Goal: Find contact information: Find contact information

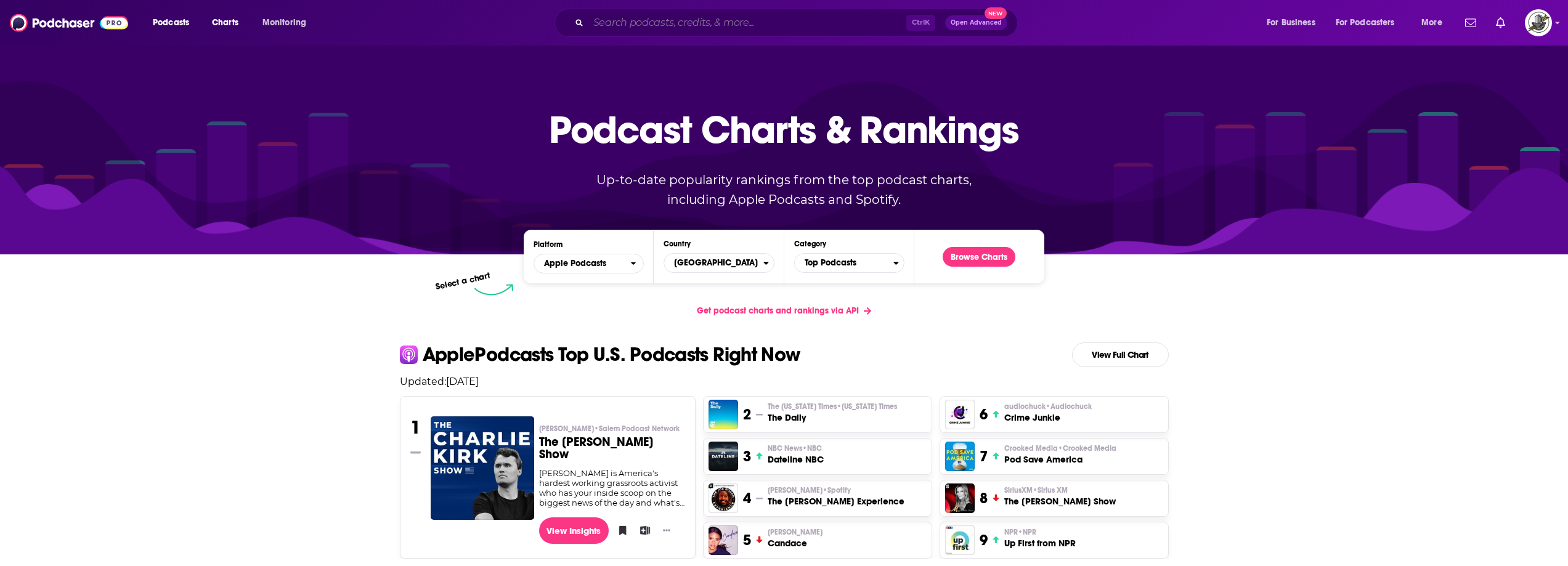
click at [770, 23] on input "Search podcasts, credits, & more..." at bounding box center [748, 23] width 318 height 20
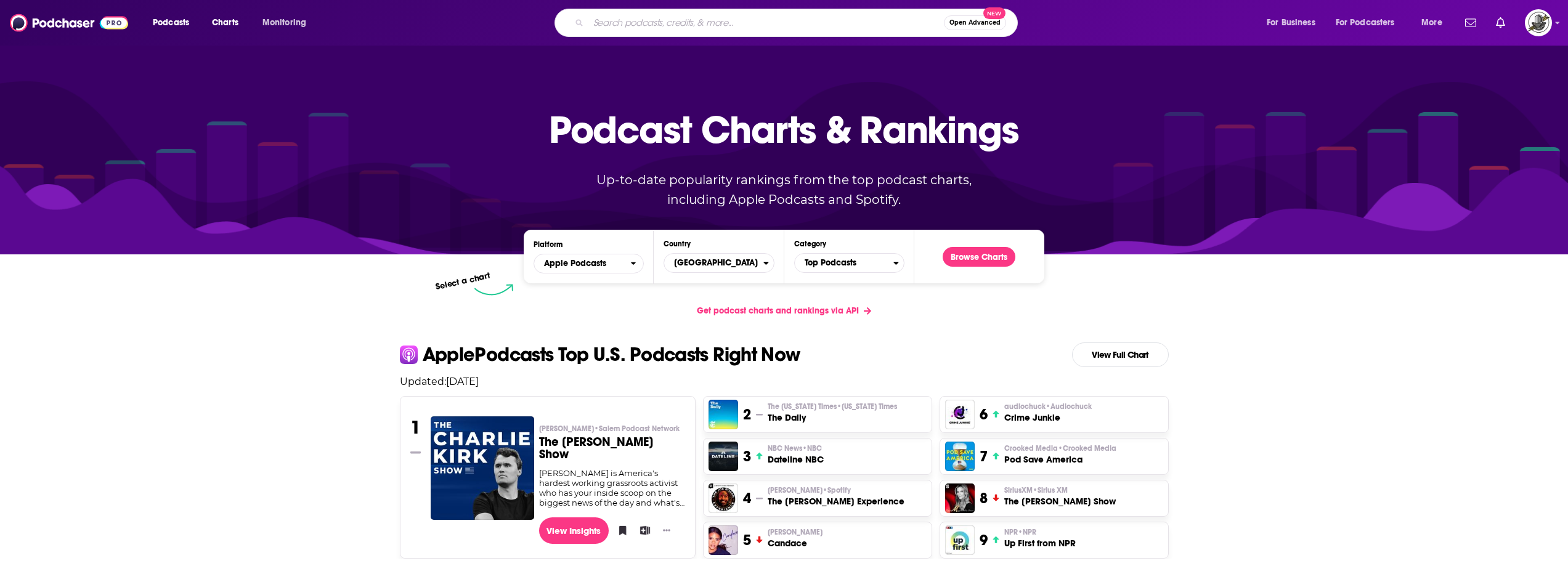
click at [827, 31] on input "Search podcasts, credits, & more..." at bounding box center [766, 23] width 356 height 20
paste input "You're So Right"
type input "You're So Right"
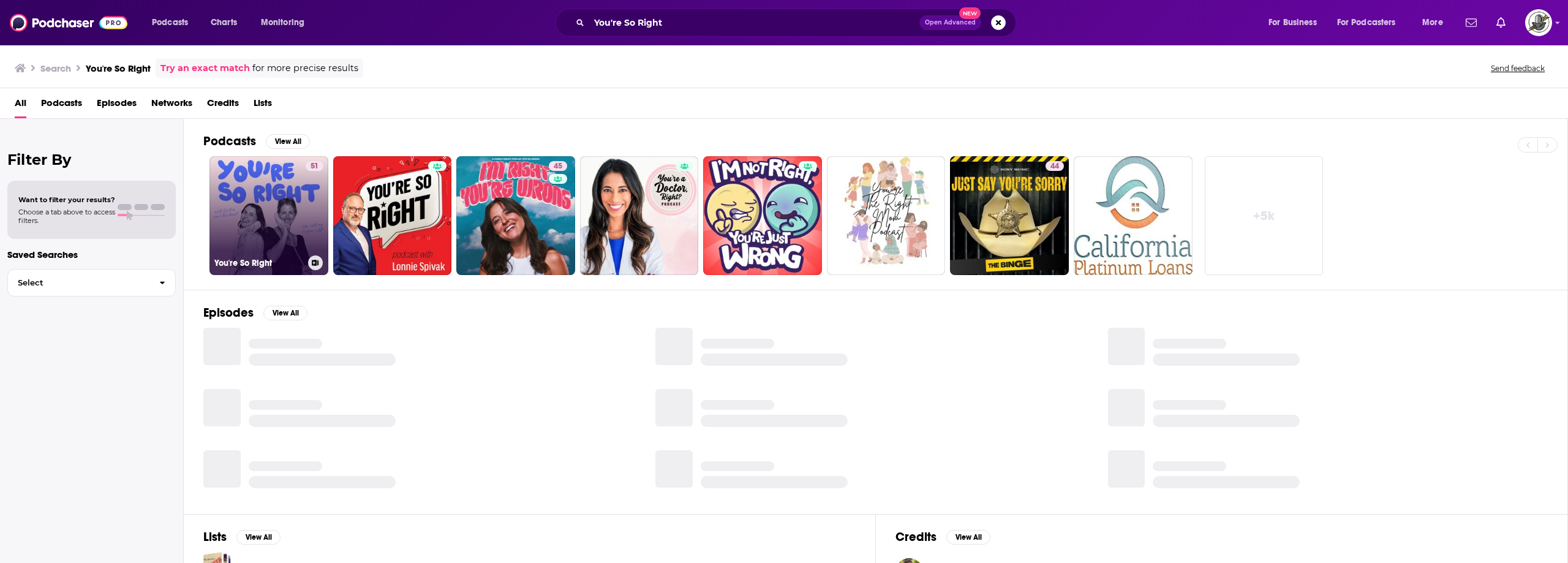
click at [285, 203] on link "51 You're So Right" at bounding box center [269, 215] width 119 height 119
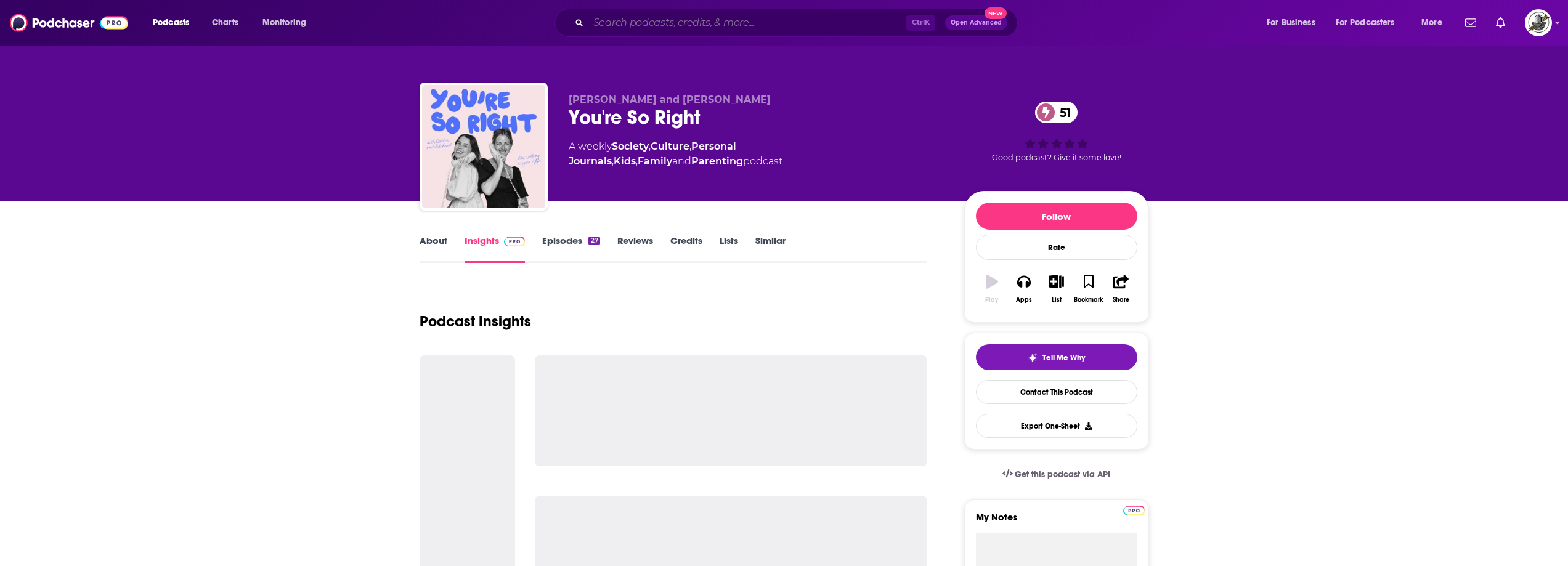
click at [770, 17] on input "Search podcasts, credits, & more..." at bounding box center [748, 23] width 318 height 20
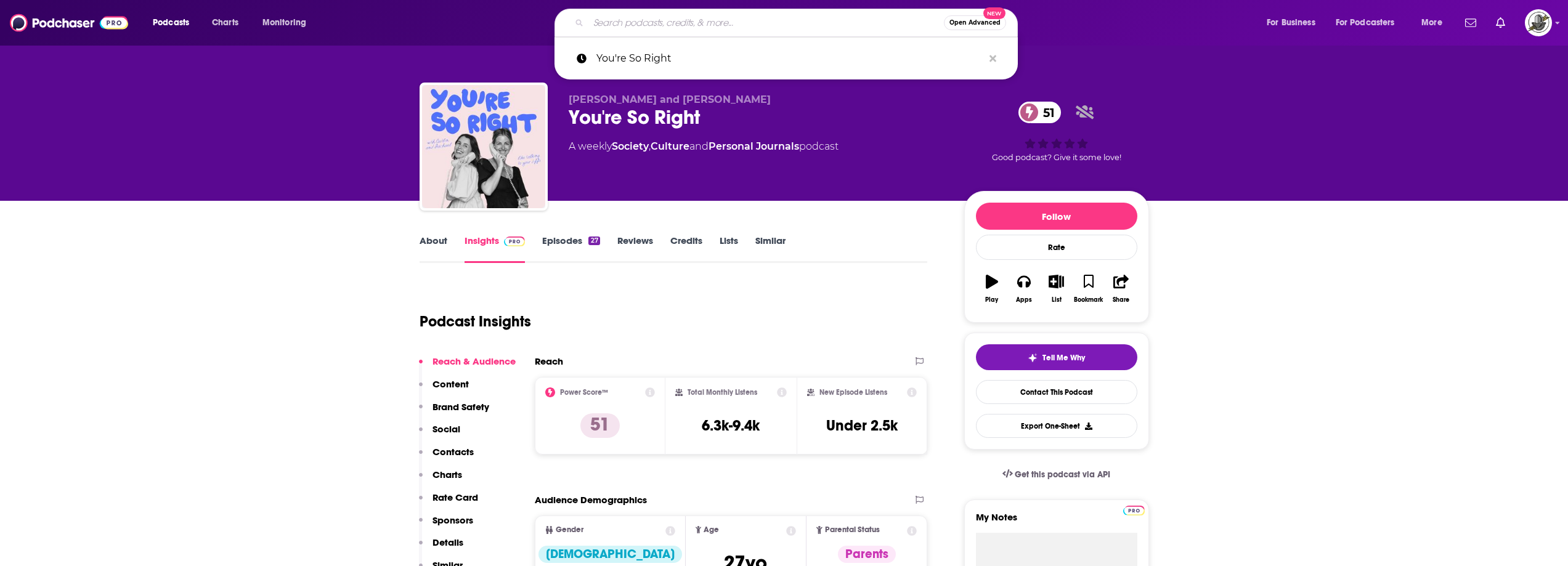
click at [851, 28] on input "Search podcasts, credits, & more..." at bounding box center [766, 23] width 356 height 20
click at [994, 59] on icon "Search podcasts, credits, & more..." at bounding box center [993, 58] width 7 height 7
click at [848, 102] on p "[PERSON_NAME] and [PERSON_NAME]" at bounding box center [757, 99] width 376 height 12
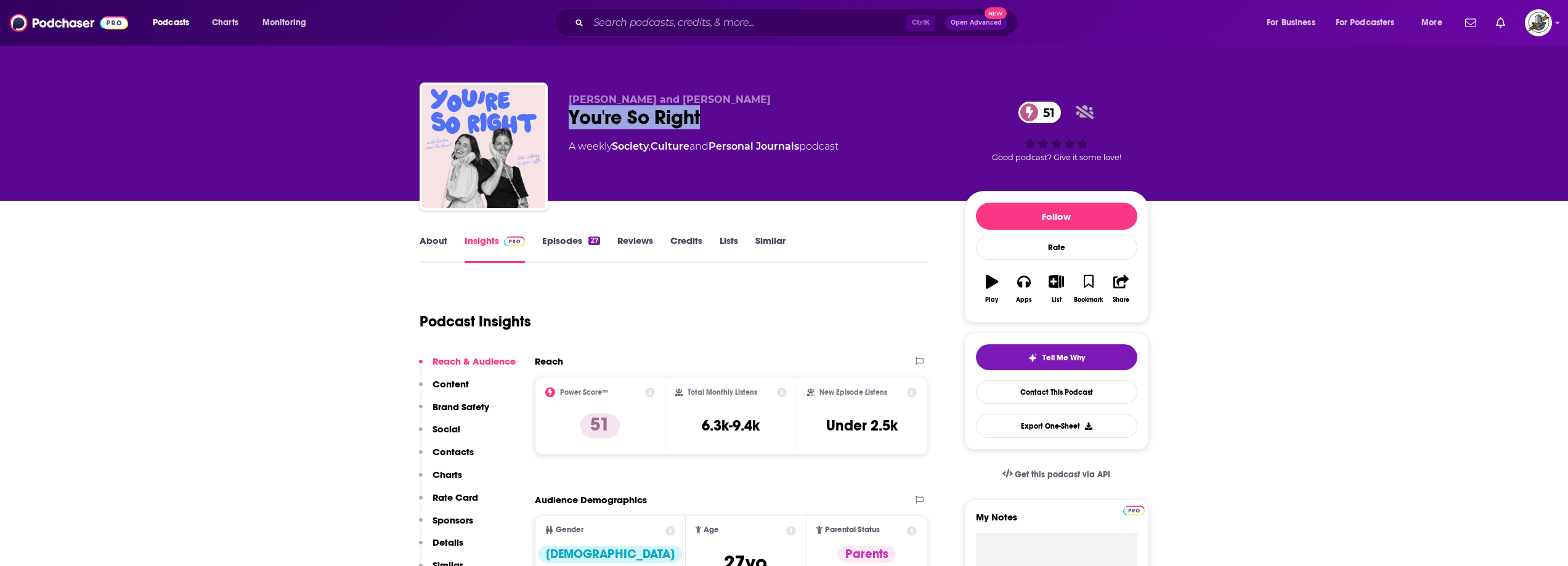
drag, startPoint x: 561, startPoint y: 126, endPoint x: 725, endPoint y: 124, distance: 164.0
click at [725, 124] on div "[PERSON_NAME] and [PERSON_NAME] You're So Right 51 A weekly Society , Culture a…" at bounding box center [785, 149] width 730 height 133
copy h2 "You're So Right"
click at [574, 107] on div "You're So Right 51" at bounding box center [757, 117] width 376 height 24
drag, startPoint x: 566, startPoint y: 101, endPoint x: 780, endPoint y: 96, distance: 214.1
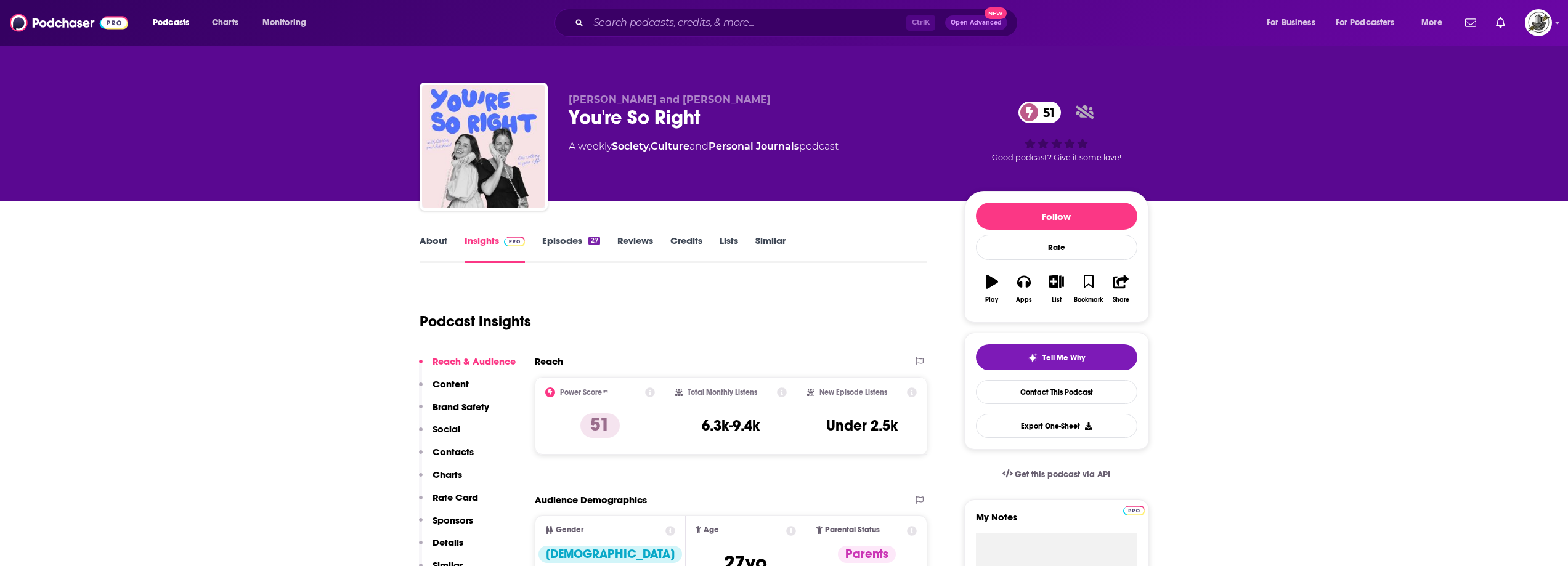
click at [780, 96] on div "[PERSON_NAME] and [PERSON_NAME] You're So Right 51 A weekly Society , Culture a…" at bounding box center [785, 149] width 730 height 133
copy span "[PERSON_NAME] and [PERSON_NAME]"
click at [738, 308] on div "Podcast Insights" at bounding box center [669, 314] width 498 height 63
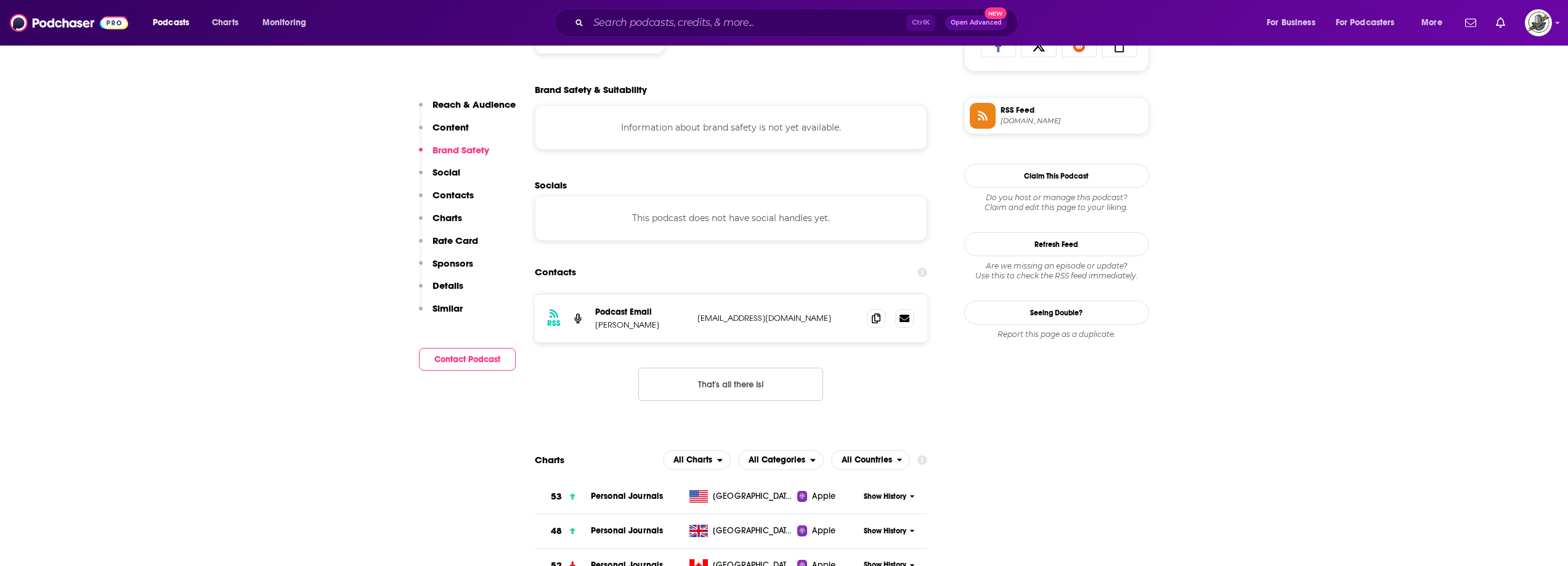
scroll to position [862, 0]
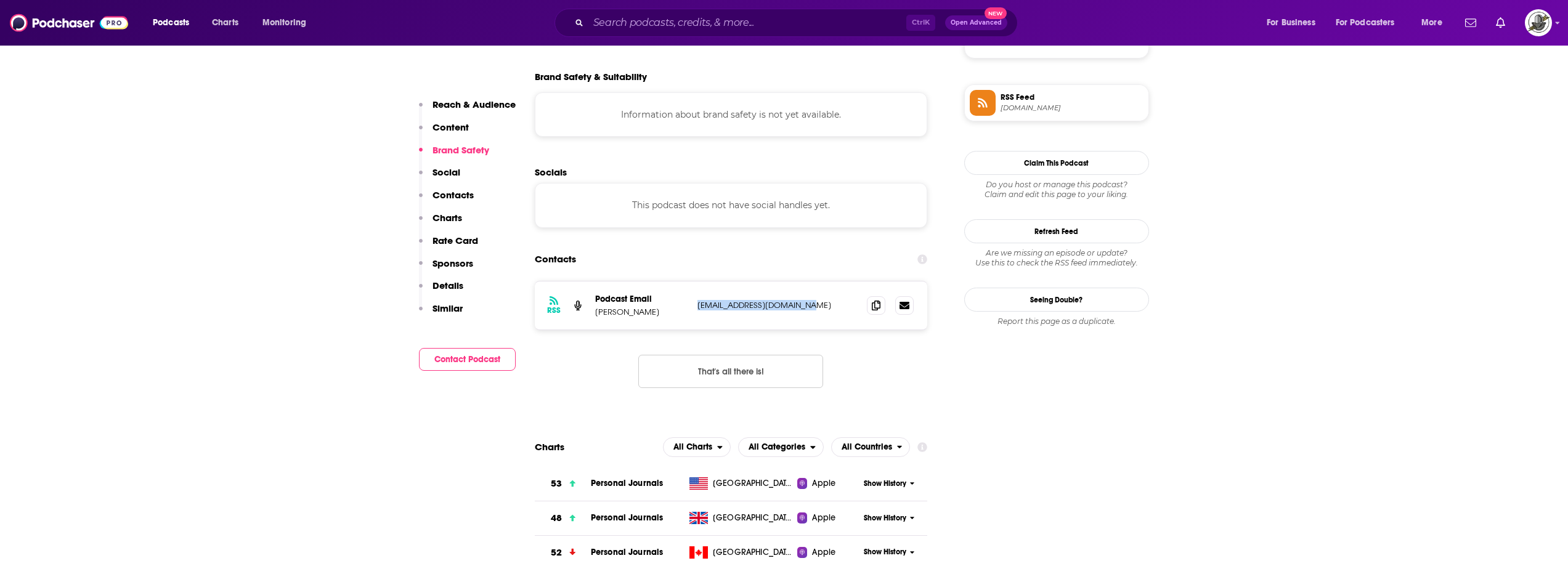
drag, startPoint x: 701, startPoint y: 309, endPoint x: 824, endPoint y: 305, distance: 123.1
click at [824, 305] on div "RSS Podcast Email Rachael Shepard-Ohta [EMAIL_ADDRESS][DOMAIN_NAME] [EMAIL_ADDR…" at bounding box center [731, 305] width 393 height 48
copy p "[EMAIL_ADDRESS][DOMAIN_NAME]"
click at [751, 36] on div "Ctrl K Open Advanced New" at bounding box center [786, 23] width 463 height 28
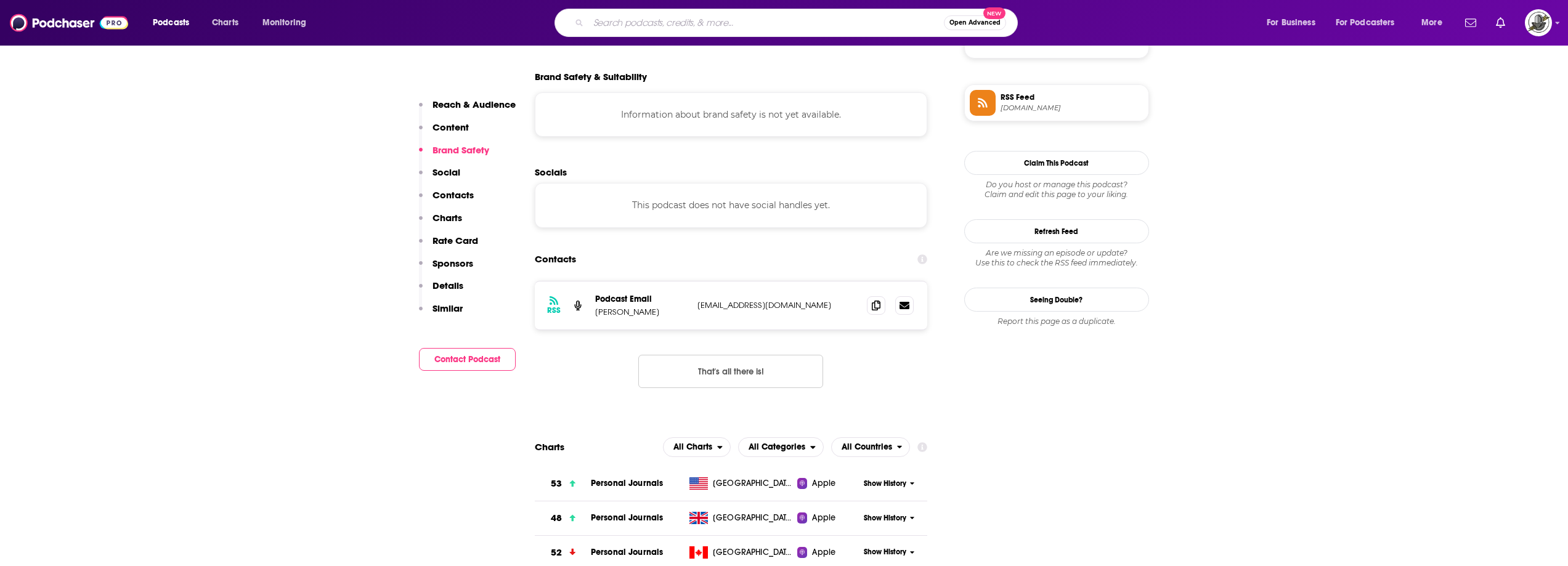
click at [750, 22] on input "Search podcasts, credits, & more..." at bounding box center [766, 23] width 356 height 20
paste input "Momarchy with [PERSON_NAME] & [PERSON_NAME]"
type input "Momarchy with [PERSON_NAME] & [PERSON_NAME]"
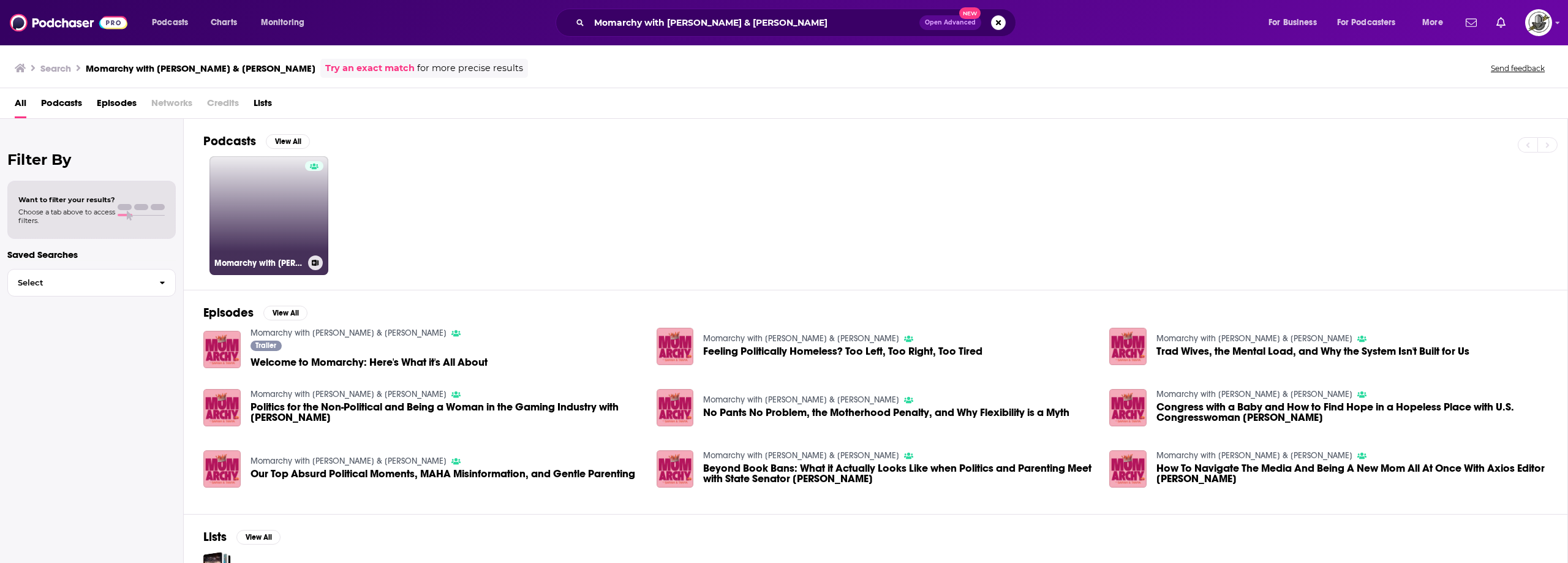
click at [261, 205] on link "Momarchy with [PERSON_NAME] & [PERSON_NAME]" at bounding box center [269, 215] width 119 height 119
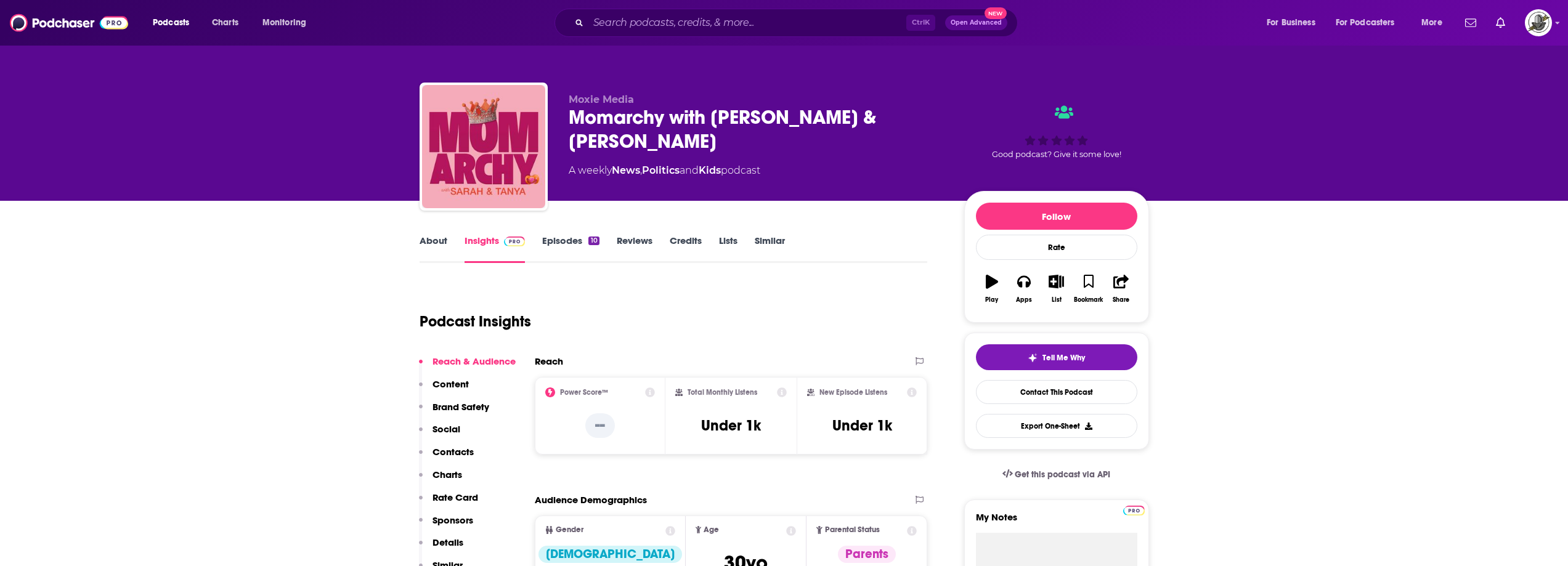
click at [905, 197] on div "Moxie Media Momarchy with [PERSON_NAME] & [PERSON_NAME] A weekly News , Politic…" at bounding box center [859, 148] width 581 height 111
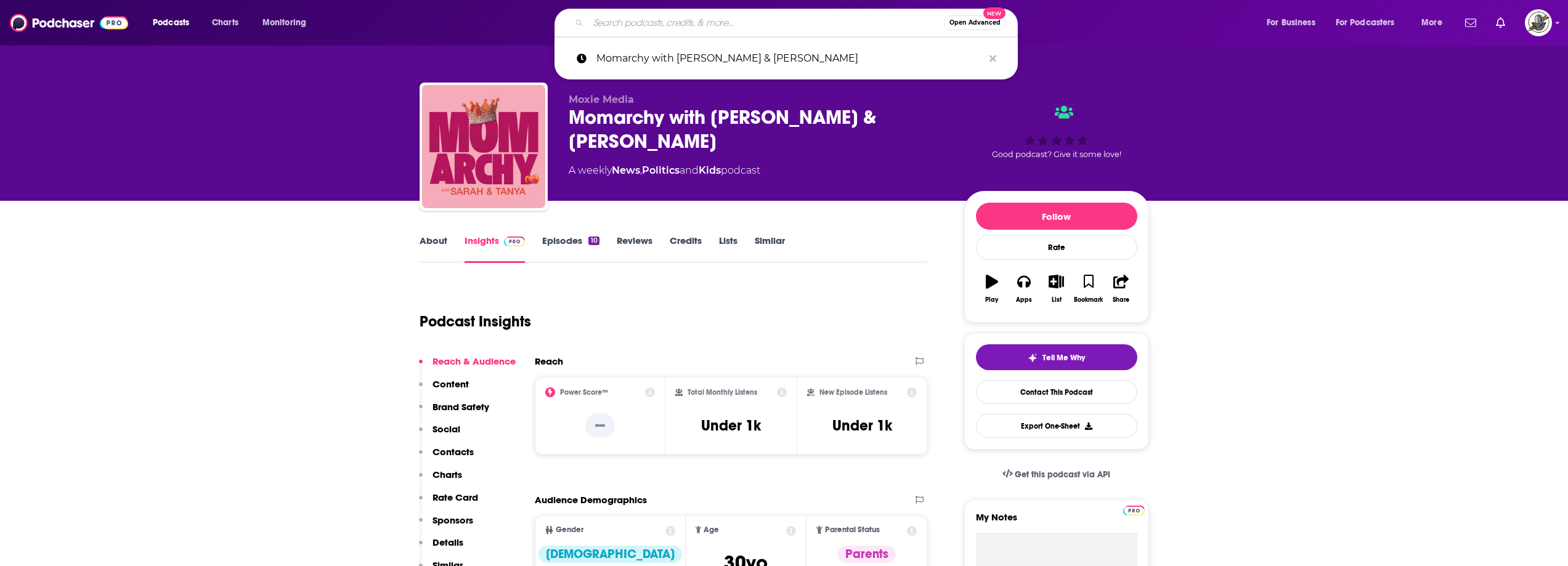
paste input "Rescheduled"
type input "Rescheduled"
click at [812, 18] on input "Rescheduled" at bounding box center [766, 23] width 356 height 20
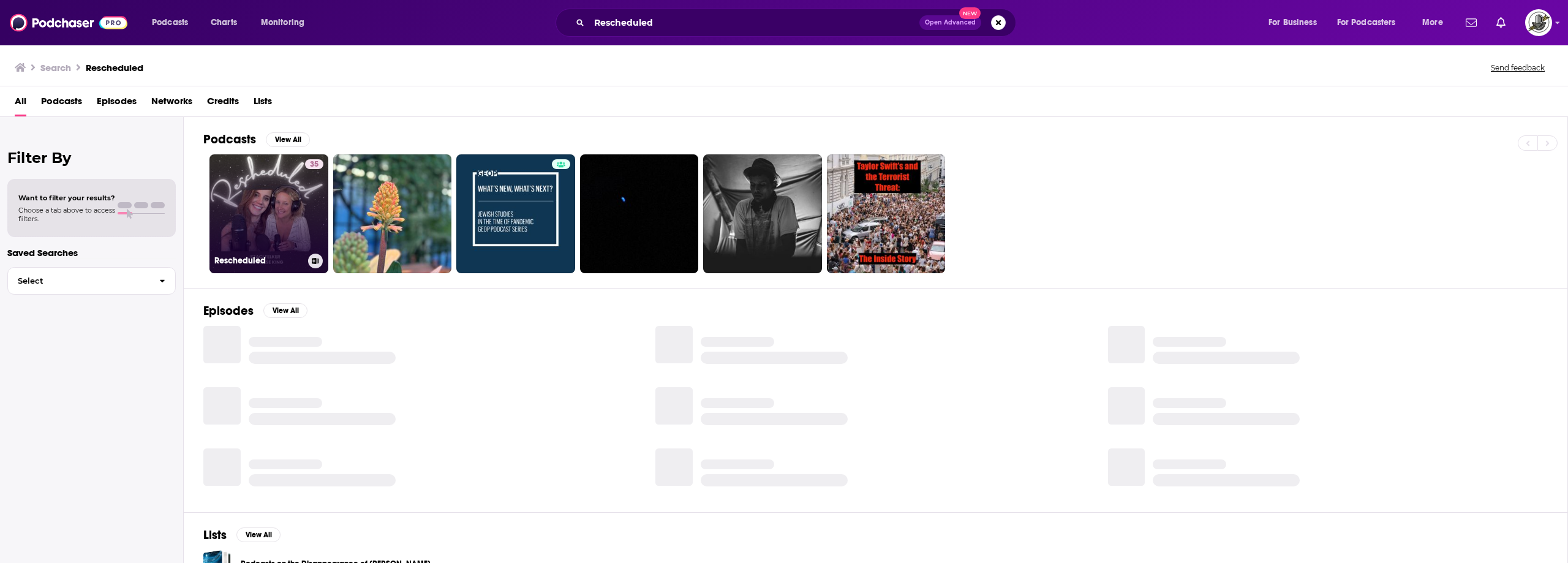
click at [306, 203] on div "35" at bounding box center [314, 206] width 18 height 94
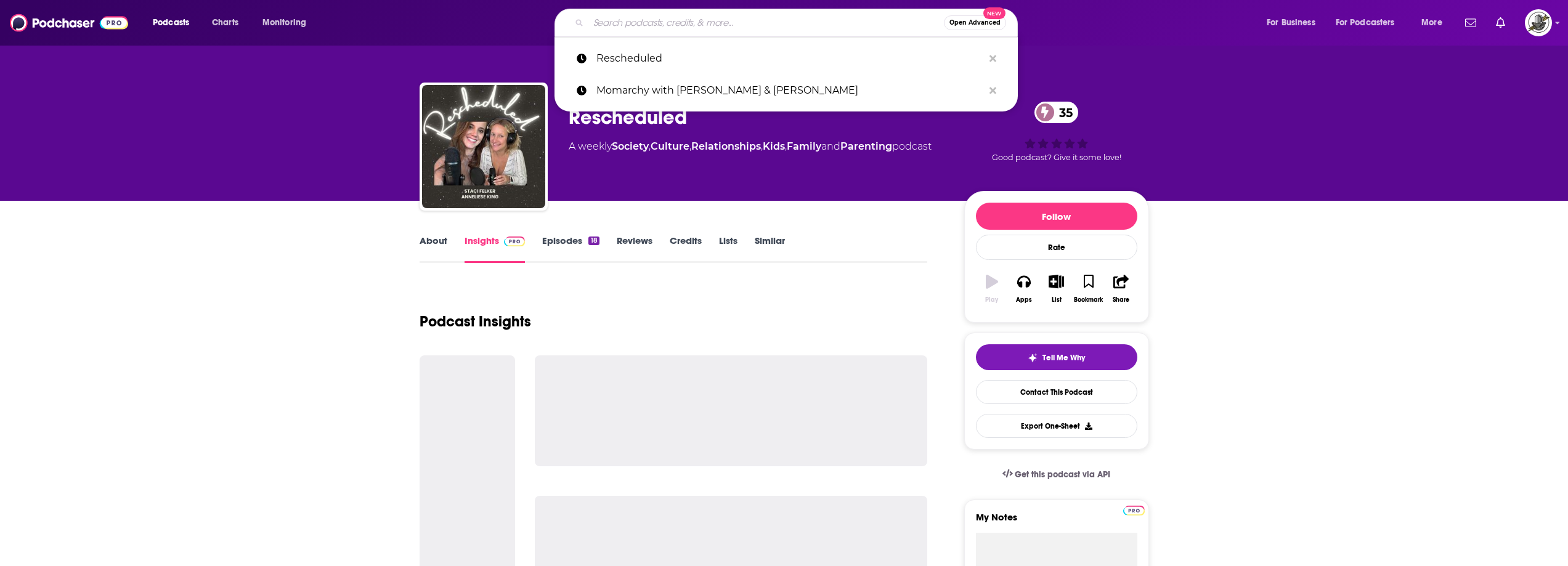
click at [722, 21] on input "Search podcasts, credits, & more..." at bounding box center [766, 23] width 356 height 20
click at [825, 28] on input "Search podcasts, credits, & more..." at bounding box center [766, 23] width 356 height 20
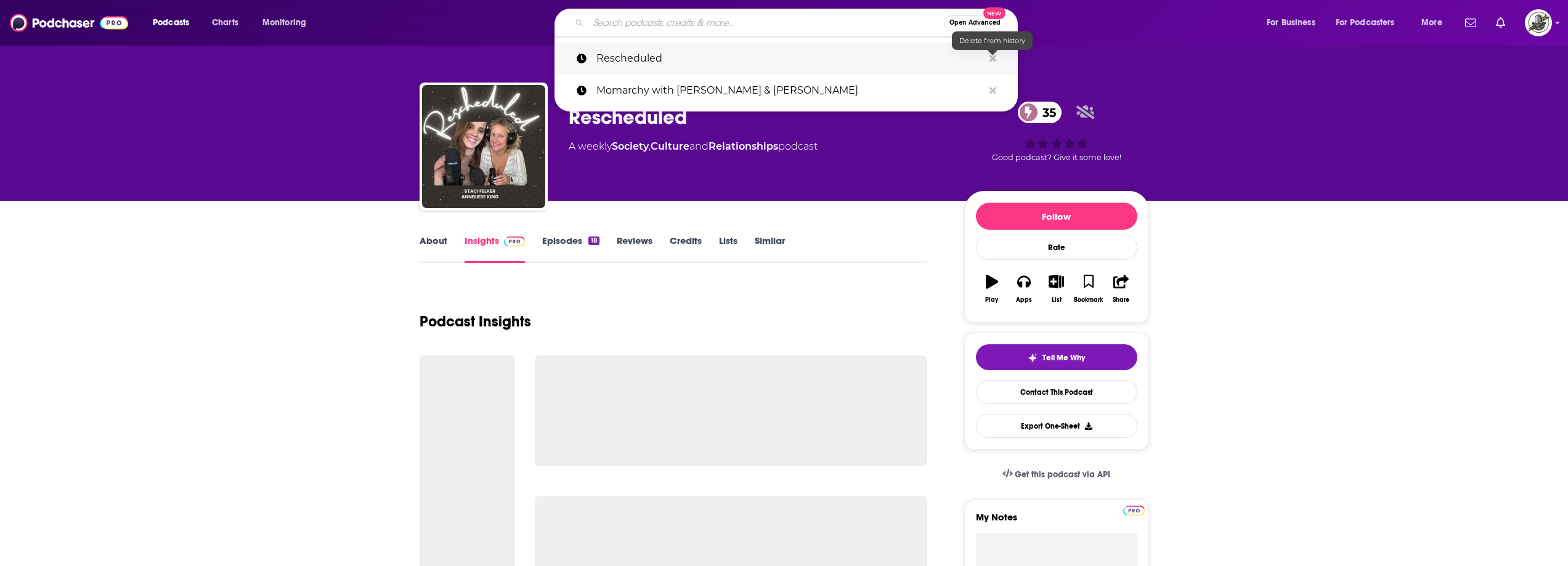
click at [994, 61] on icon "Search podcasts, credits, & more..." at bounding box center [993, 59] width 7 height 10
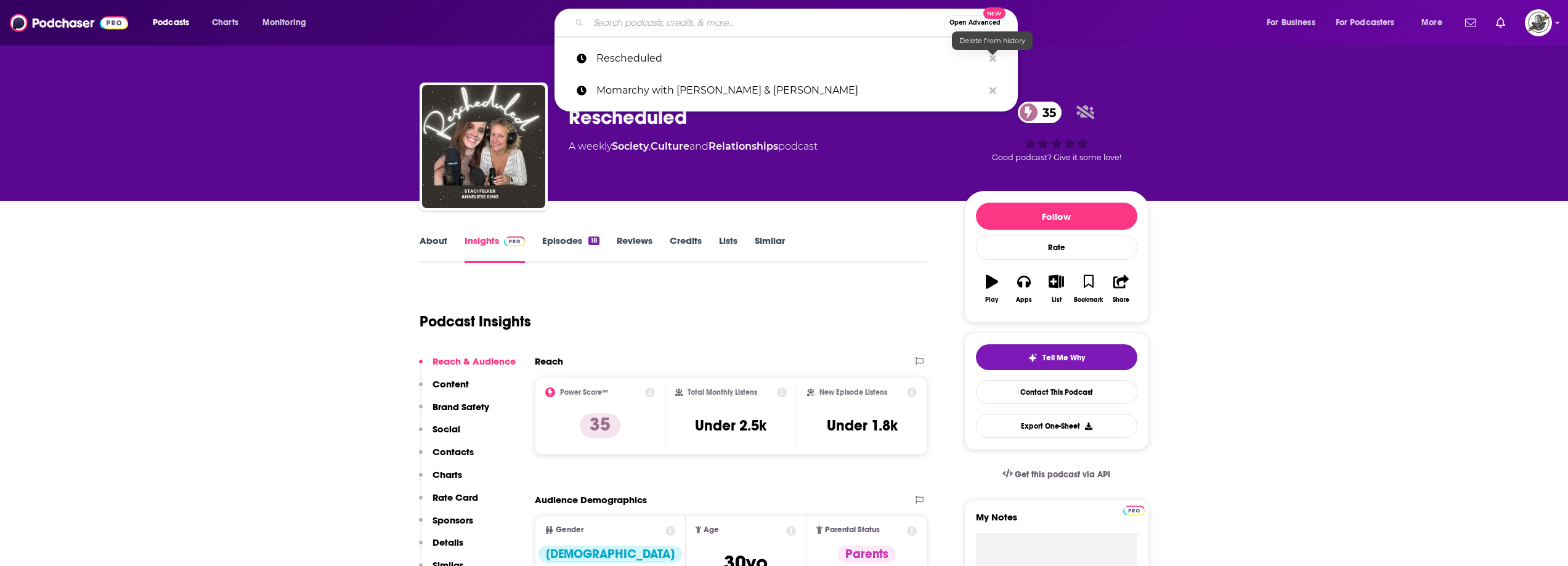
click at [854, 28] on input "Search podcasts, credits, & more..." at bounding box center [766, 23] width 356 height 20
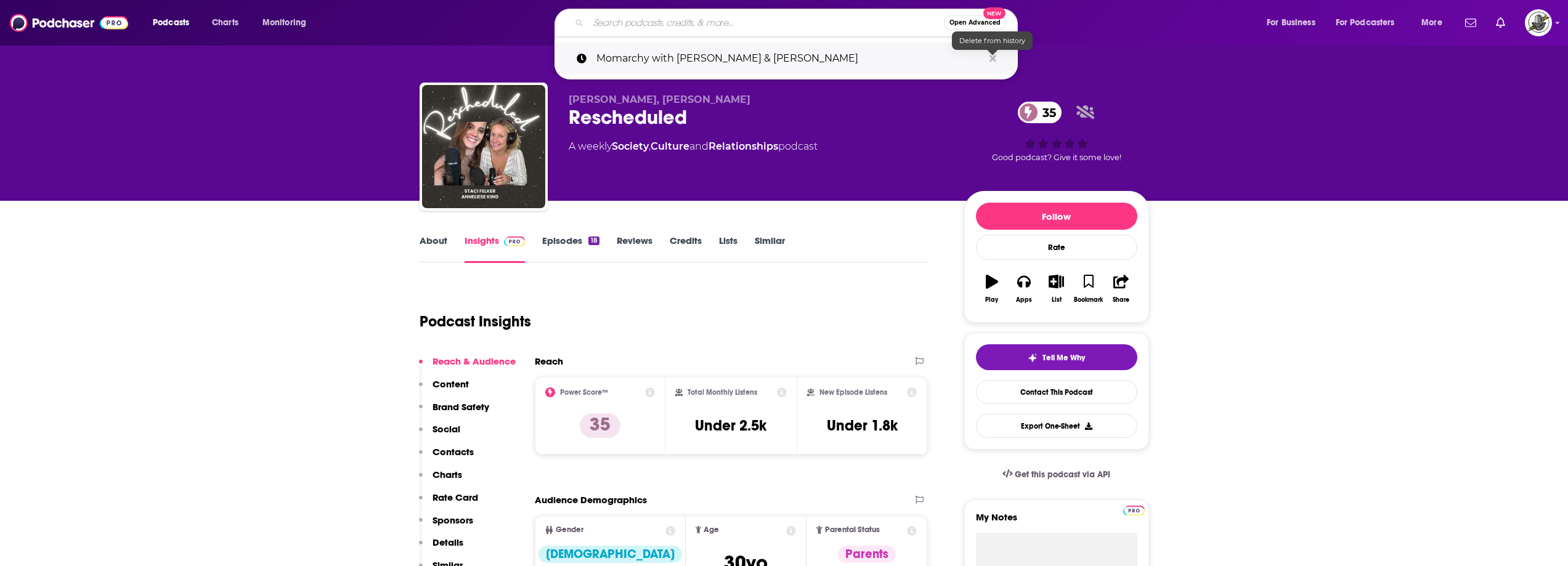
click at [993, 61] on icon "Search podcasts, credits, & more..." at bounding box center [993, 59] width 7 height 10
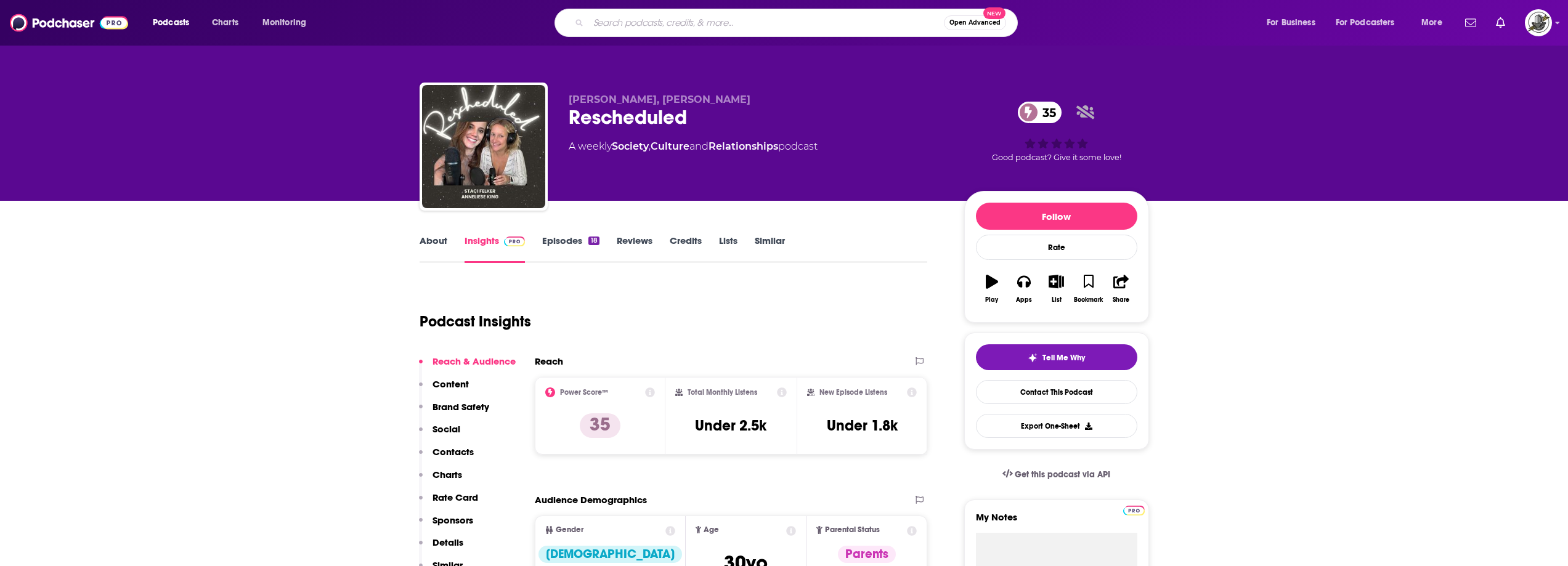
drag, startPoint x: 884, startPoint y: 229, endPoint x: 869, endPoint y: 257, distance: 31.8
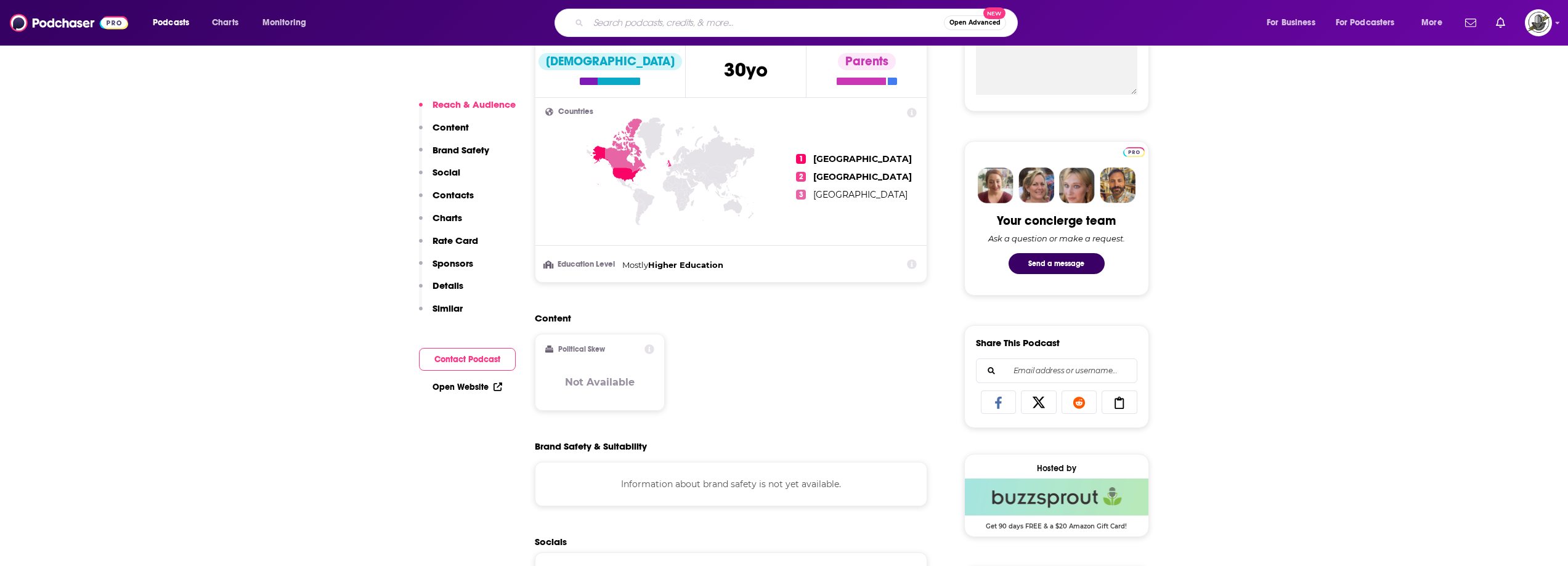
scroll to position [862, 0]
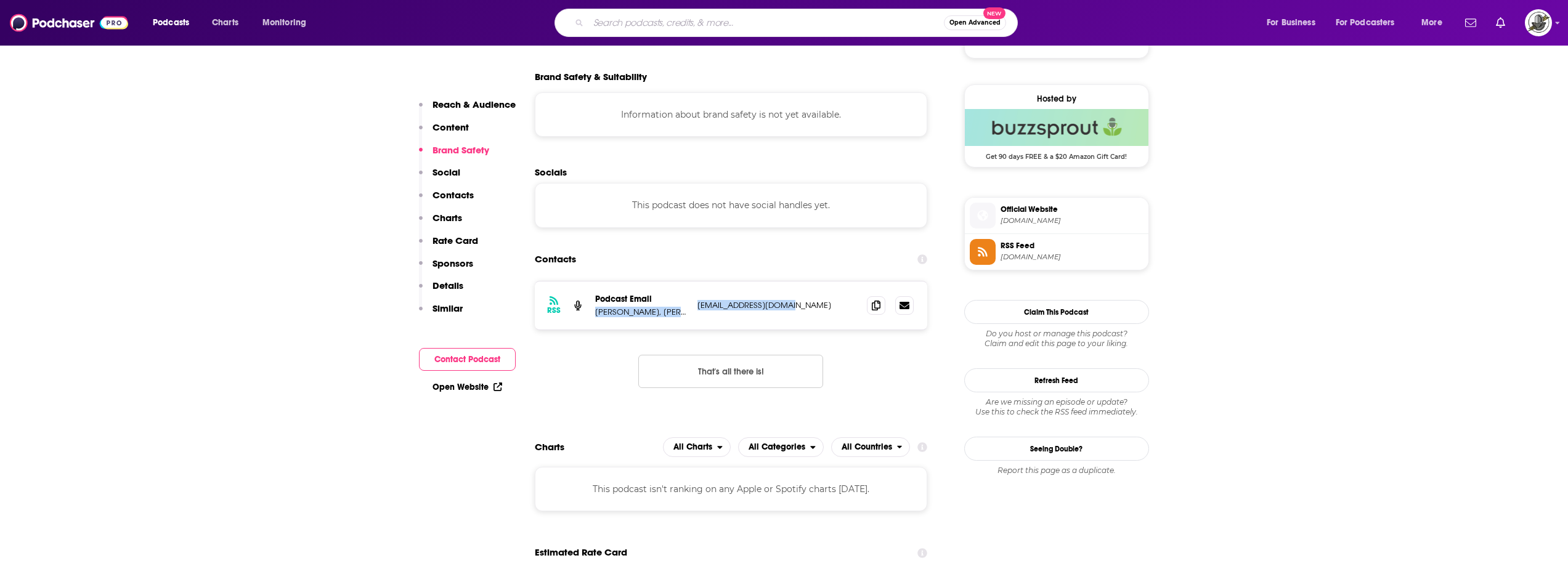
drag, startPoint x: 692, startPoint y: 303, endPoint x: 782, endPoint y: 303, distance: 90.0
click at [782, 303] on div "RSS Podcast Email [PERSON_NAME], [PERSON_NAME] [PERSON_NAME][EMAIL_ADDRESS][DOM…" at bounding box center [731, 305] width 393 height 48
click at [726, 316] on div "RSS Podcast Email [PERSON_NAME], [PERSON_NAME] [PERSON_NAME][EMAIL_ADDRESS][DOM…" at bounding box center [731, 305] width 393 height 48
drag, startPoint x: 698, startPoint y: 308, endPoint x: 790, endPoint y: 306, distance: 92.0
click at [790, 306] on p "[EMAIL_ADDRESS][DOMAIN_NAME]" at bounding box center [777, 305] width 160 height 11
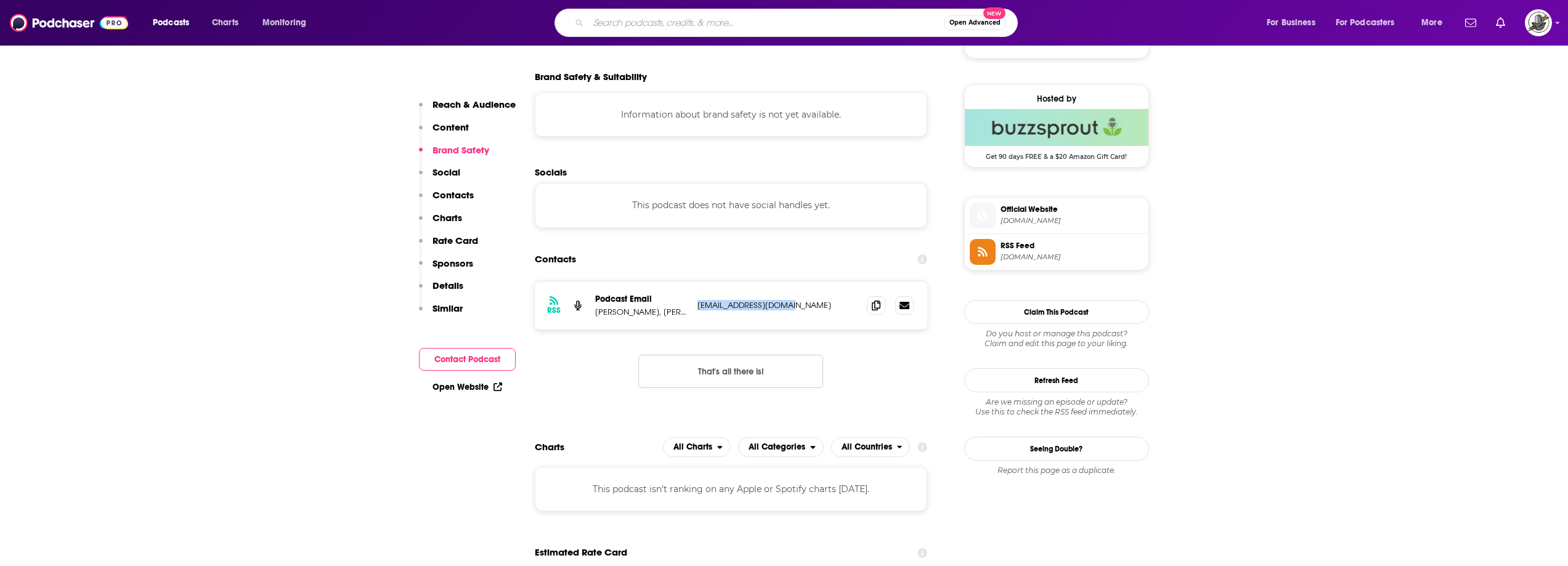
copy p "[EMAIL_ADDRESS][DOMAIN_NAME]"
paste input "More than Milestones"
type input "More than Milestones"
click at [769, 23] on input "More than Milestones" at bounding box center [766, 23] width 356 height 20
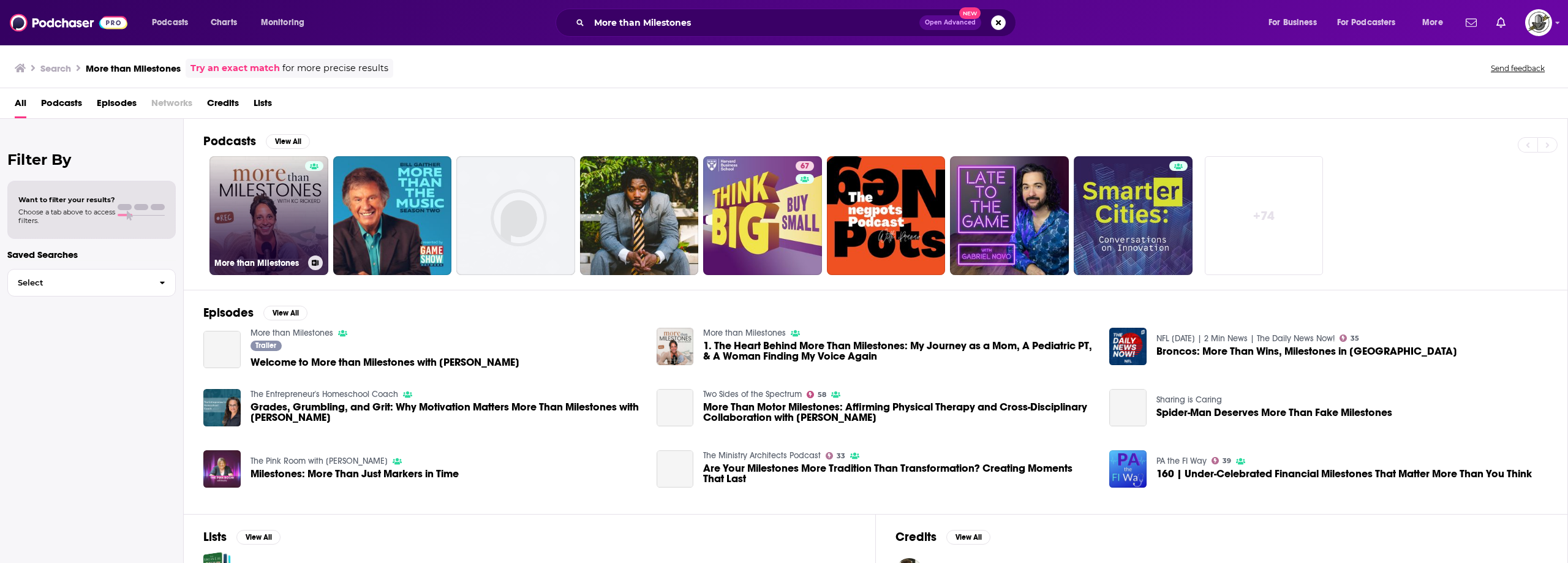
click at [266, 207] on link "More than Milestones" at bounding box center [269, 215] width 119 height 119
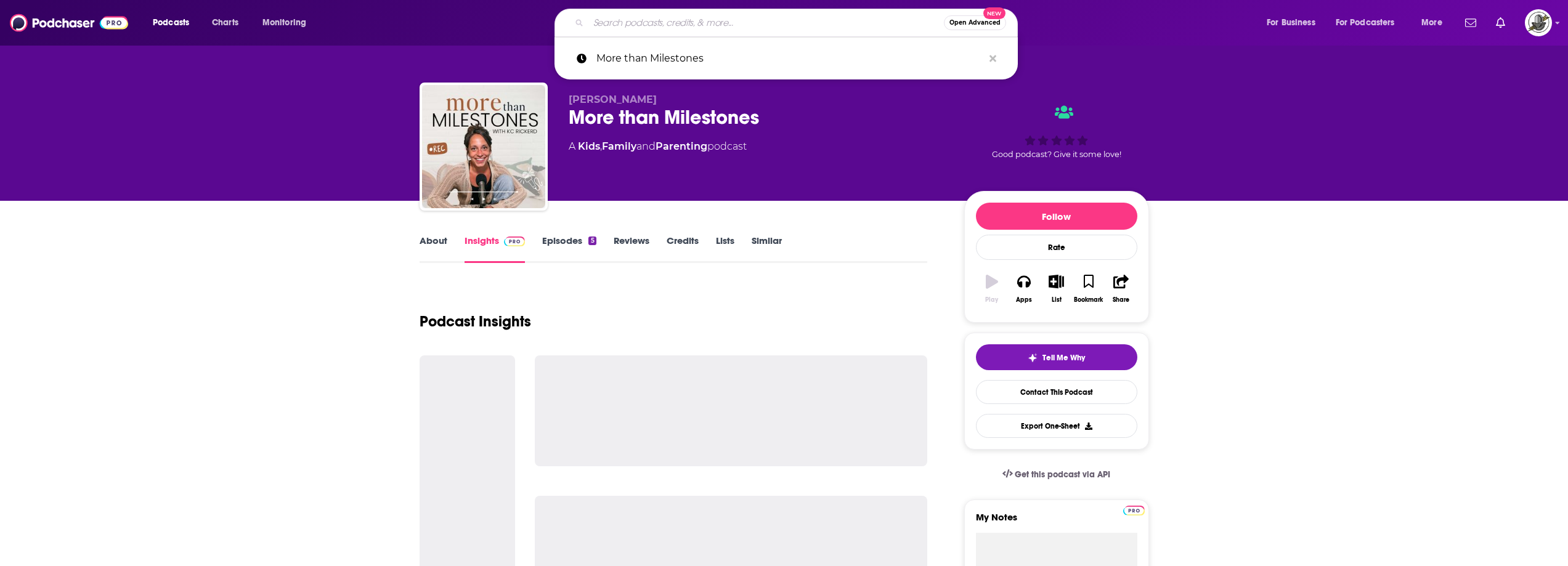
drag, startPoint x: 742, startPoint y: 22, endPoint x: 808, endPoint y: 23, distance: 66.0
click at [742, 22] on input "Search podcasts, credits, & more..." at bounding box center [766, 23] width 356 height 20
click at [992, 56] on icon "Search podcasts, credits, & more..." at bounding box center [993, 59] width 7 height 10
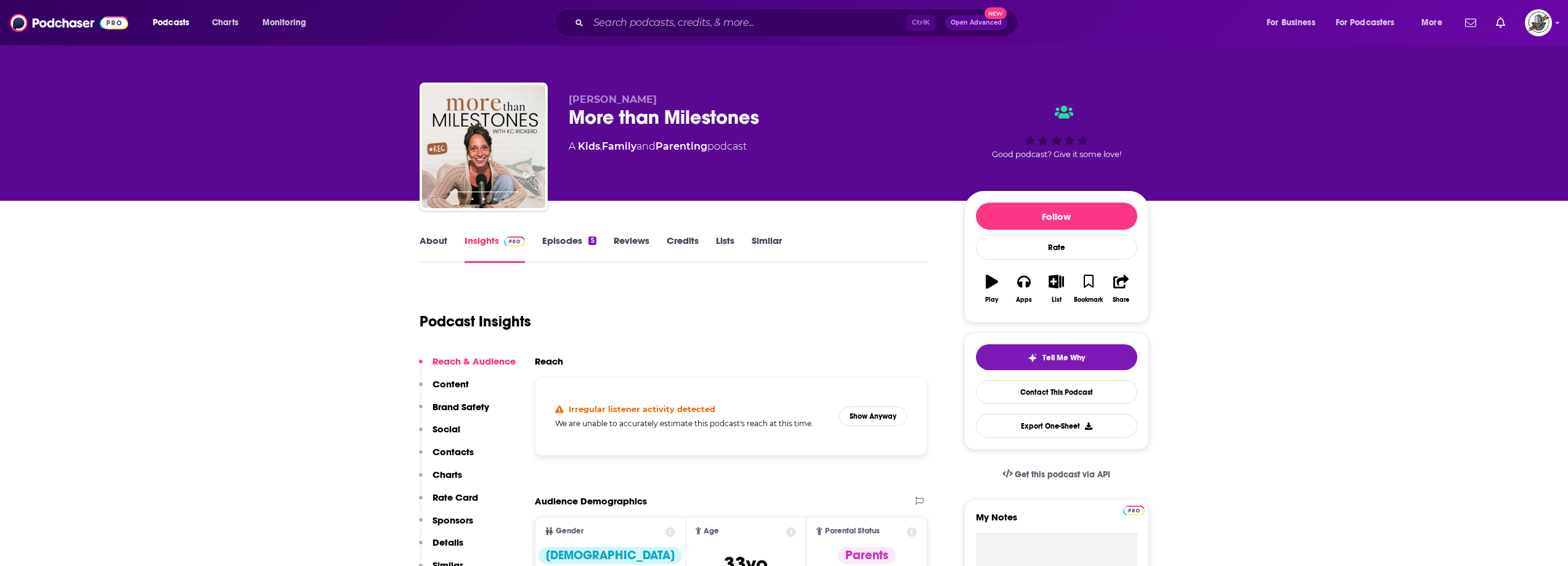
click at [750, 104] on p "[PERSON_NAME]" at bounding box center [757, 99] width 376 height 12
click at [871, 418] on button "Show Anyway" at bounding box center [873, 416] width 68 height 20
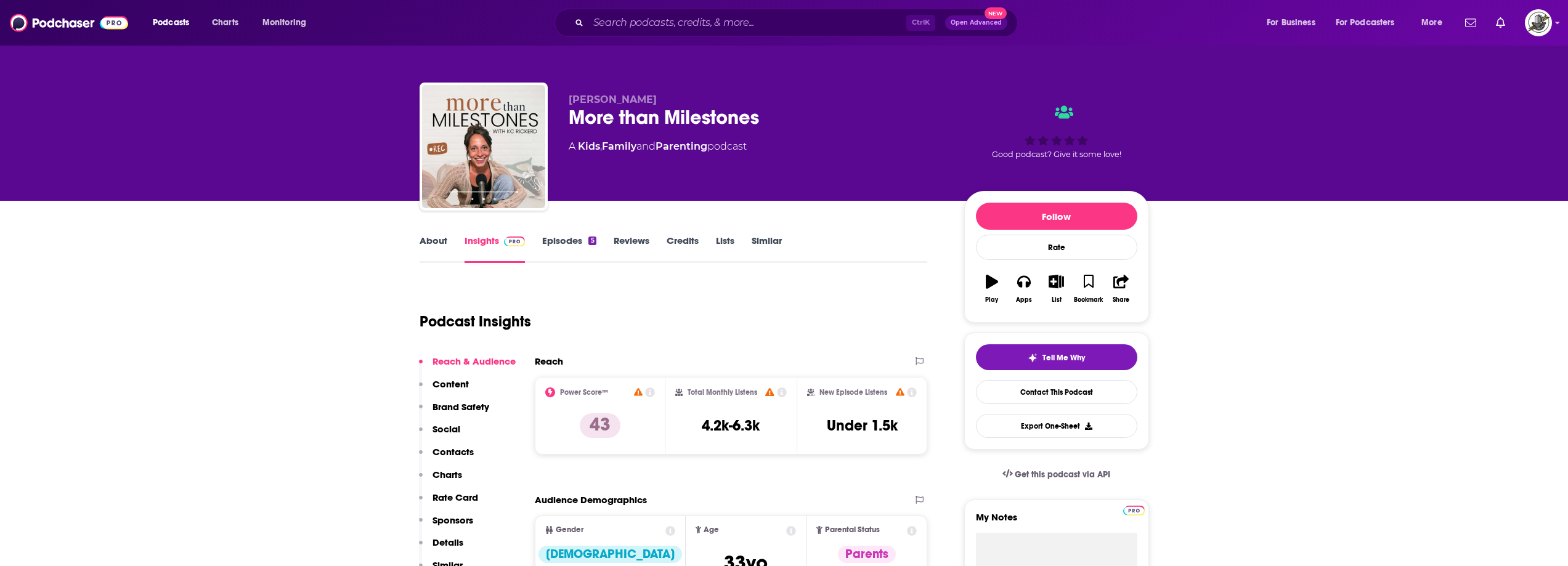
drag, startPoint x: 647, startPoint y: 95, endPoint x: 565, endPoint y: 96, distance: 82.0
click at [565, 96] on div "[PERSON_NAME] More than Milestones A Kids , Family and Parenting podcast Good p…" at bounding box center [785, 149] width 730 height 133
copy span "[PERSON_NAME]"
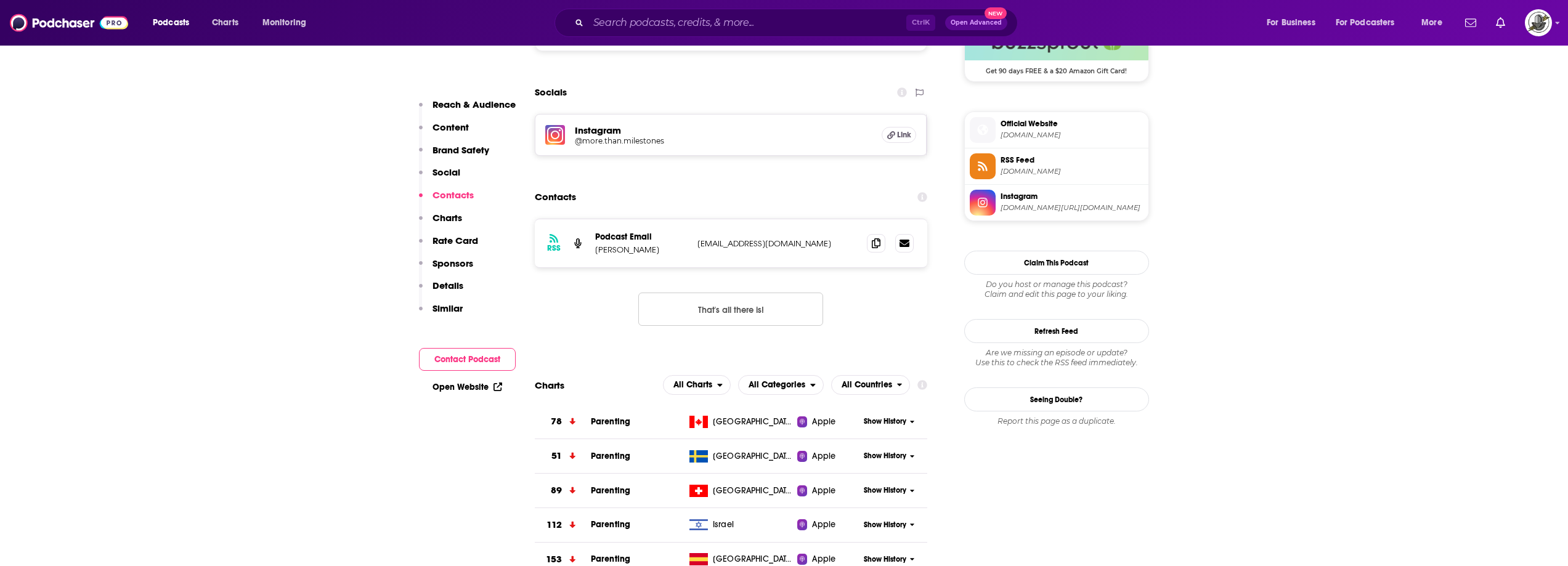
scroll to position [924, 0]
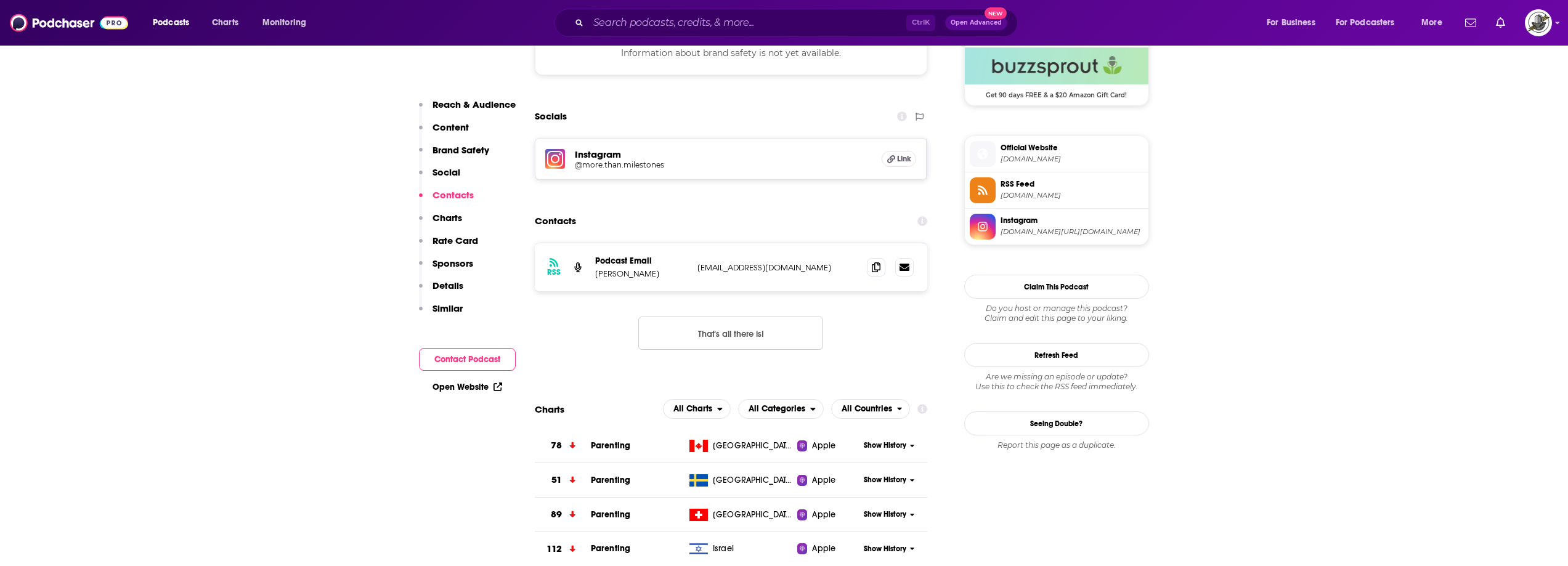
drag, startPoint x: 696, startPoint y: 271, endPoint x: 858, endPoint y: 270, distance: 162.0
click at [858, 270] on div "RSS Podcast Email [PERSON_NAME] [EMAIL_ADDRESS][DOMAIN_NAME] [EMAIL_ADDRESS][DO…" at bounding box center [731, 268] width 393 height 48
copy p "[EMAIL_ADDRESS][DOMAIN_NAME]"
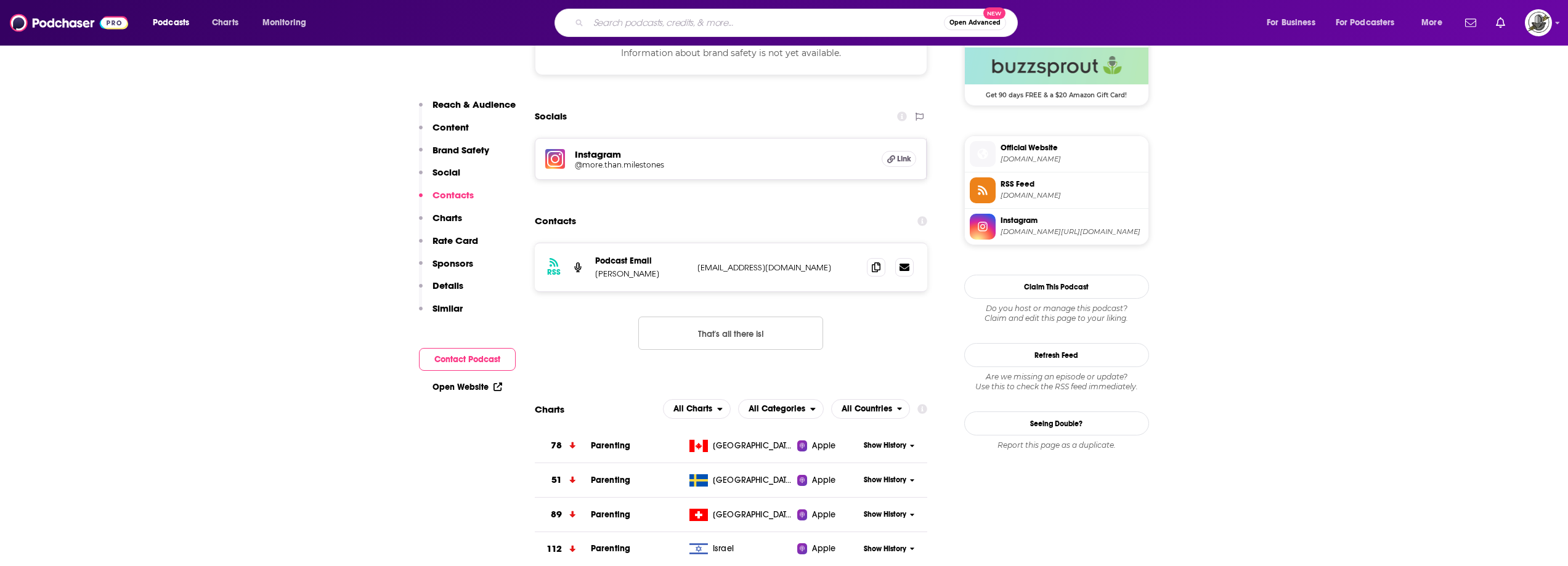
click at [728, 28] on input "Search podcasts, credits, & more..." at bounding box center [766, 23] width 356 height 20
paste input "The Family Home"
type input "The Family Home"
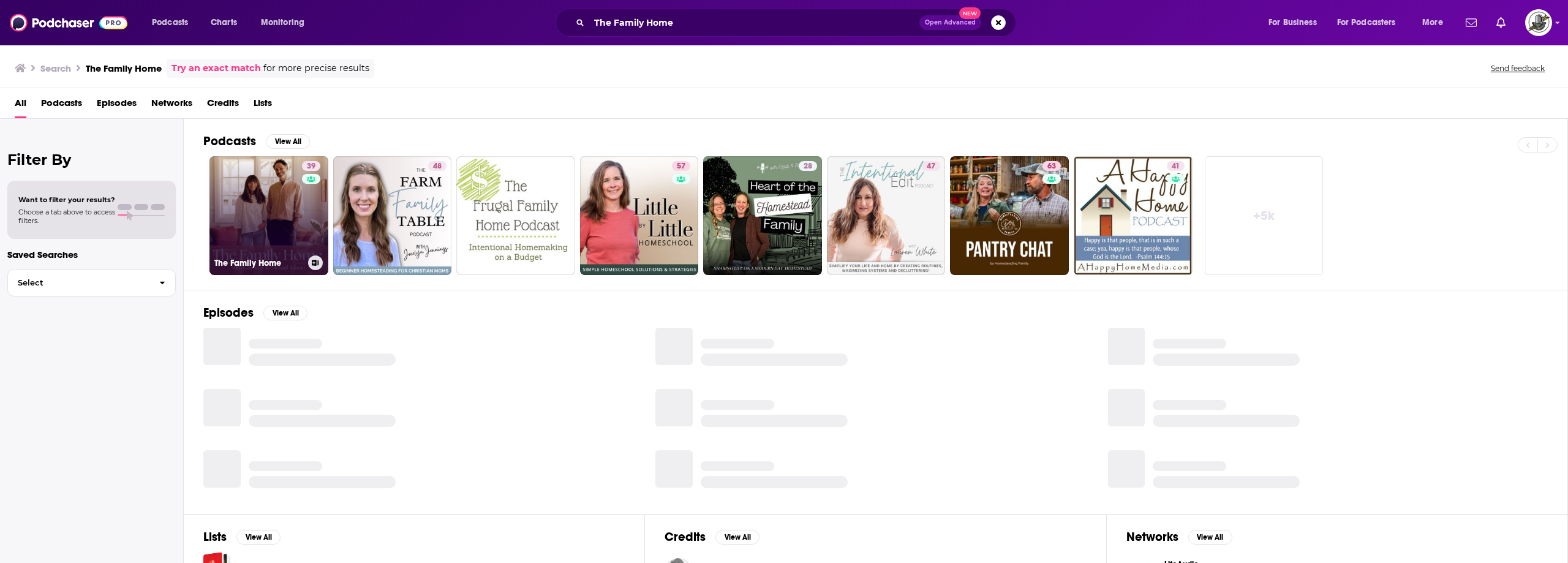
click at [280, 220] on link "39 The Family Home" at bounding box center [269, 215] width 119 height 119
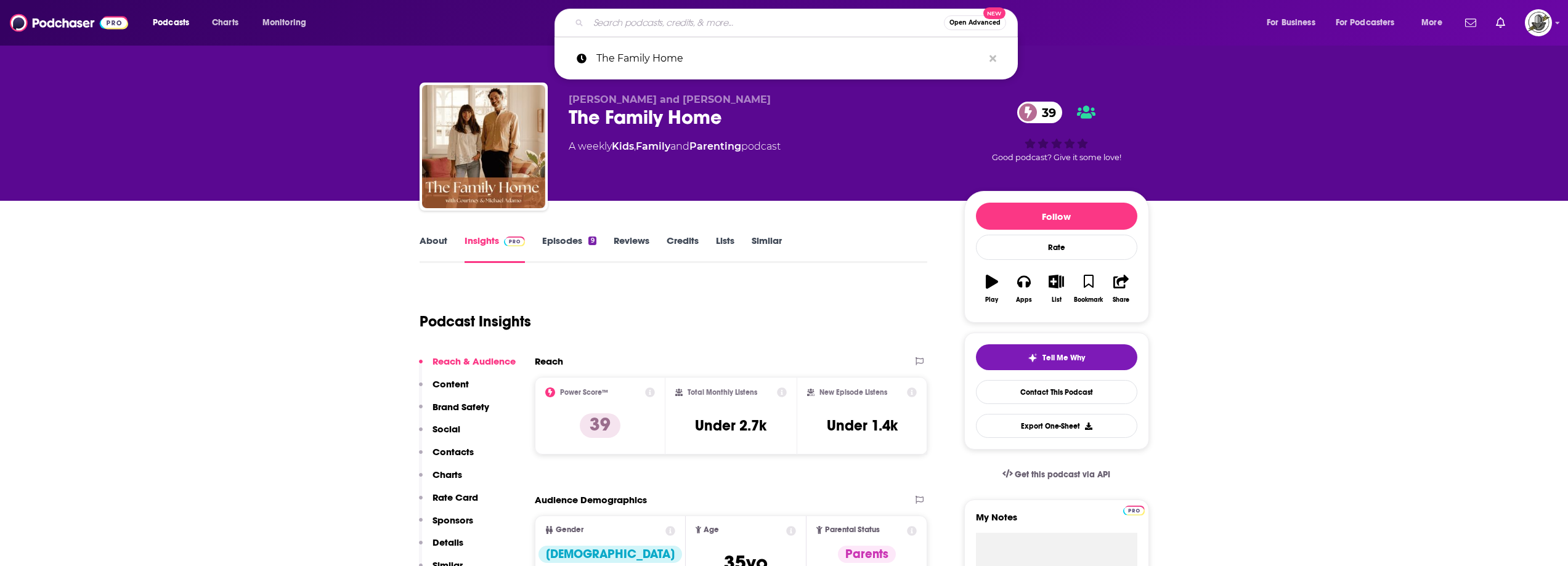
paste input "The Longest Shortest Time"
type input "The Longest Shortest Time"
click at [846, 25] on input "The Longest Shortest Time" at bounding box center [766, 23] width 356 height 20
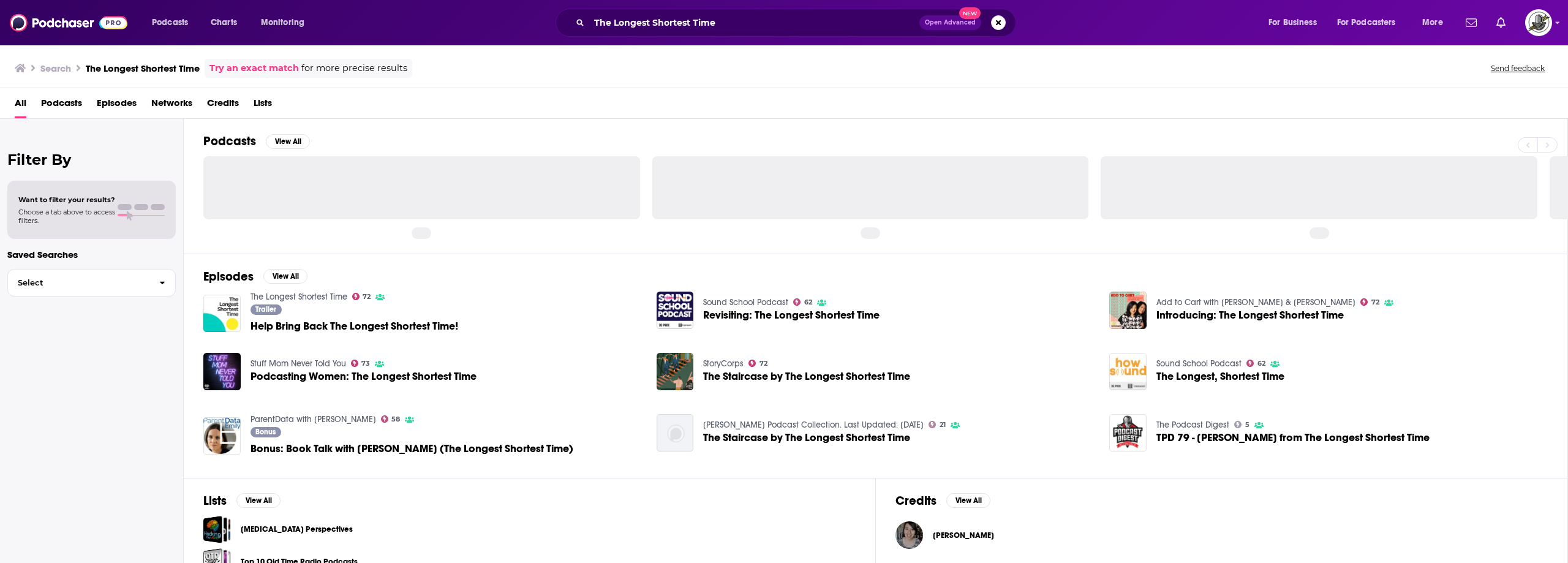
click at [305, 300] on link "The Longest Shortest Time" at bounding box center [299, 296] width 97 height 10
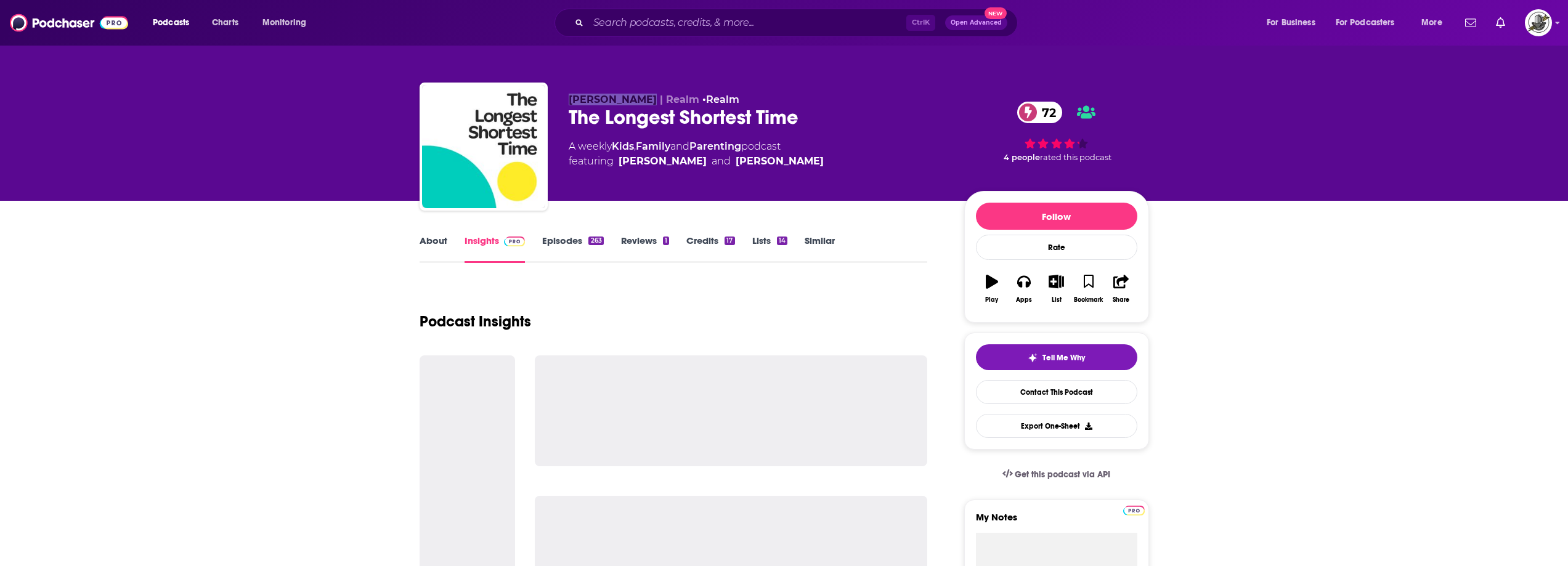
drag, startPoint x: 565, startPoint y: 102, endPoint x: 633, endPoint y: 100, distance: 68.0
click at [633, 100] on div "[PERSON_NAME] | Realm • Realm The Longest Shortest Time 72 A weekly Kids , Fami…" at bounding box center [785, 149] width 730 height 133
copy span "[PERSON_NAME]"
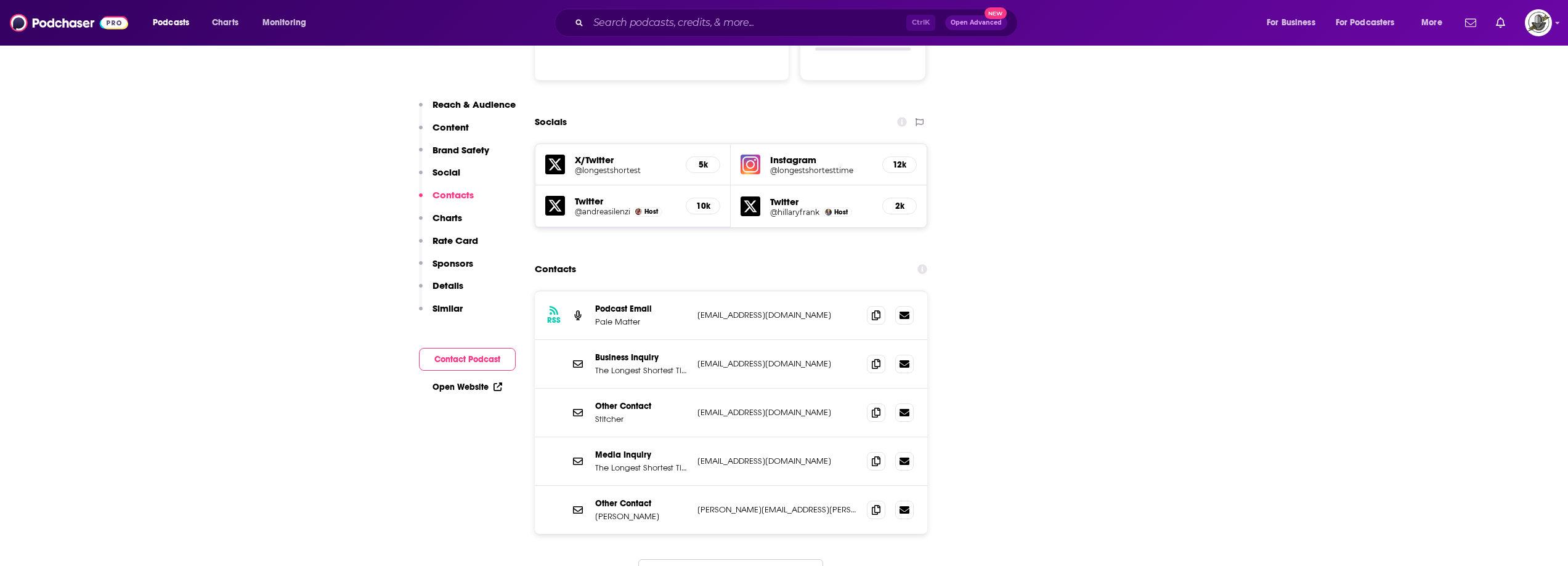
scroll to position [1416, 0]
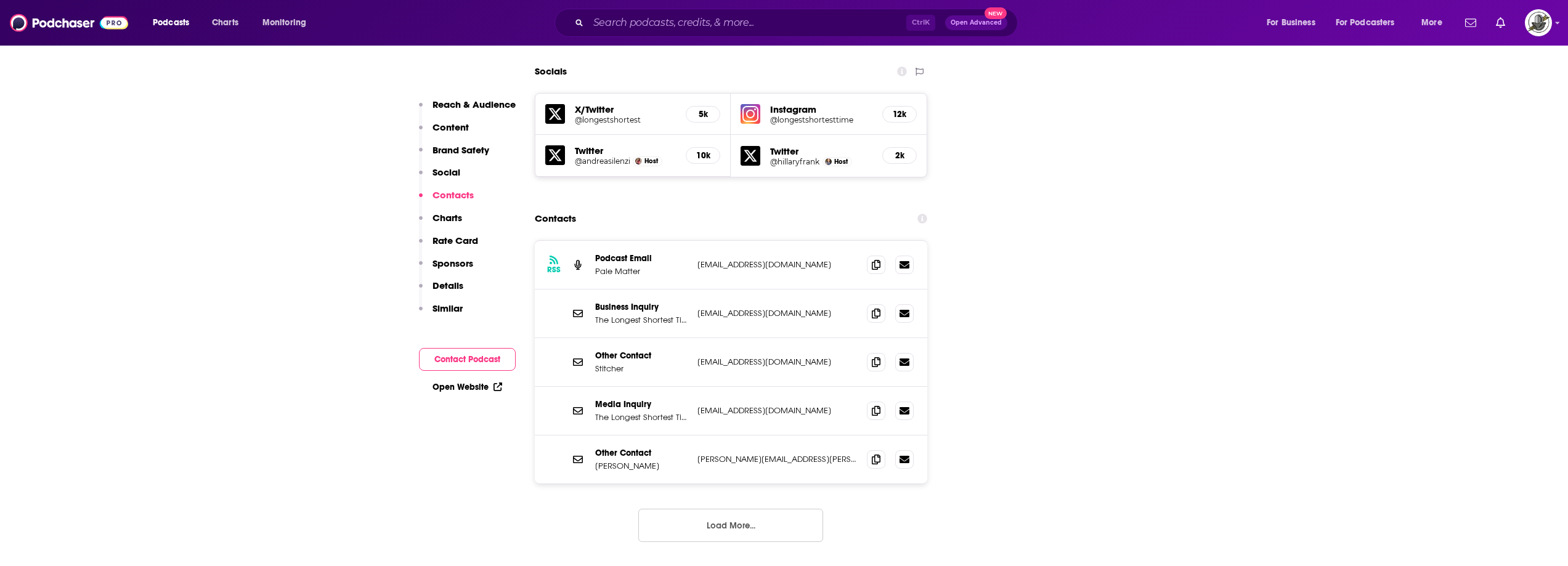
click at [757, 509] on button "Load More..." at bounding box center [730, 525] width 185 height 33
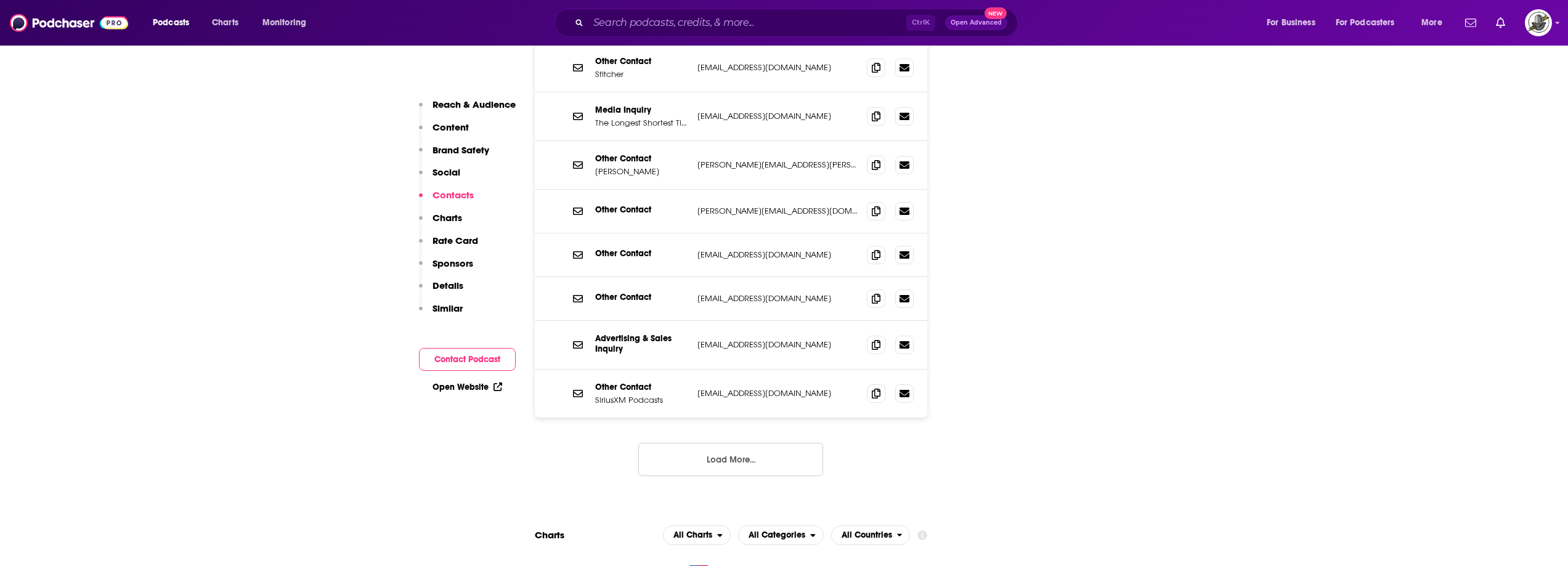
scroll to position [1786, 0]
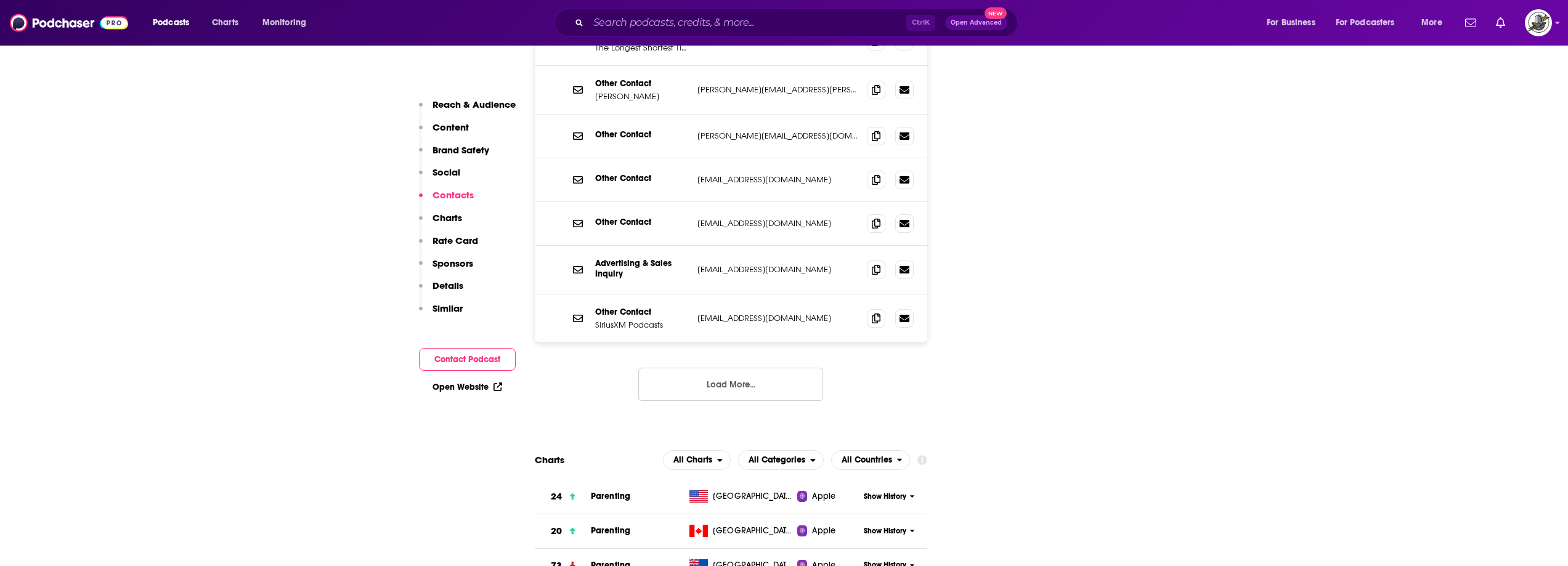
click at [742, 368] on button "Load More..." at bounding box center [730, 384] width 185 height 33
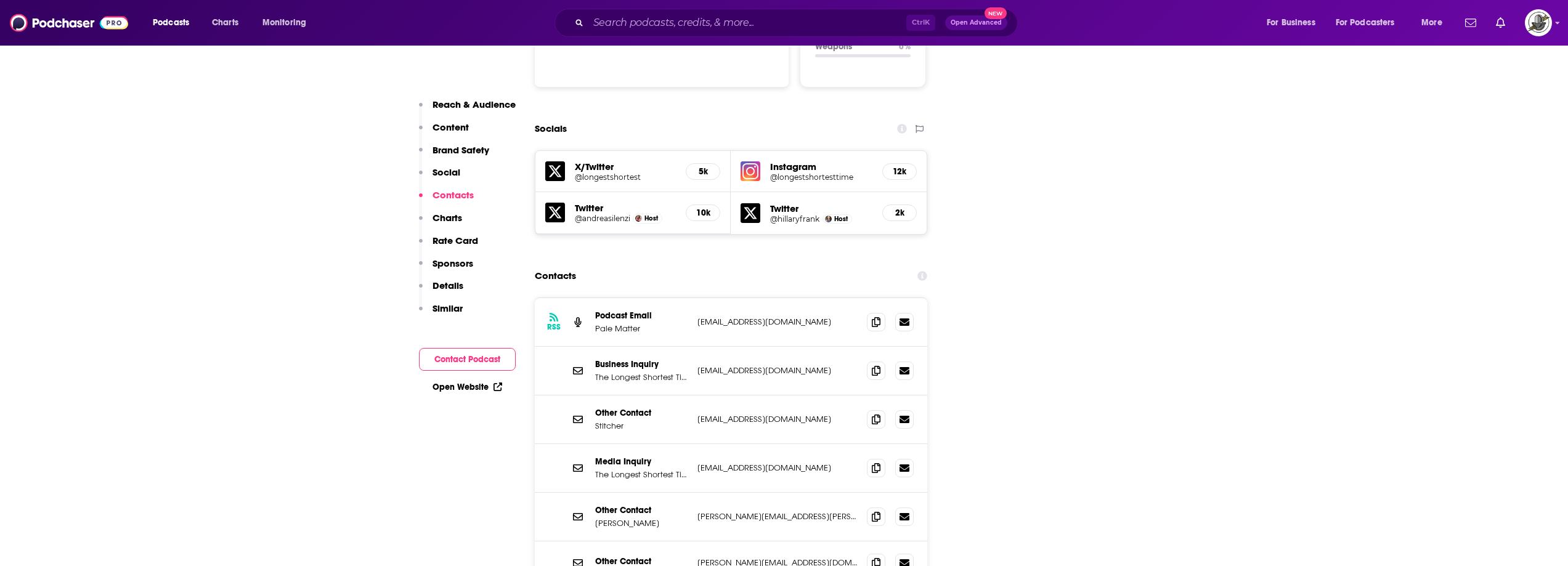
scroll to position [1355, 0]
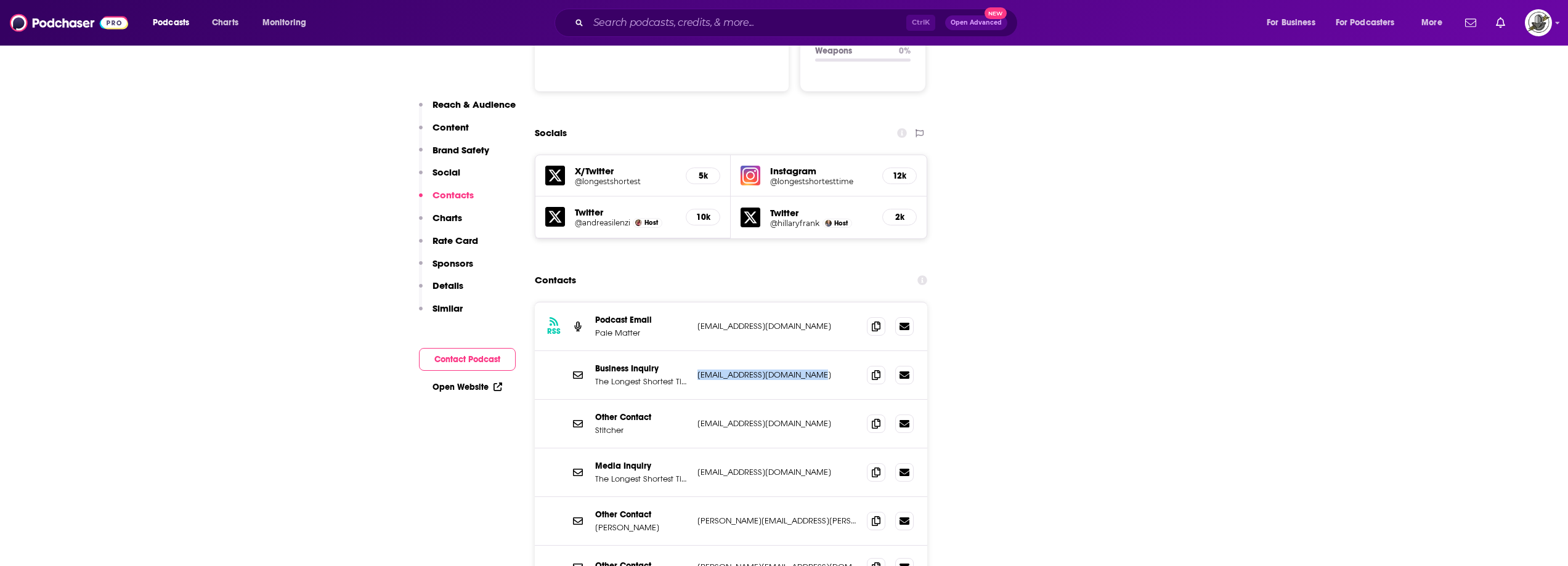
drag, startPoint x: 693, startPoint y: 314, endPoint x: 816, endPoint y: 313, distance: 123.0
click at [816, 351] on div "Business Inquiry The Longest Shortest Time (Business Inquiry) [EMAIL_ADDRESS][D…" at bounding box center [731, 375] width 393 height 49
copy p "[EMAIL_ADDRESS][DOMAIN_NAME]"
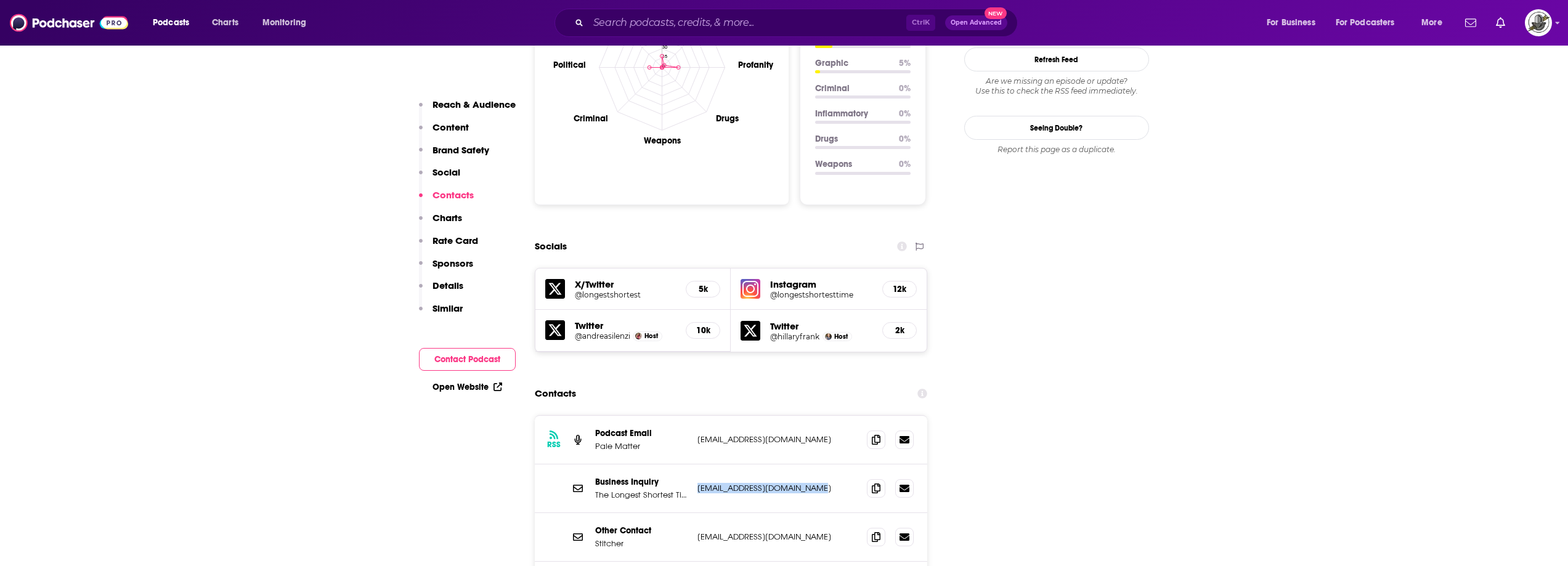
scroll to position [1231, 0]
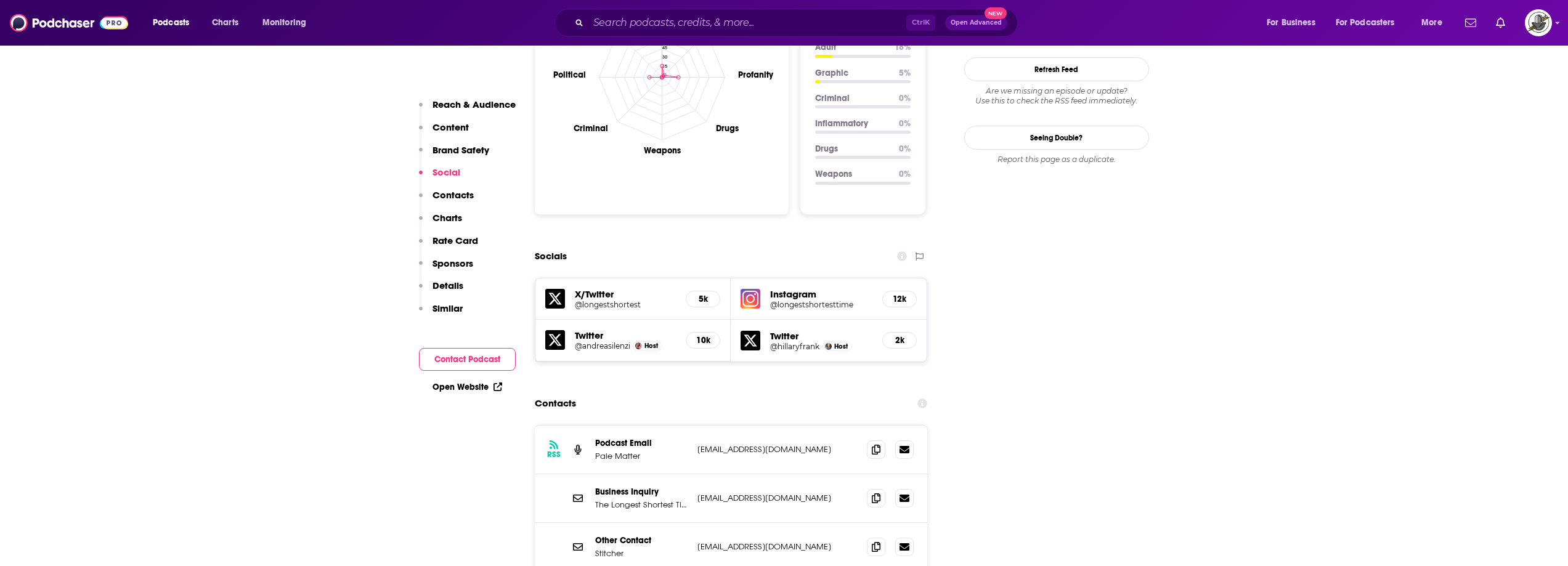
drag, startPoint x: 756, startPoint y: 241, endPoint x: 729, endPoint y: 302, distance: 66.7
click at [697, 392] on div "Contacts" at bounding box center [731, 403] width 393 height 23
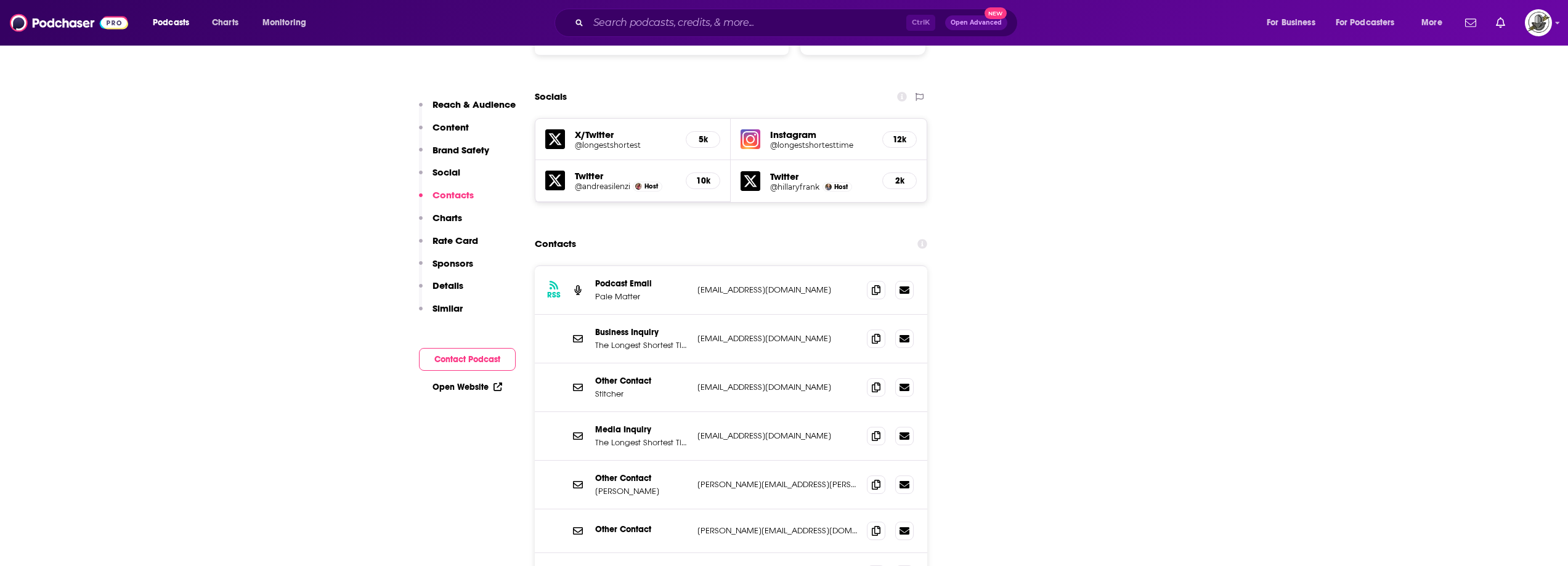
scroll to position [1416, 0]
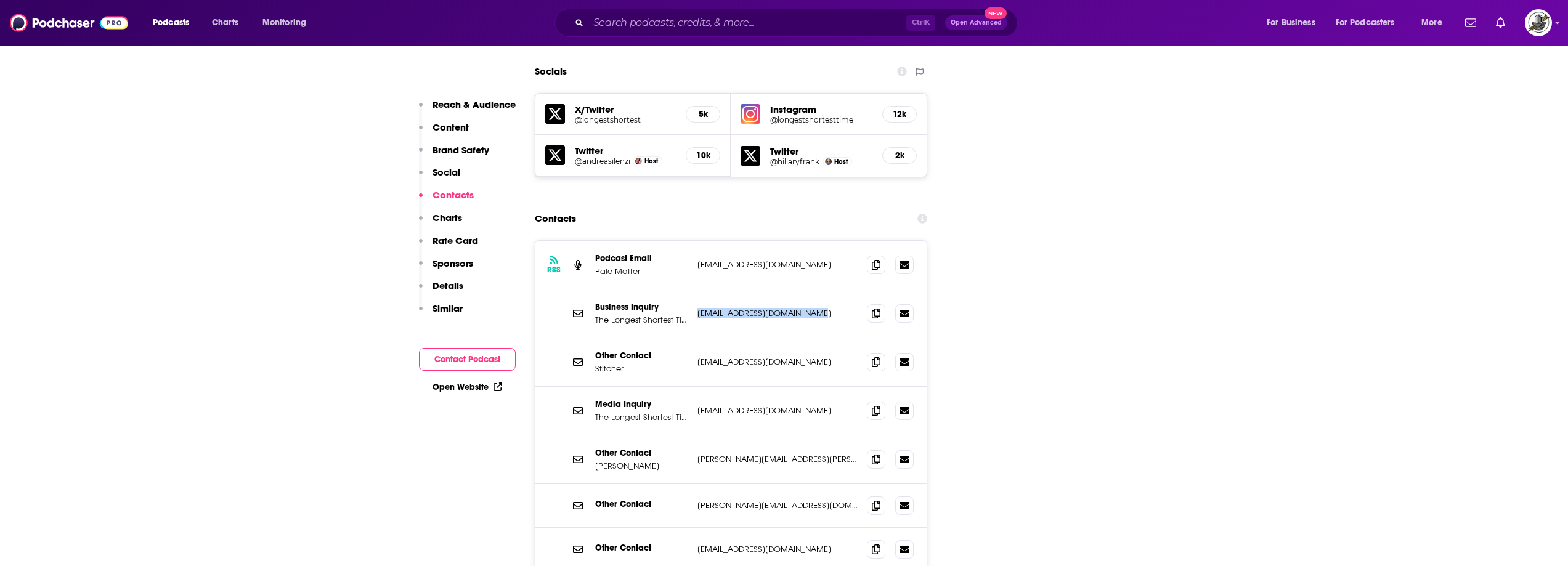
drag, startPoint x: 696, startPoint y: 253, endPoint x: 804, endPoint y: 251, distance: 108.0
click at [804, 289] on div "Business Inquiry The Longest Shortest Time (Business Inquiry) [EMAIL_ADDRESS][D…" at bounding box center [731, 313] width 393 height 49
copy p "[EMAIL_ADDRESS][DOMAIN_NAME]"
click at [743, 289] on div "Business Inquiry The Longest Shortest Time (Business Inquiry) [EMAIL_ADDRESS][D…" at bounding box center [731, 313] width 393 height 49
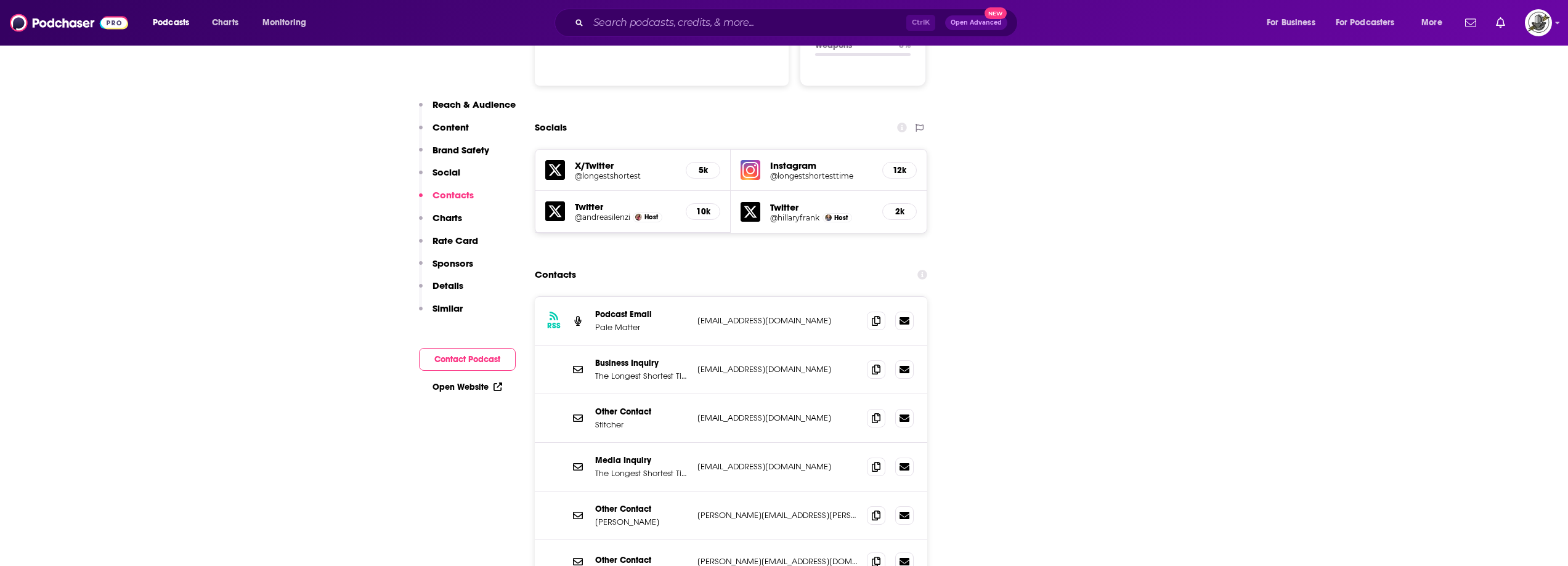
scroll to position [1355, 0]
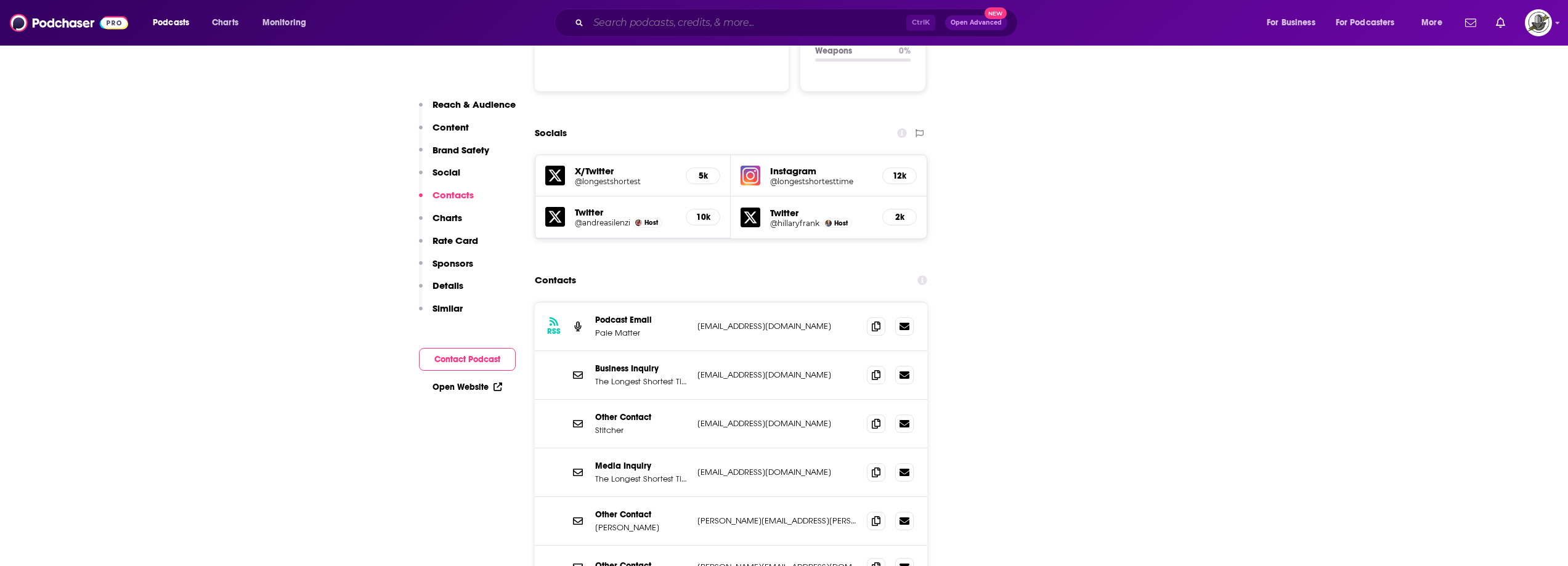
paste input "Care and Feeding"
type input "Care and Feeding"
click at [736, 28] on input "Care and Feeding" at bounding box center [748, 23] width 318 height 20
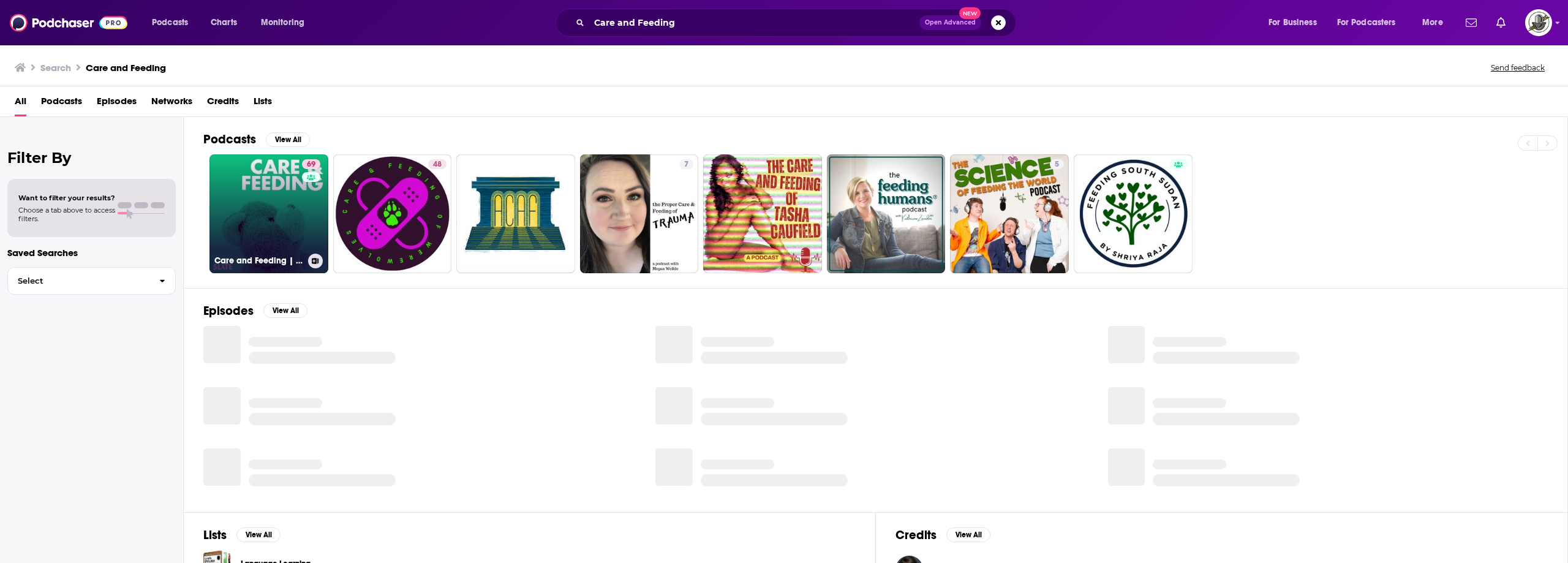
click at [305, 218] on div "69" at bounding box center [312, 206] width 22 height 94
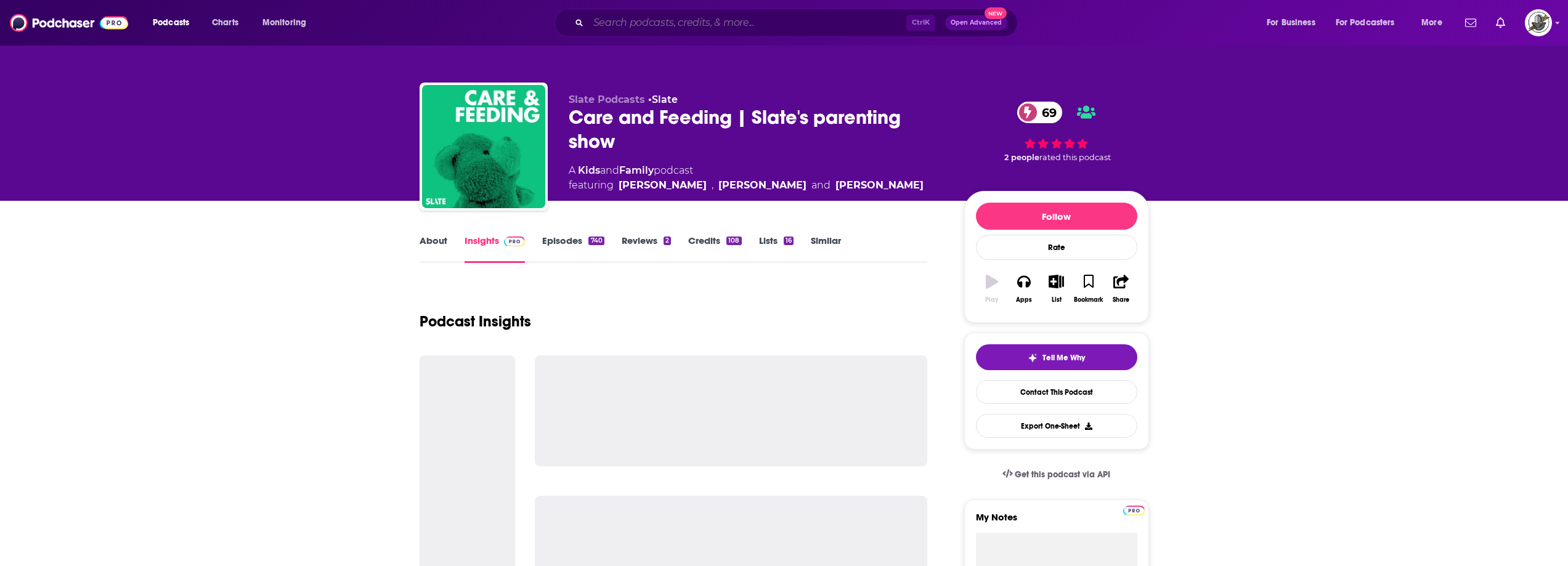
click at [756, 13] on input "Search podcasts, credits, & more..." at bounding box center [748, 23] width 318 height 20
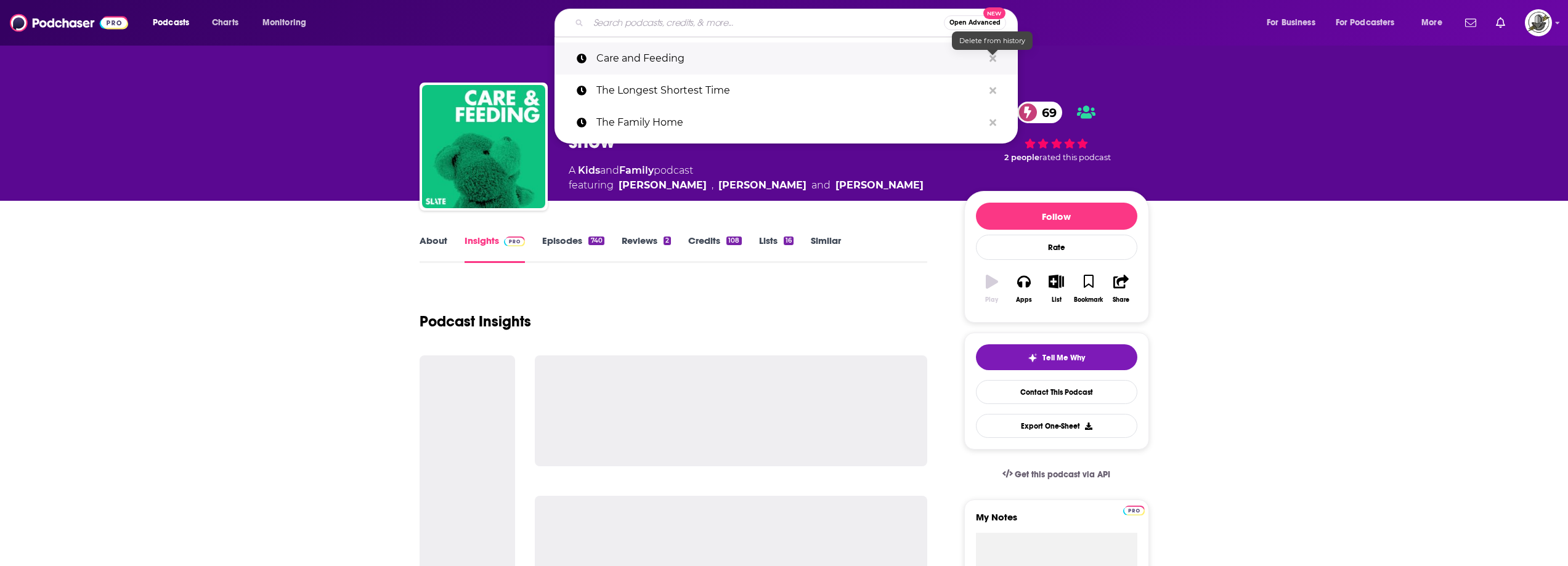
click at [995, 55] on icon "Search podcasts, credits, & more..." at bounding box center [993, 59] width 7 height 10
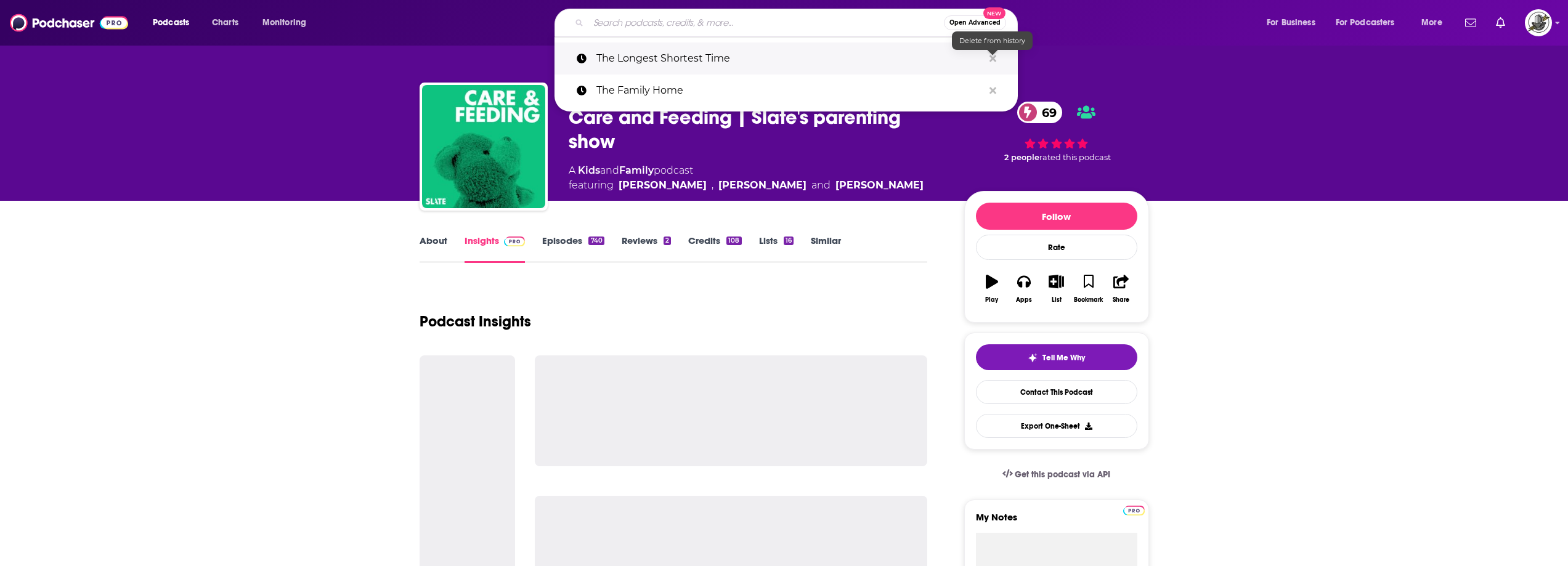
click at [995, 55] on icon "Search podcasts, credits, & more..." at bounding box center [993, 59] width 7 height 10
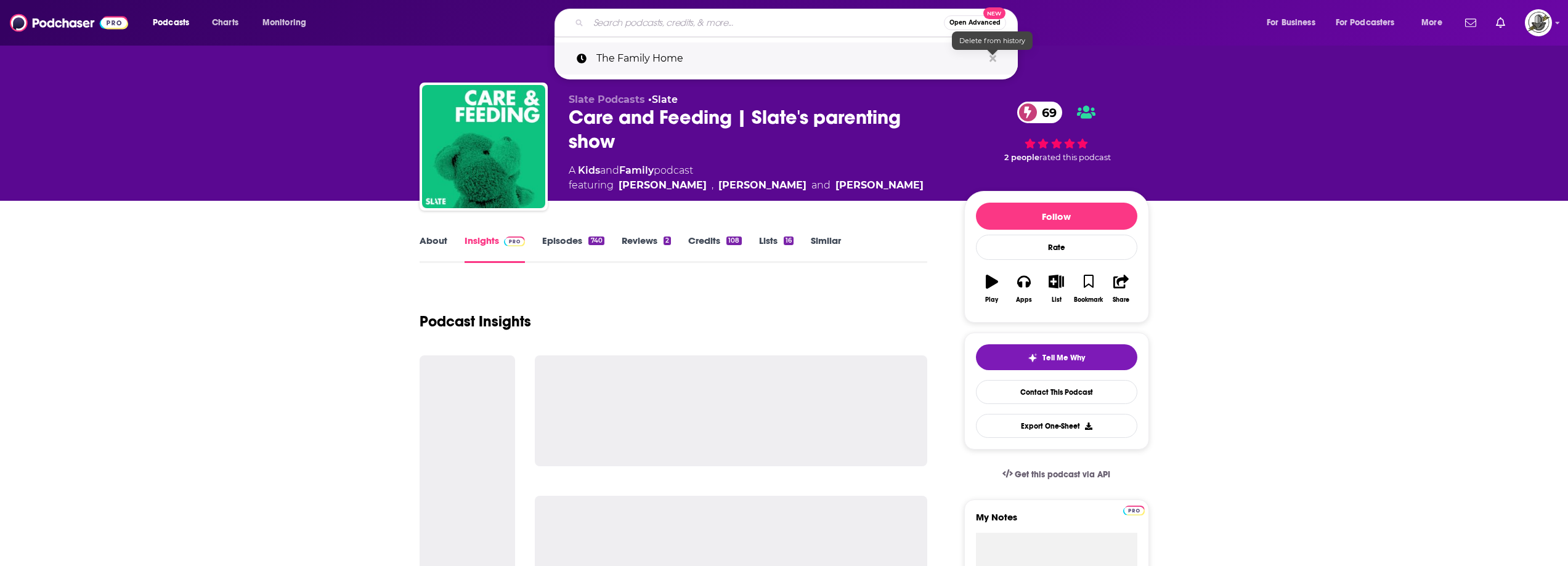
click at [995, 55] on icon "Search podcasts, credits, & more..." at bounding box center [993, 59] width 7 height 10
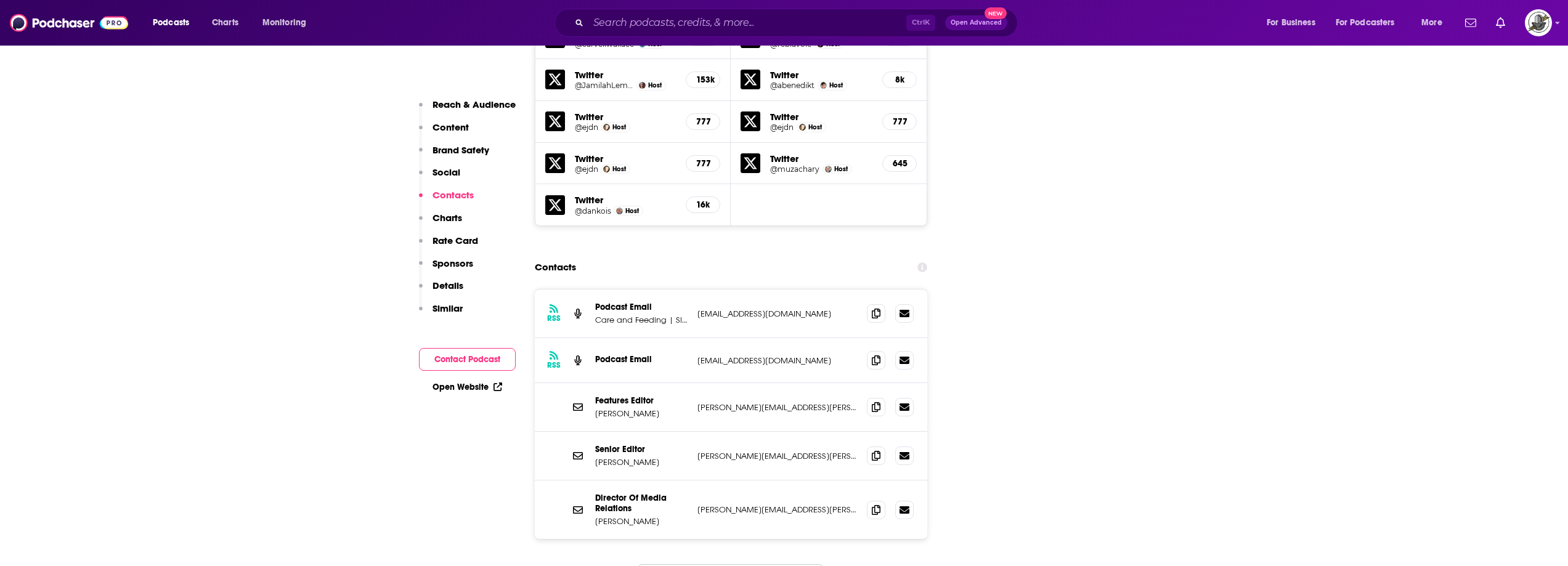
scroll to position [1540, 0]
drag, startPoint x: 694, startPoint y: 264, endPoint x: 825, endPoint y: 268, distance: 131.1
click at [825, 287] on div "RSS Podcast Email Care and Feeding | Slate's parenting show [EMAIL_ADDRESS][DOM…" at bounding box center [731, 311] width 393 height 49
copy p "[EMAIL_ADDRESS][DOMAIN_NAME]"
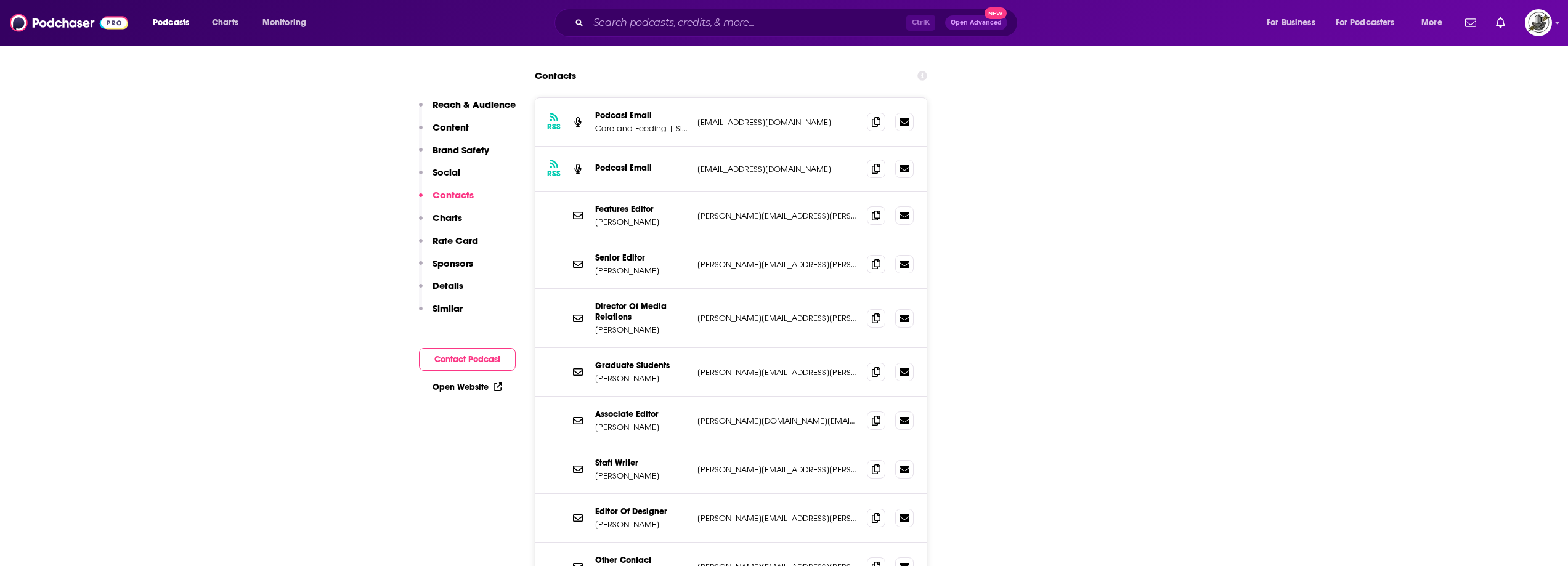
scroll to position [1786, 0]
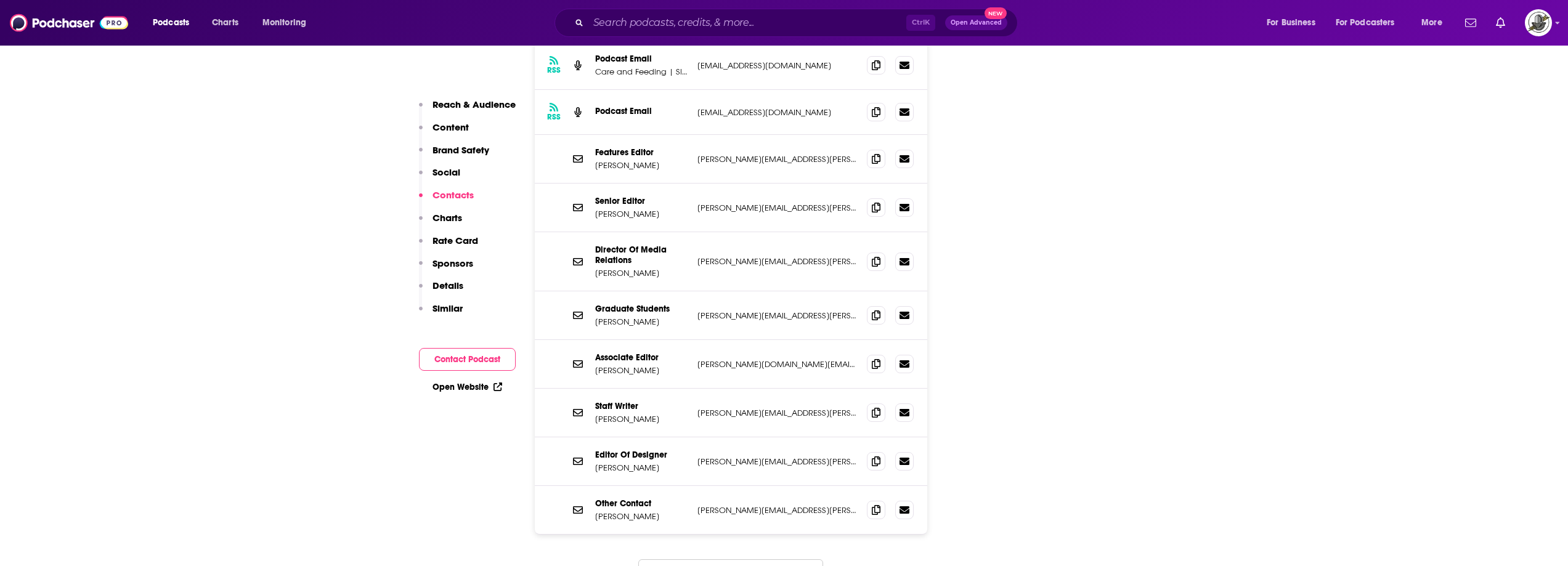
click at [750, 559] on button "Load More..." at bounding box center [730, 576] width 185 height 33
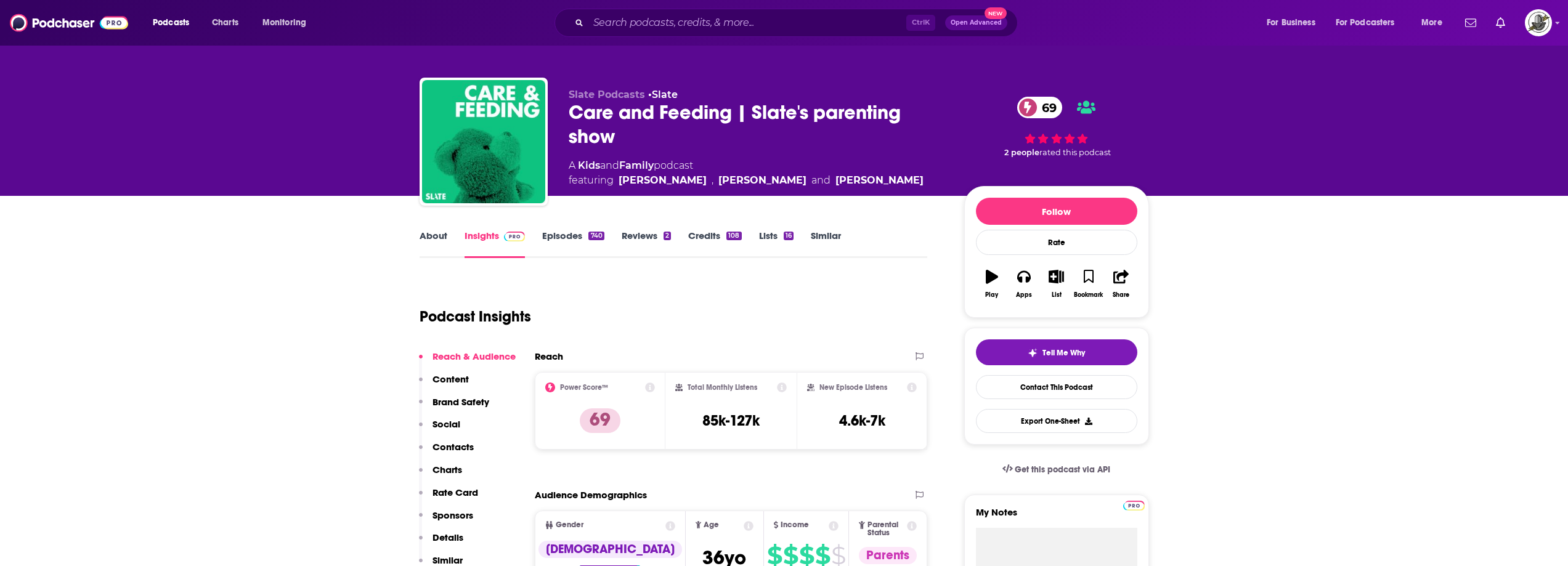
scroll to position [0, 0]
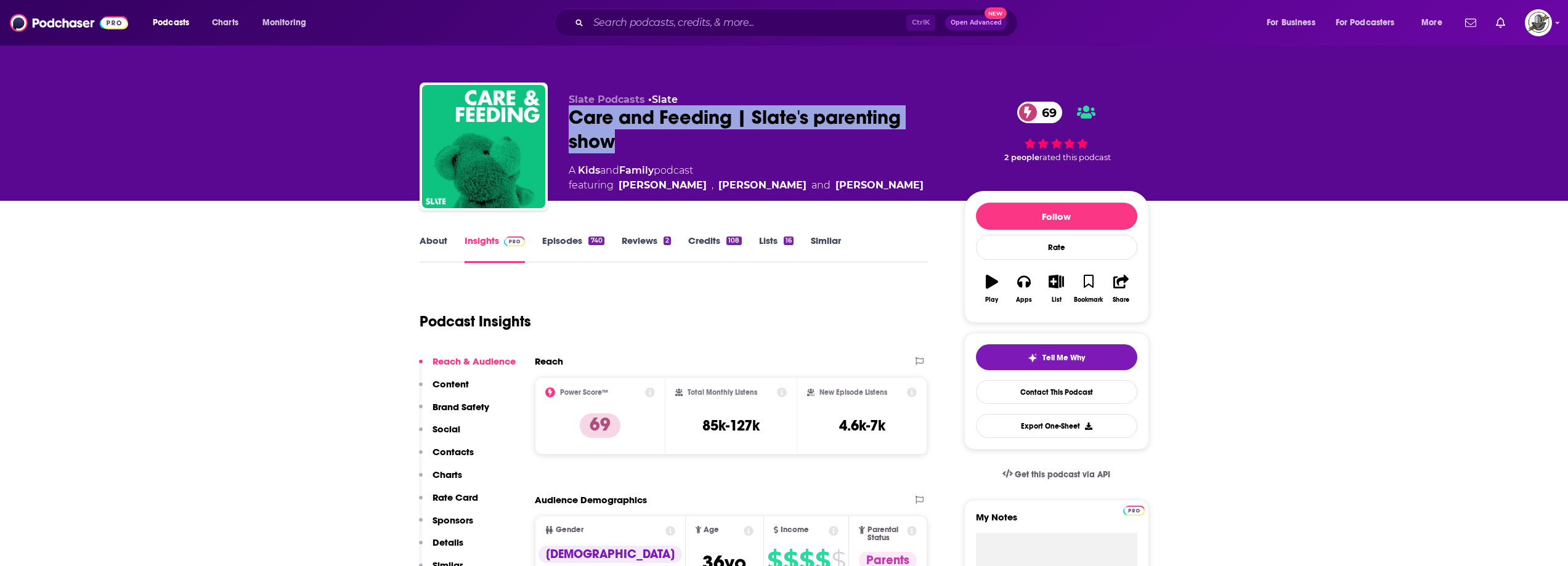
drag, startPoint x: 573, startPoint y: 116, endPoint x: 686, endPoint y: 146, distance: 116.9
click at [686, 146] on div "Care and Feeding | Slate's parenting show 69" at bounding box center [757, 129] width 376 height 48
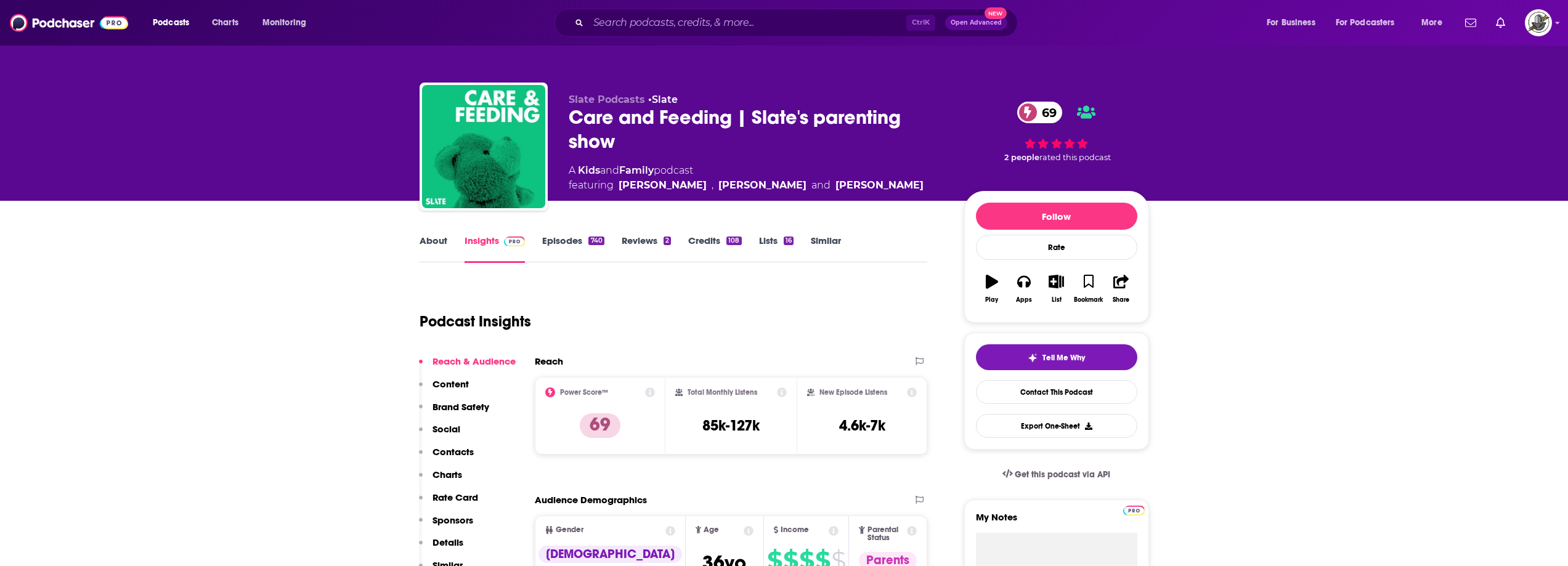
click at [872, 294] on div "Podcast Insights" at bounding box center [669, 314] width 498 height 63
click at [736, 21] on input "Search podcasts, credits, & more..." at bounding box center [748, 23] width 318 height 20
paste input "COURAGEOUS PARENTING"
type input "COURAGEOUS PARENTING"
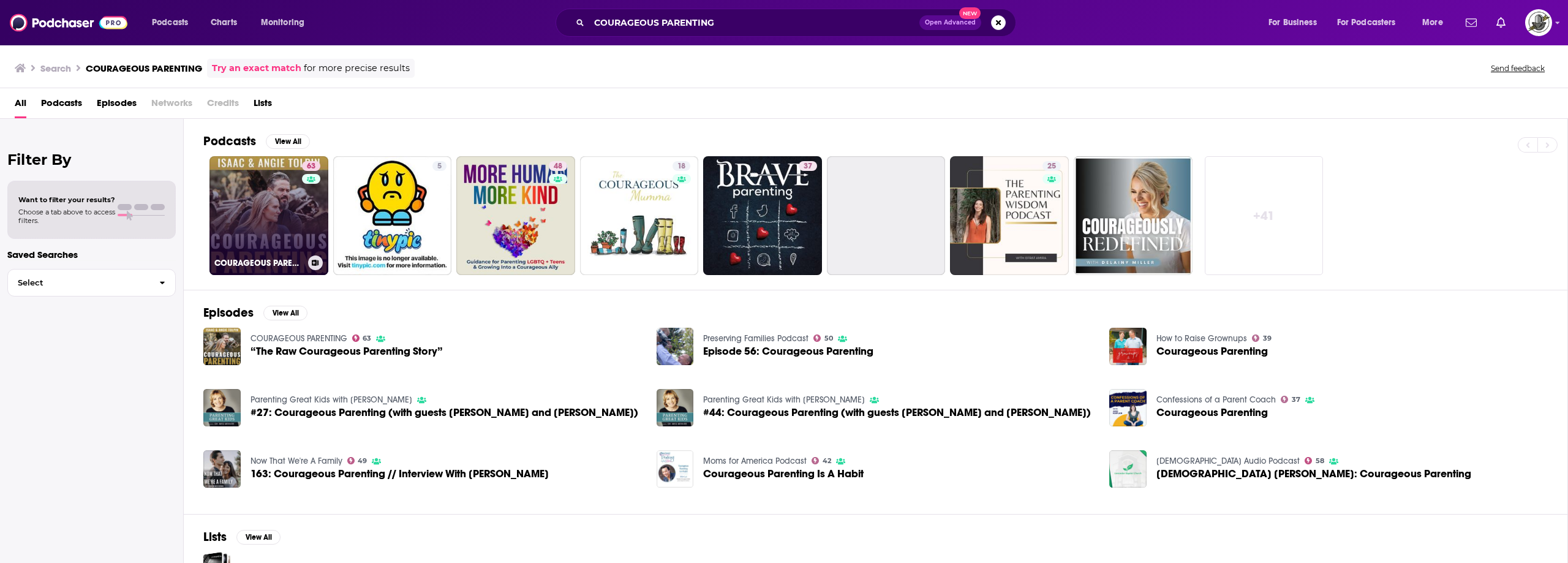
click at [287, 239] on link "63 COURAGEOUS PARENTING" at bounding box center [269, 215] width 119 height 119
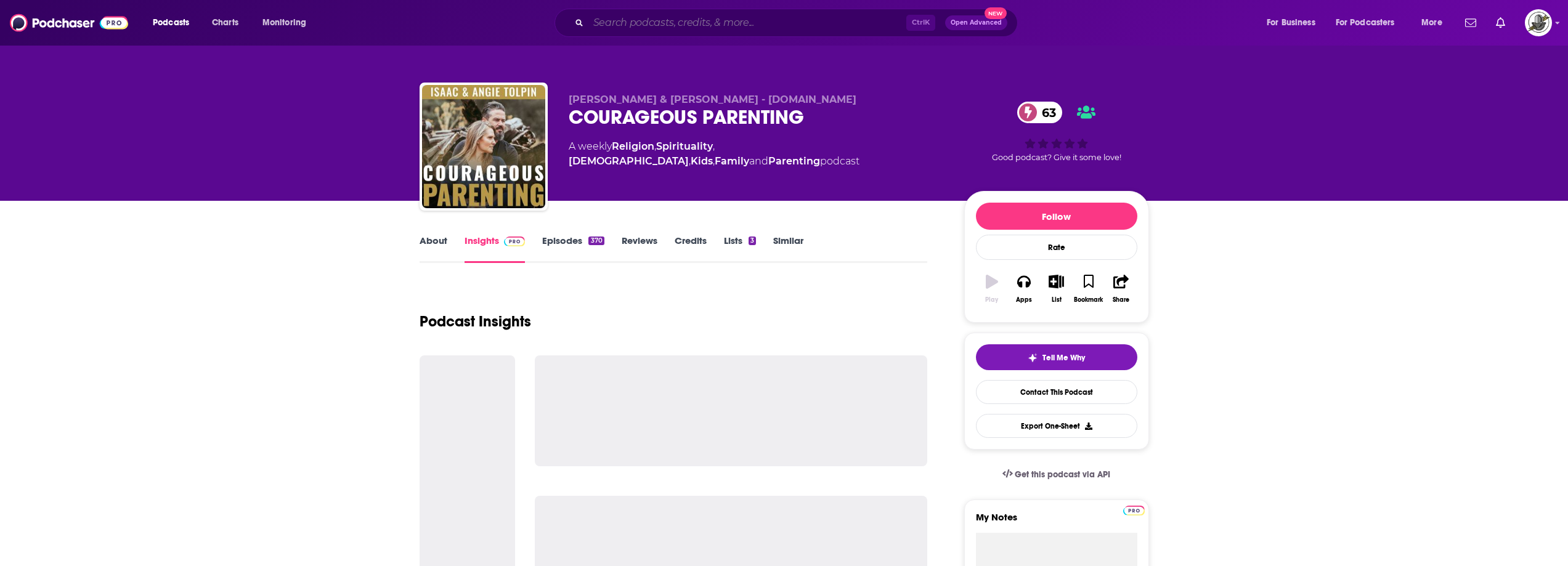
click at [759, 27] on input "Search podcasts, credits, & more..." at bounding box center [748, 23] width 318 height 20
click at [825, 19] on input "Search podcasts, credits, & more..." at bounding box center [748, 23] width 318 height 20
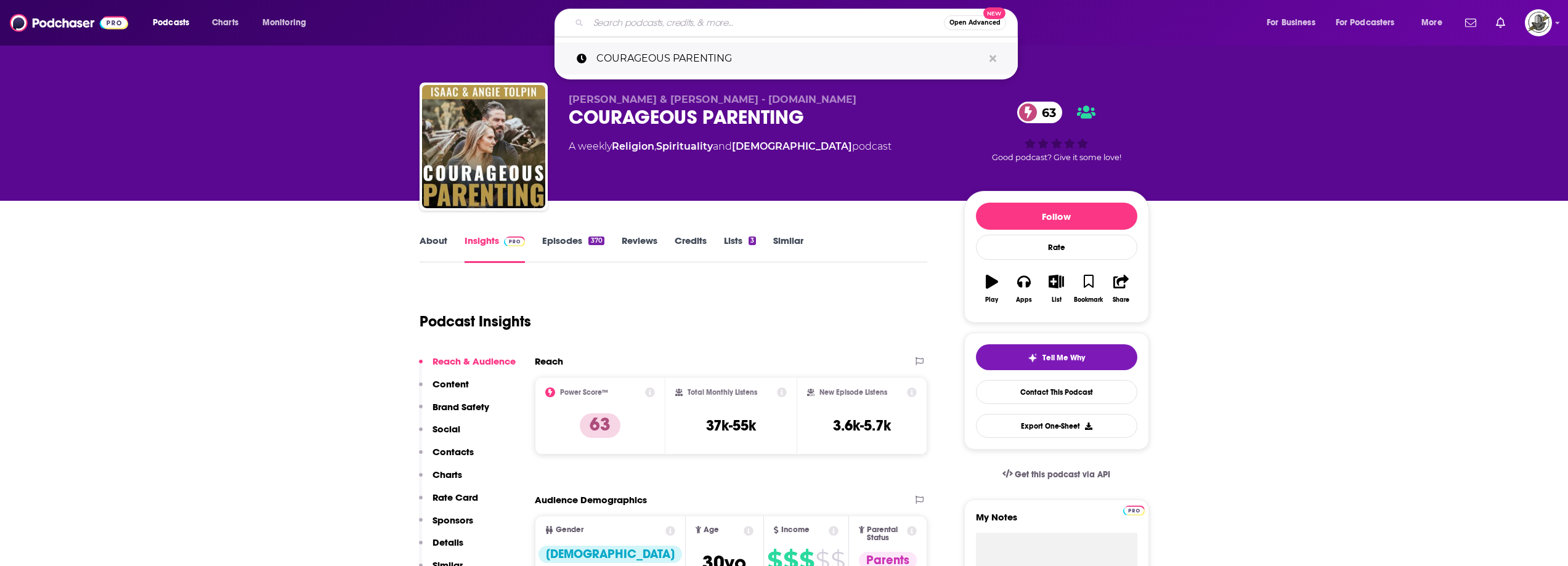
click at [995, 60] on icon "Search podcasts, credits, & more..." at bounding box center [993, 58] width 7 height 7
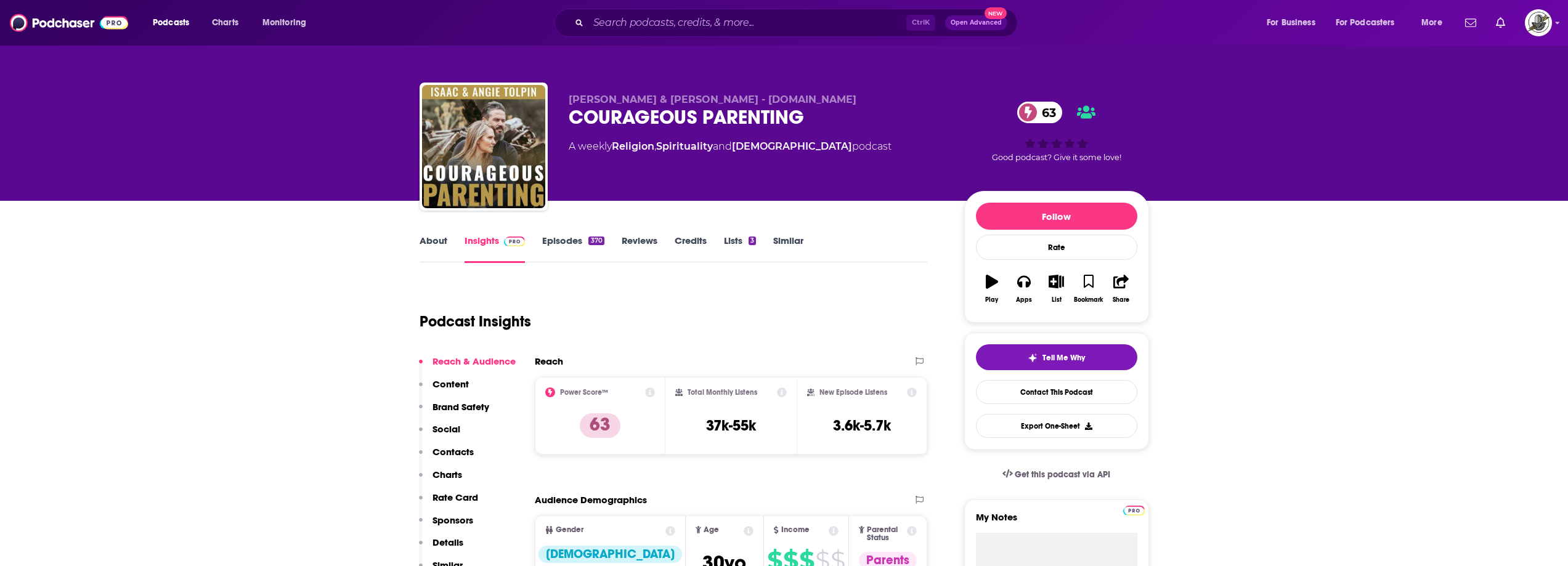
click at [916, 196] on div "[PERSON_NAME] & [PERSON_NAME] - [DOMAIN_NAME] COURAGEOUS PARENTING 63 A weekly …" at bounding box center [859, 148] width 581 height 111
click at [807, 283] on div "Podcast Insights" at bounding box center [669, 314] width 498 height 63
drag, startPoint x: 563, startPoint y: 103, endPoint x: 673, endPoint y: 103, distance: 110.0
click at [673, 103] on div "[PERSON_NAME] & [PERSON_NAME] - [DOMAIN_NAME] COURAGEOUS PARENTING 63 A weekly …" at bounding box center [785, 149] width 730 height 133
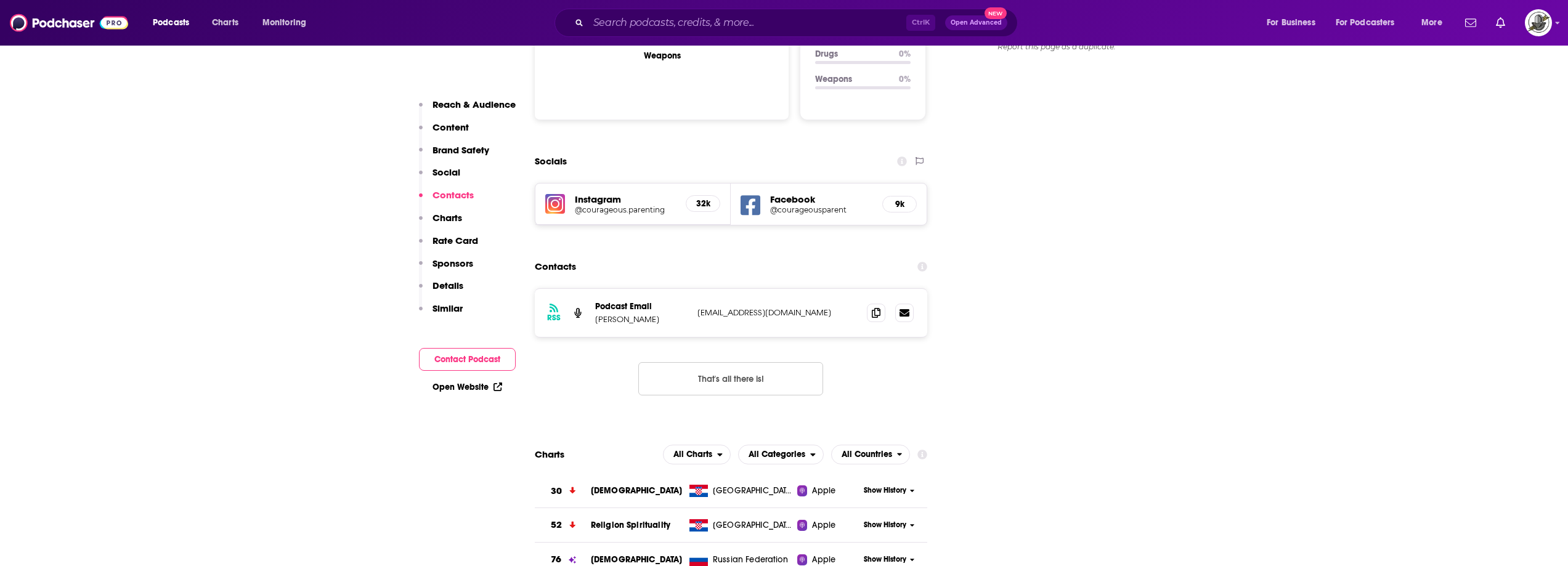
scroll to position [1355, 0]
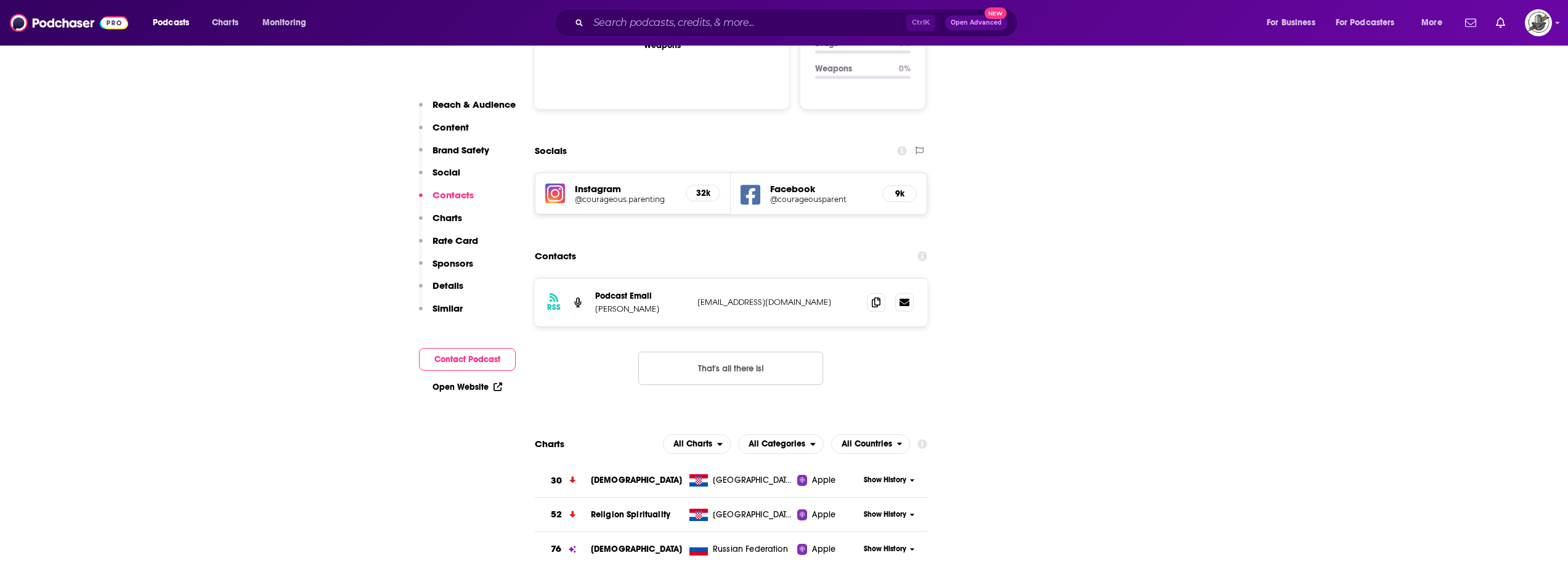
drag, startPoint x: 697, startPoint y: 227, endPoint x: 836, endPoint y: 227, distance: 139.0
click at [836, 297] on p "[EMAIL_ADDRESS][DOMAIN_NAME]" at bounding box center [777, 302] width 160 height 11
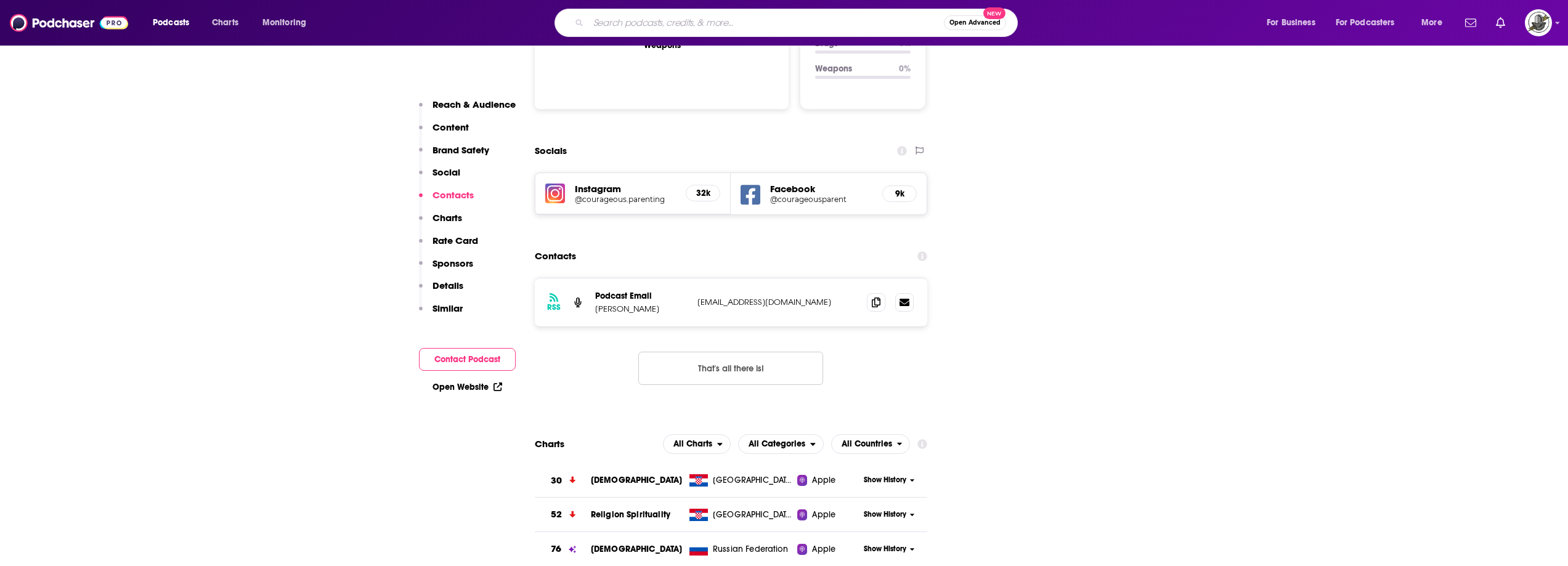
click at [742, 23] on input "Search podcasts, credits, & more..." at bounding box center [766, 23] width 356 height 20
paste input "[DEMOGRAPHIC_DATA] Pop Parenting"
type input "[DEMOGRAPHIC_DATA] Pop Parenting"
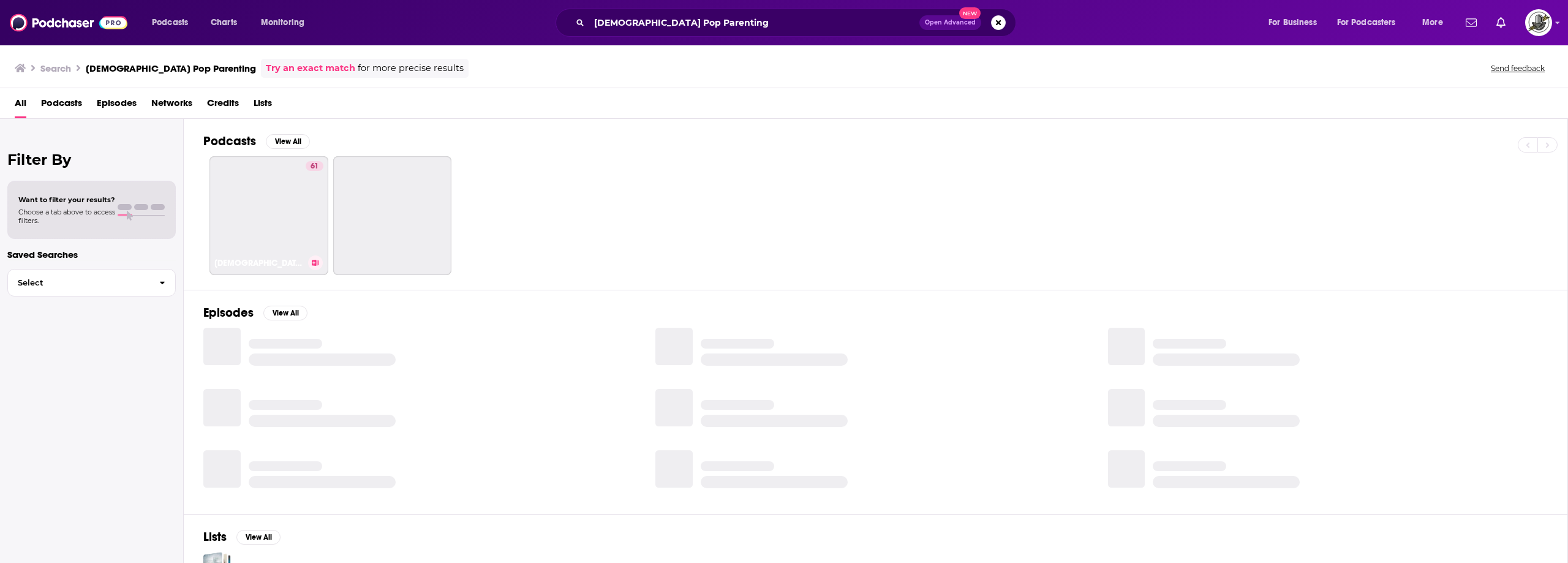
click at [289, 201] on link "61 [DEMOGRAPHIC_DATA] Pop Parenting" at bounding box center [269, 215] width 119 height 119
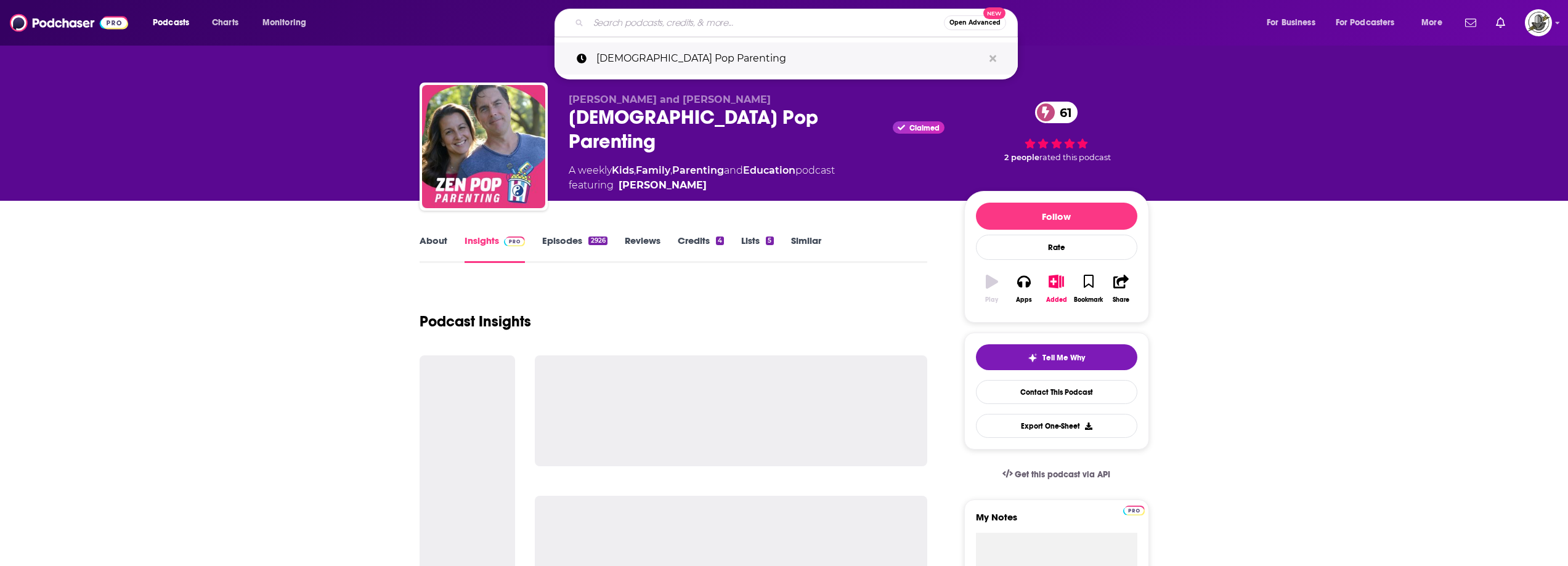
drag, startPoint x: 793, startPoint y: 28, endPoint x: 900, endPoint y: 43, distance: 108.0
click at [793, 28] on input "Search podcasts, credits, & more..." at bounding box center [766, 23] width 356 height 20
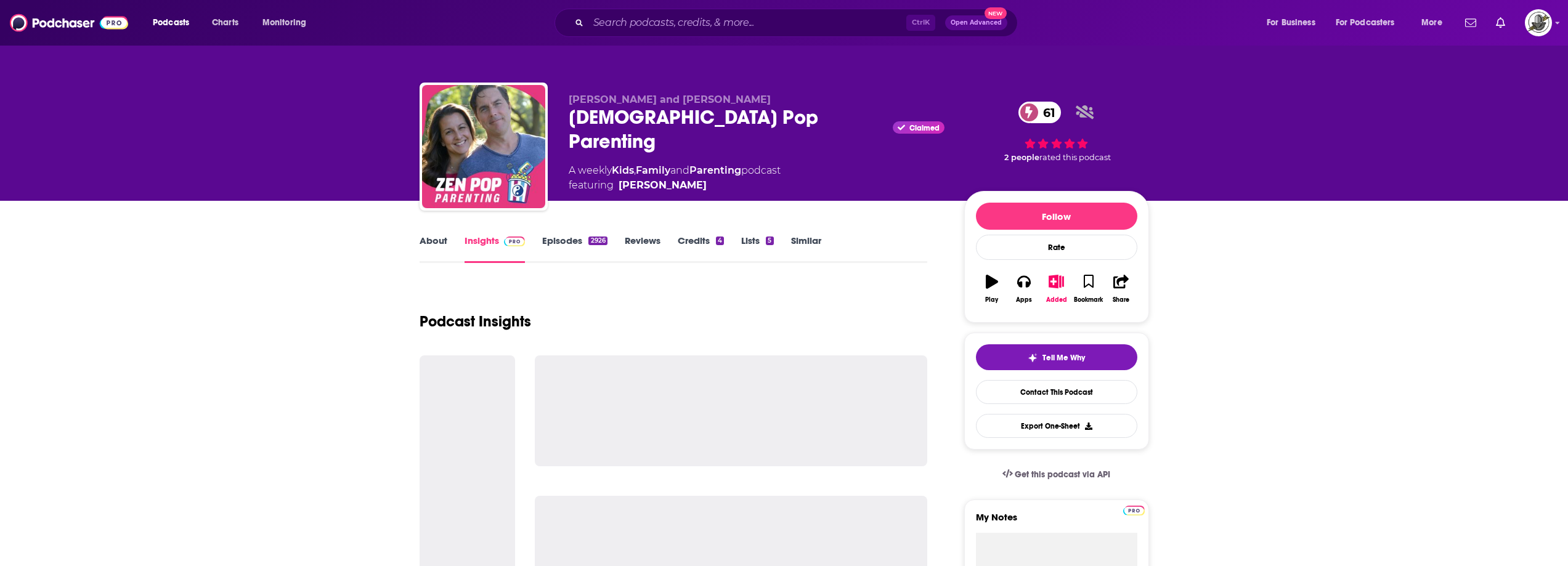
click at [825, 11] on div "Ctrl K Open Advanced New" at bounding box center [786, 23] width 463 height 28
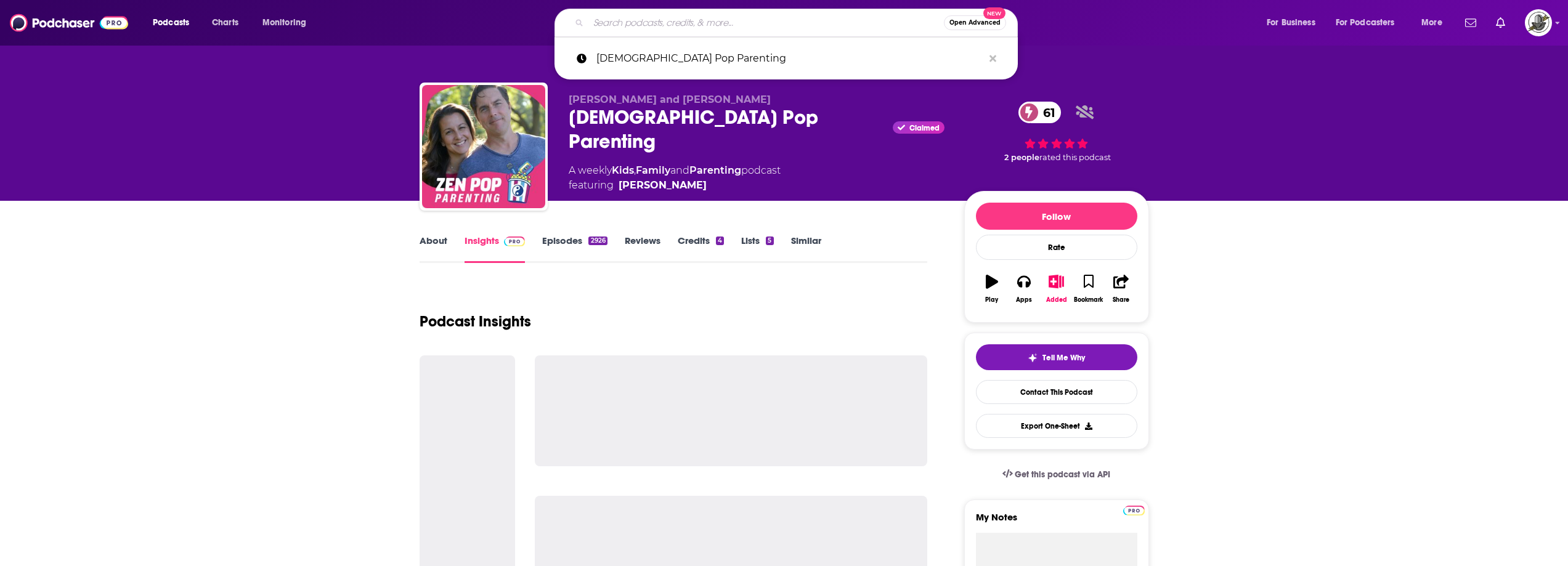
click at [850, 14] on input "Search podcasts, credits, & more..." at bounding box center [766, 23] width 356 height 20
click at [992, 60] on icon "Search podcasts, credits, & more..." at bounding box center [993, 58] width 7 height 7
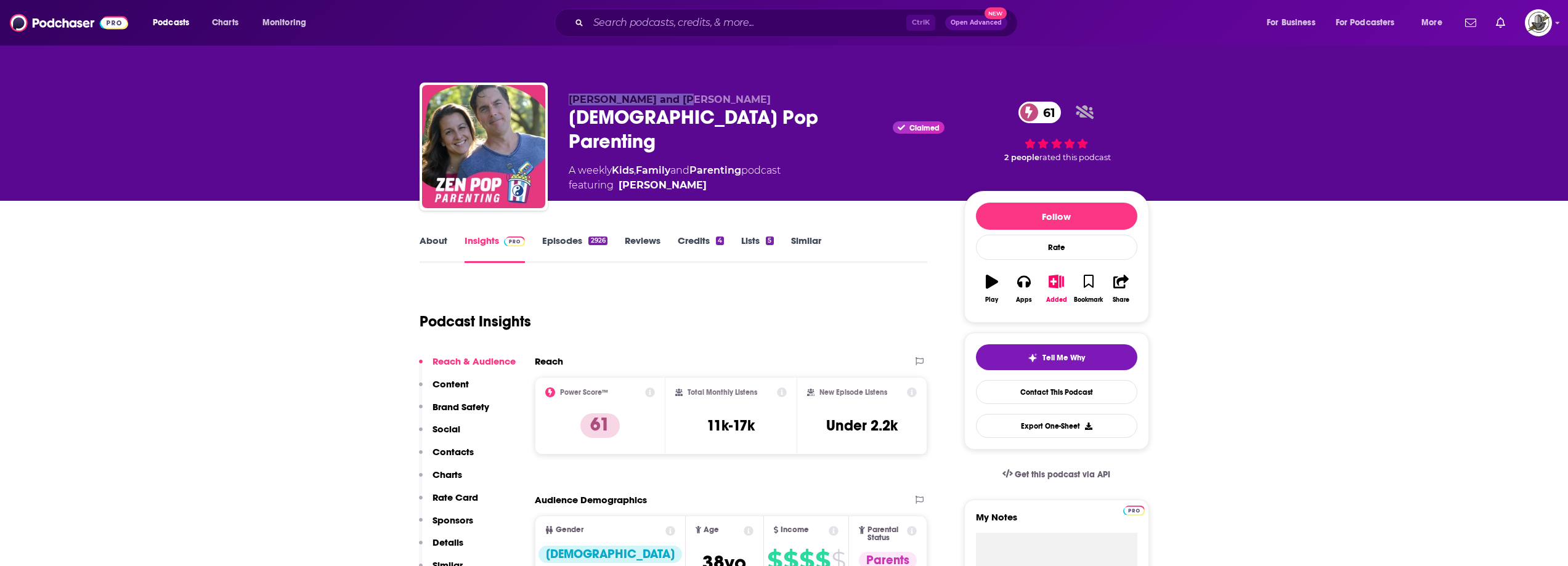
drag, startPoint x: 570, startPoint y: 102, endPoint x: 690, endPoint y: 103, distance: 120.0
click at [690, 103] on p "[PERSON_NAME] and [PERSON_NAME]" at bounding box center [757, 99] width 376 height 12
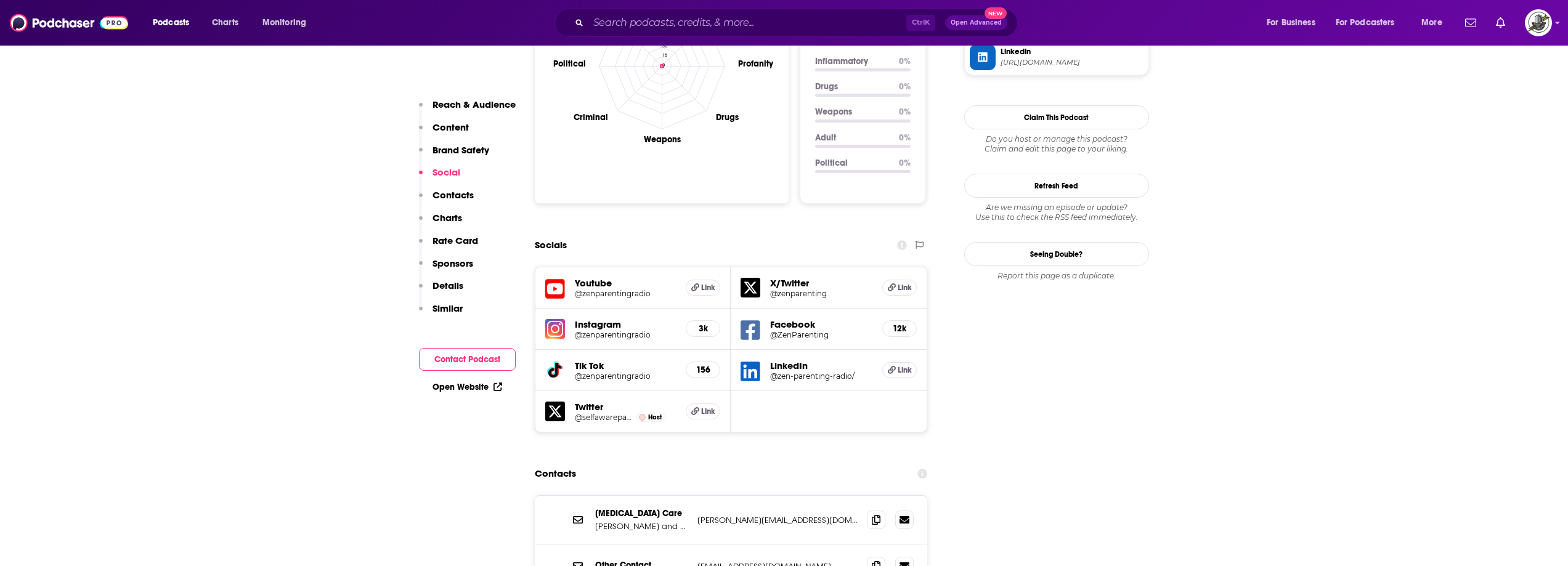
scroll to position [1293, 0]
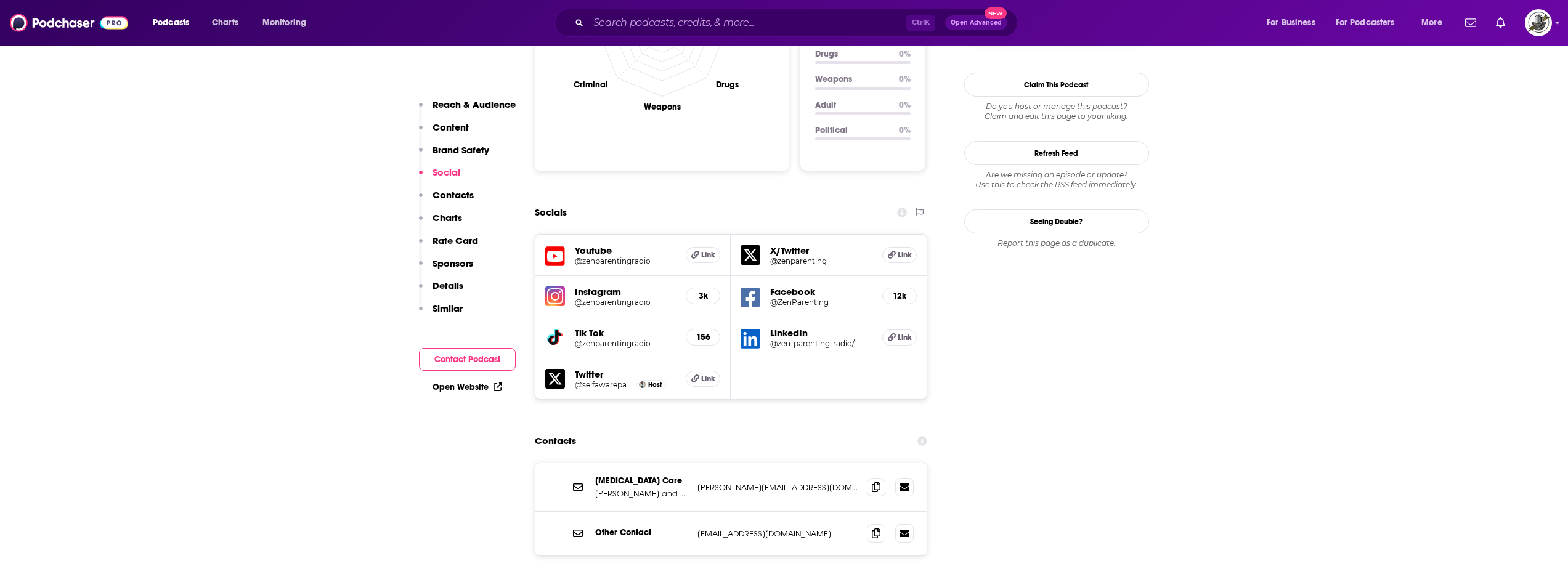
drag, startPoint x: 704, startPoint y: 412, endPoint x: 819, endPoint y: 412, distance: 115.0
click at [819, 463] on div "[MEDICAL_DATA] Care [PERSON_NAME] and [PERSON_NAME] [PERSON_NAME][EMAIL_ADDRESS…" at bounding box center [731, 487] width 393 height 49
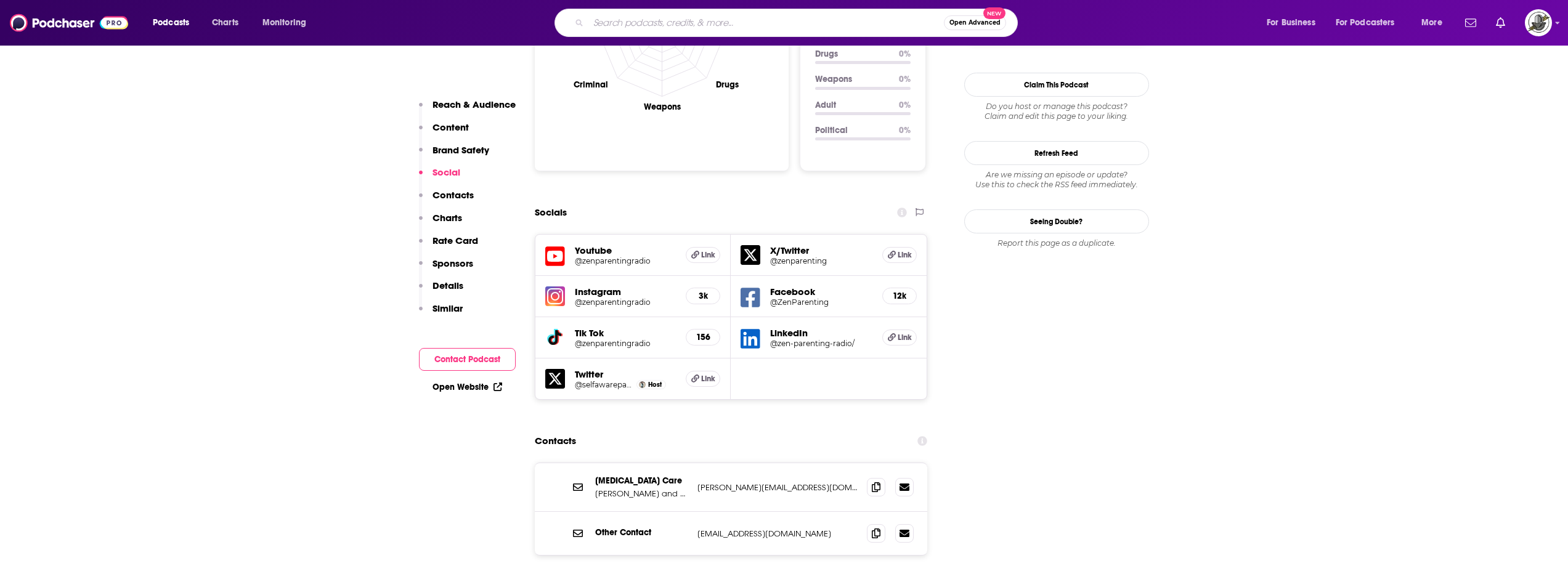
click at [827, 13] on input "Search podcasts, credits, & more..." at bounding box center [766, 23] width 356 height 20
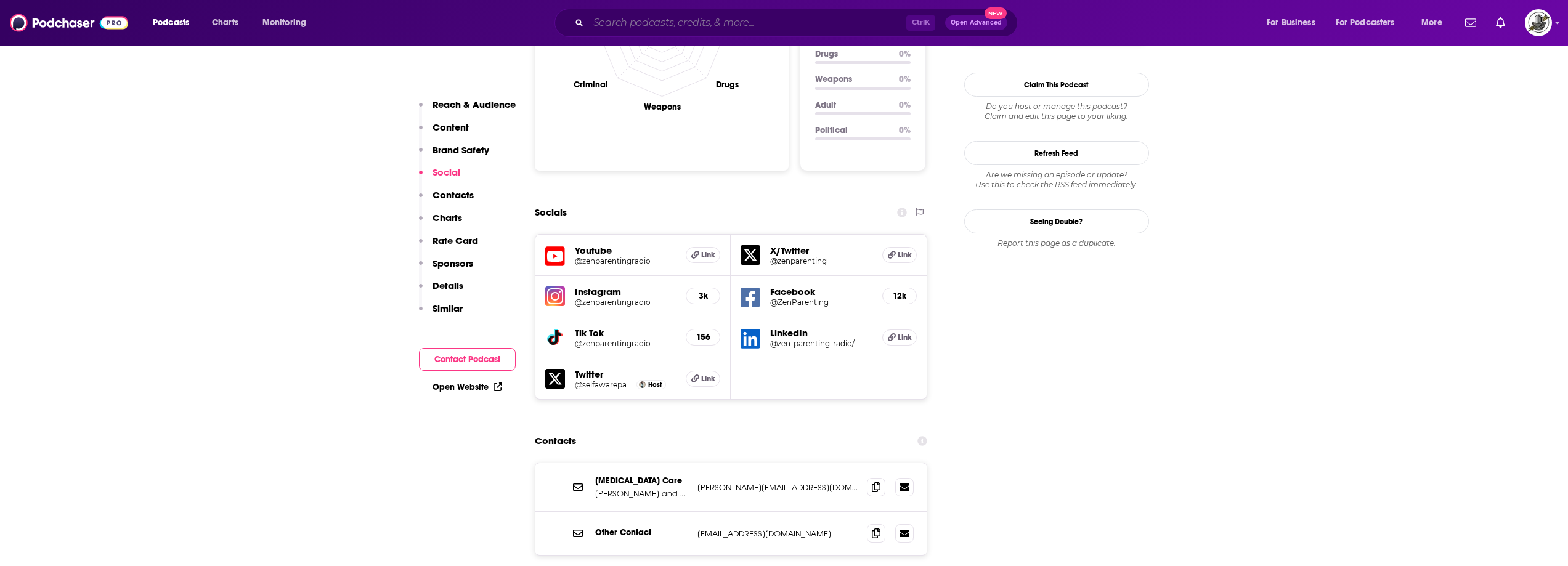
click at [749, 20] on input "Search podcasts, credits, & more..." at bounding box center [748, 23] width 318 height 20
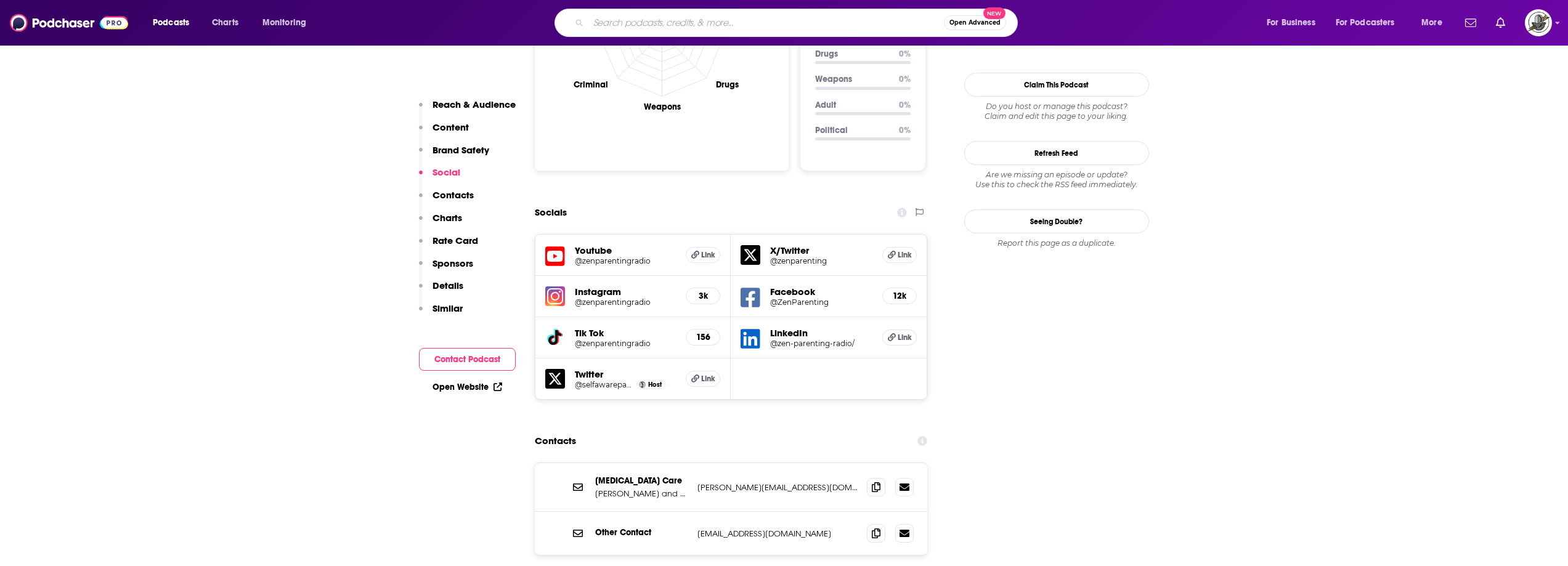
click at [749, 20] on input "Search podcasts, credits, & more..." at bounding box center [766, 23] width 356 height 20
paste input "The PedsDocTalk Podcast"
type input "The PedsDocTalk Podcast"
click at [814, 24] on input "The PedsDocTalk Podcast" at bounding box center [766, 23] width 356 height 20
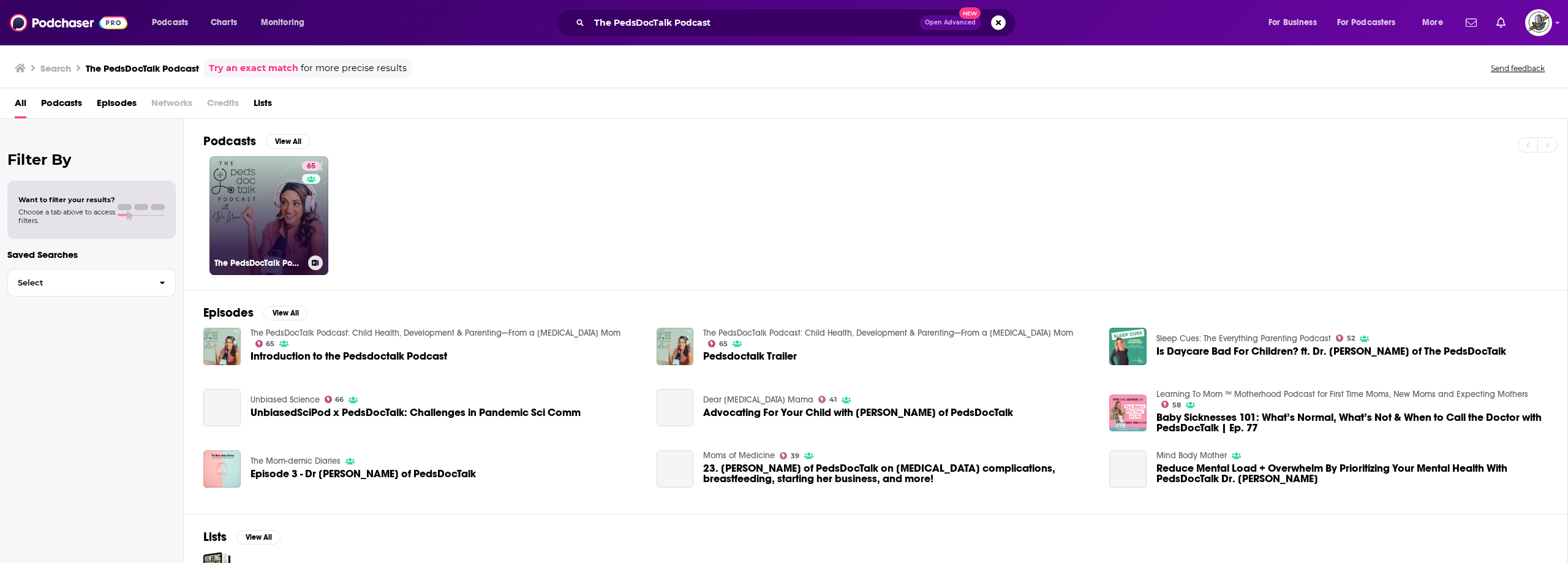
click at [281, 207] on link "65 The PedsDocTalk Podcast: Child Health, Development & Parenting—From a [MEDIC…" at bounding box center [269, 215] width 119 height 119
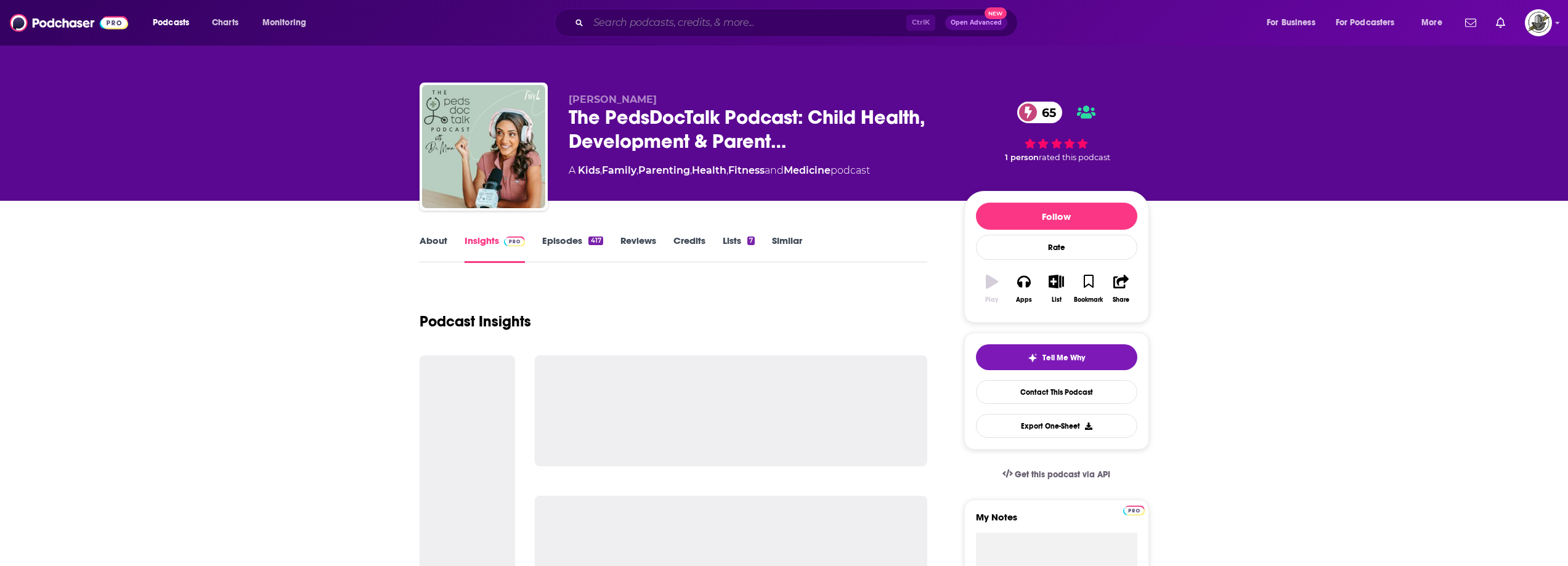
click at [771, 27] on input "Search podcasts, credits, & more..." at bounding box center [748, 23] width 318 height 20
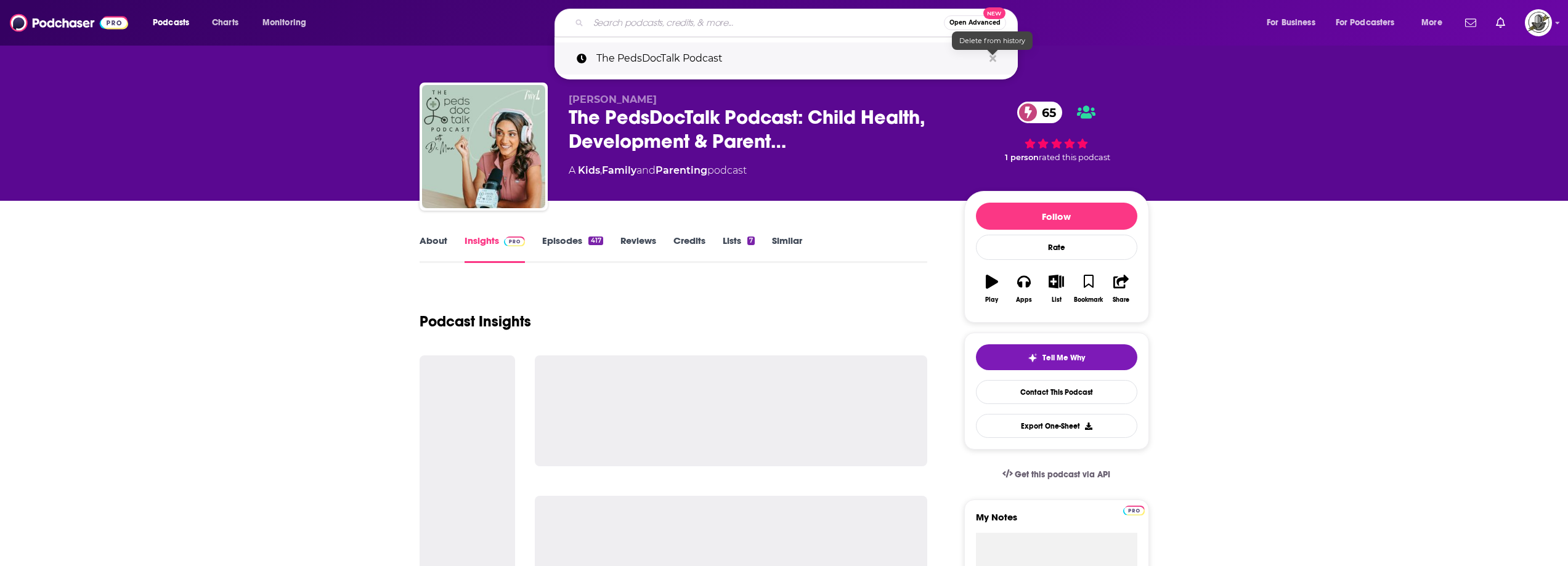
click at [994, 57] on icon "Search podcasts, credits, & more..." at bounding box center [993, 58] width 7 height 7
click at [856, 234] on div "About Insights Episodes 417 Reviews Credits Lists 7 Similar" at bounding box center [674, 248] width 508 height 30
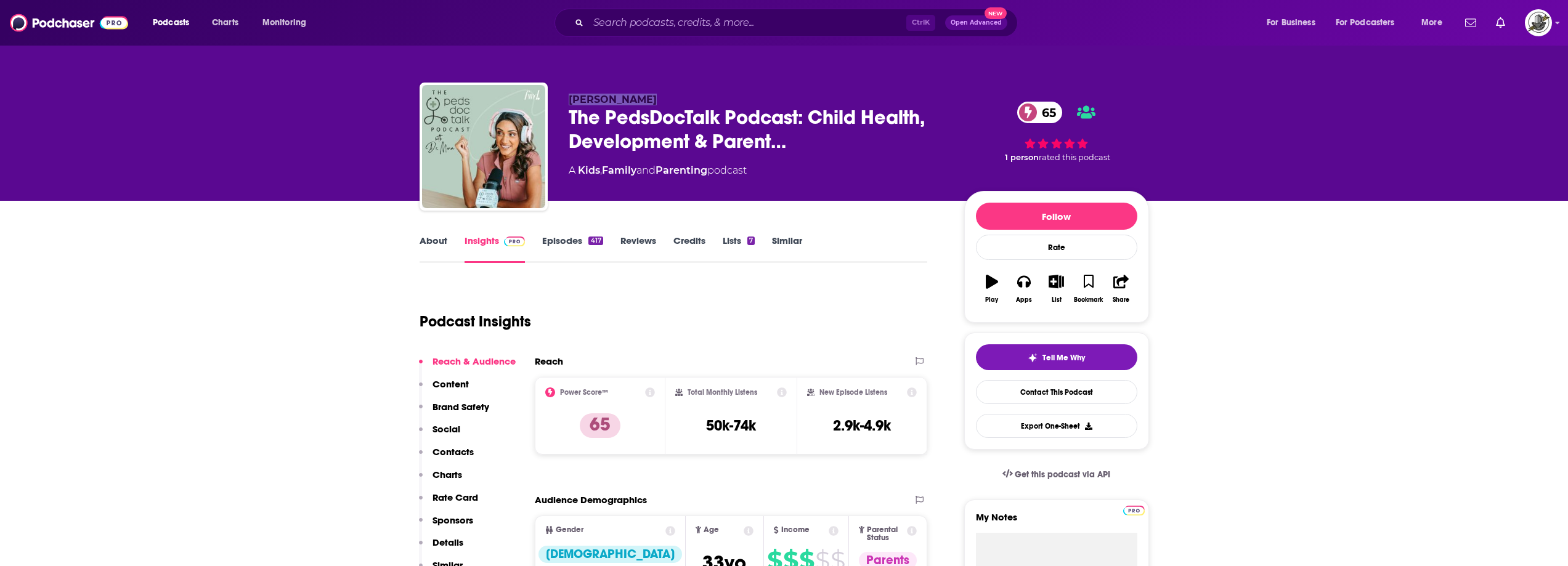
click at [673, 99] on div "[PERSON_NAME] The PedsDocTalk Podcast: Child Health, Development & Parent… 65 A…" at bounding box center [785, 149] width 730 height 133
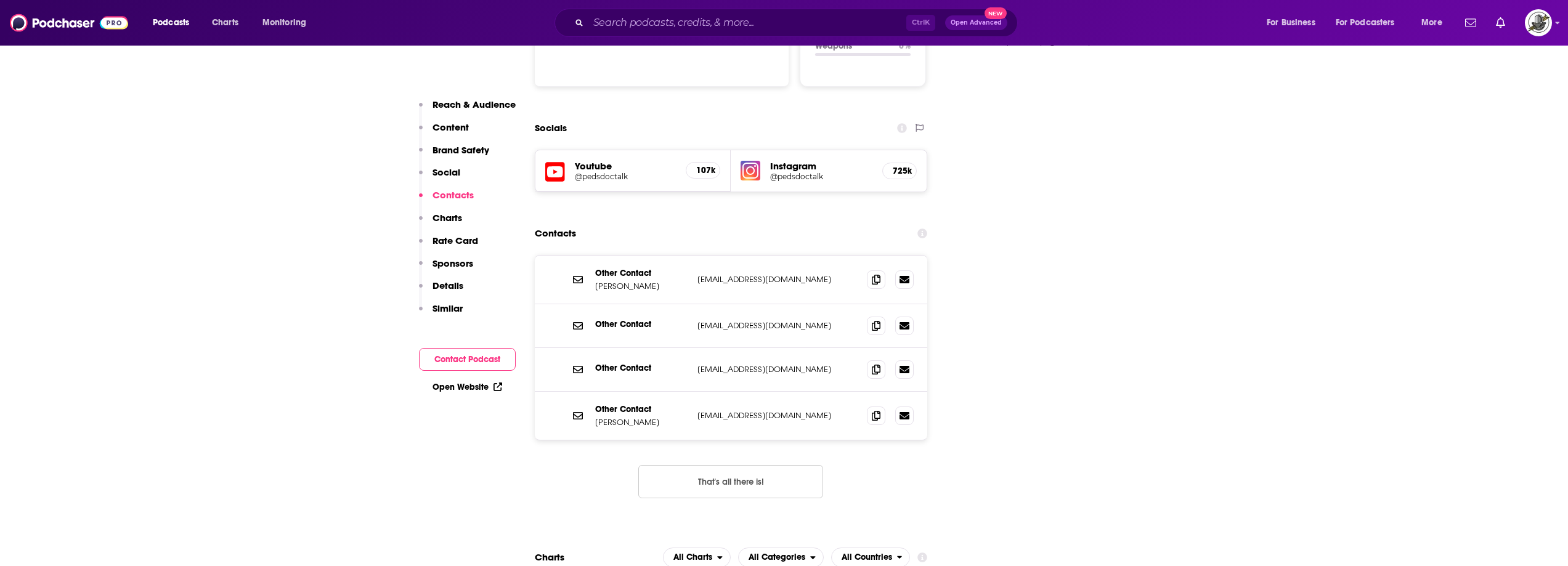
scroll to position [1355, 0]
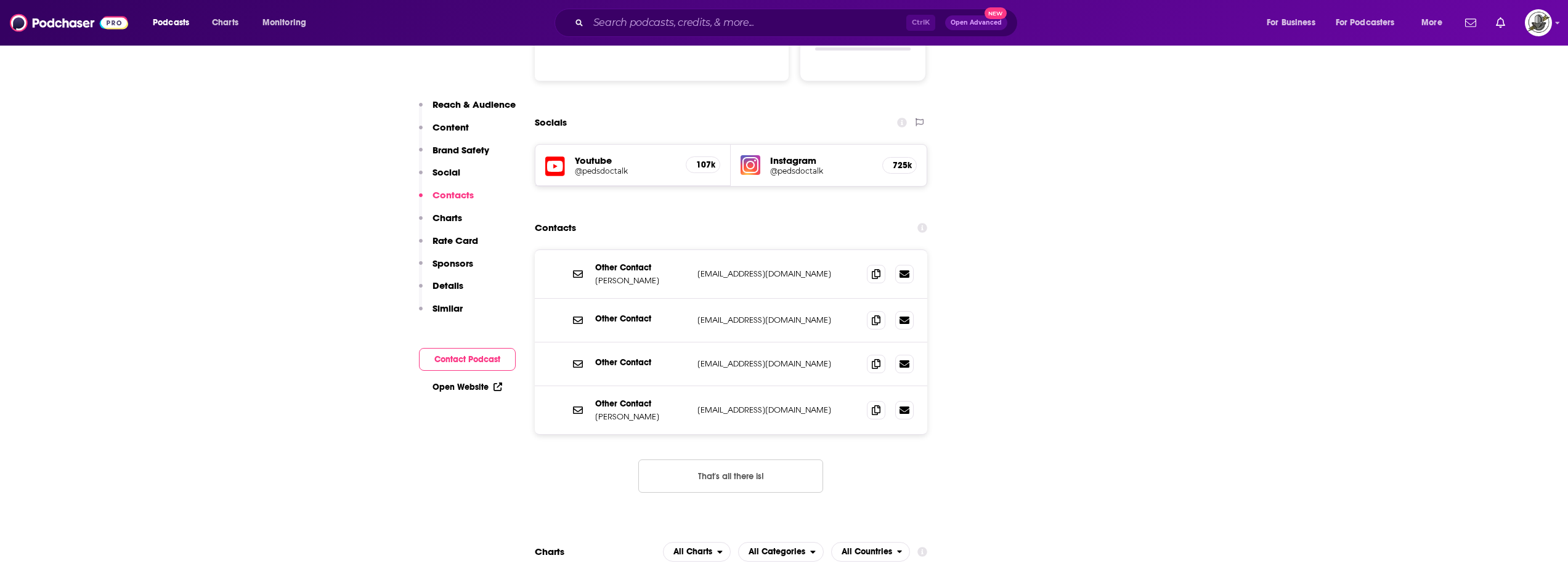
click at [736, 459] on button "That's all there is!" at bounding box center [730, 476] width 185 height 33
drag, startPoint x: 702, startPoint y: 351, endPoint x: 814, endPoint y: 349, distance: 112.0
click at [814, 386] on div "Other Contact [PERSON_NAME] [EMAIL_ADDRESS][DOMAIN_NAME] [EMAIL_ADDRESS][DOMAIN…" at bounding box center [731, 410] width 393 height 48
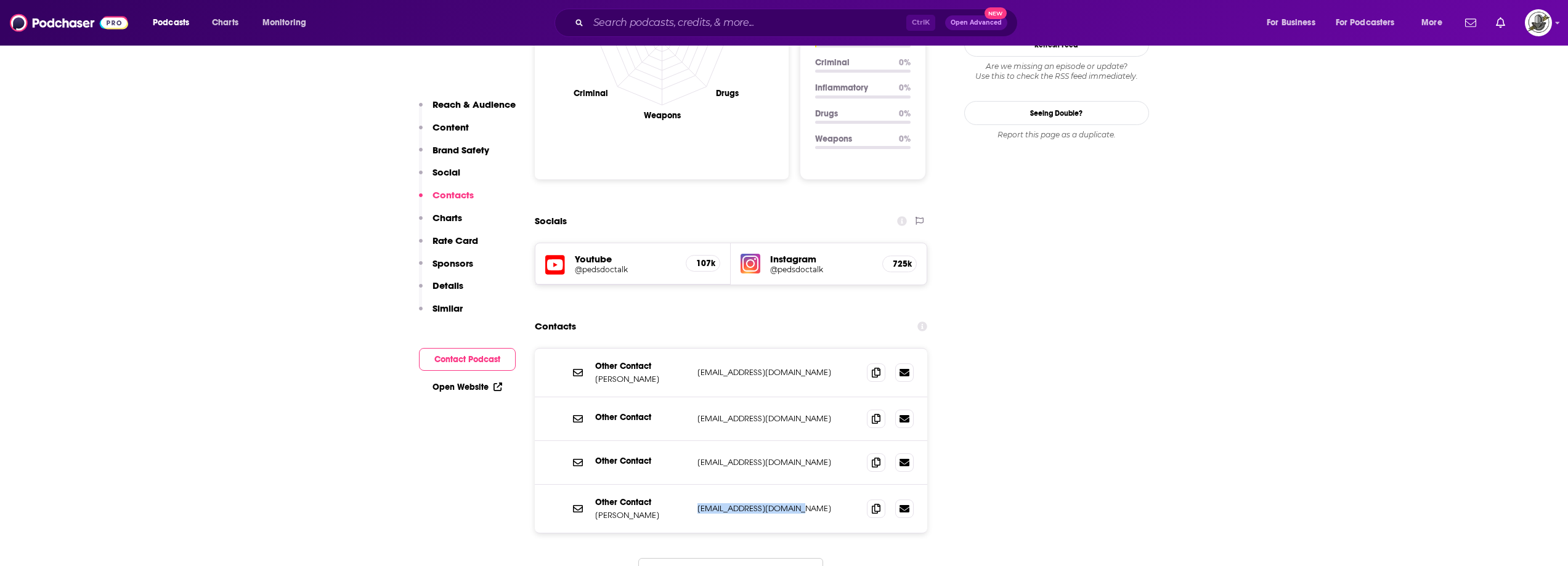
scroll to position [1231, 0]
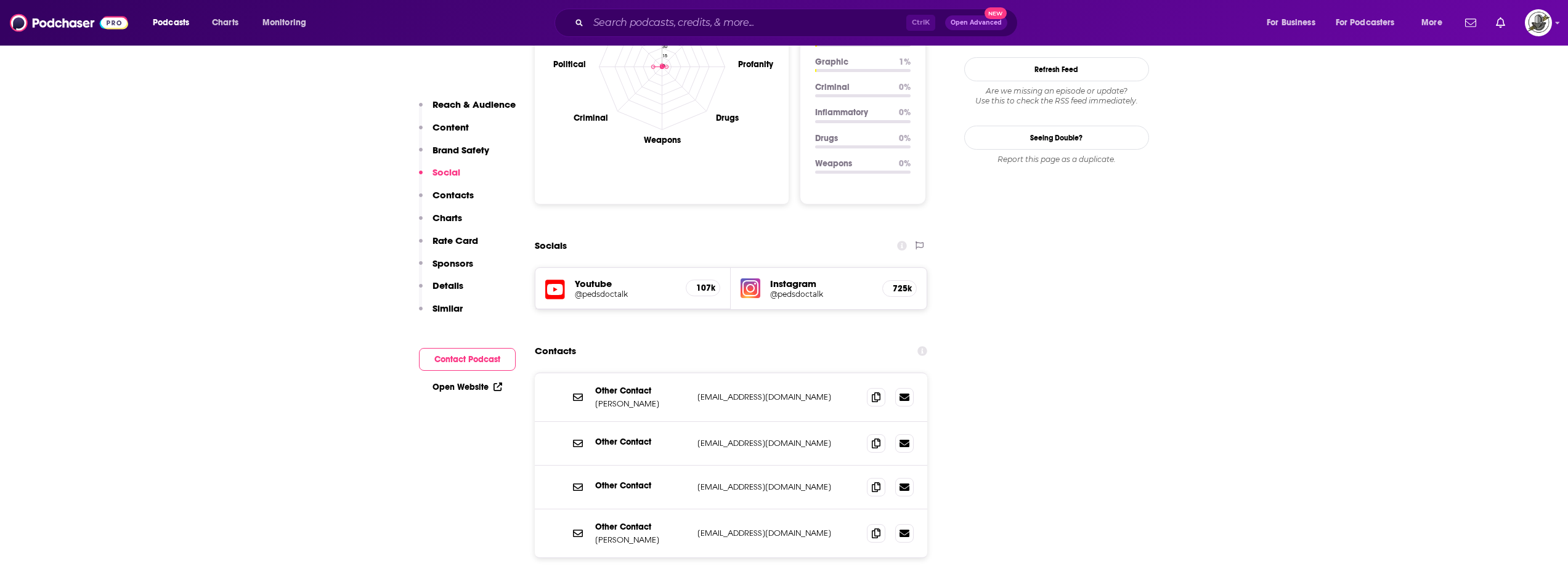
click at [744, 25] on input "Search podcasts, credits, & more..." at bounding box center [748, 23] width 318 height 20
paste input "Joyful Courage for Parenting Teens"
type input "Joyful Courage for Parenting Teens"
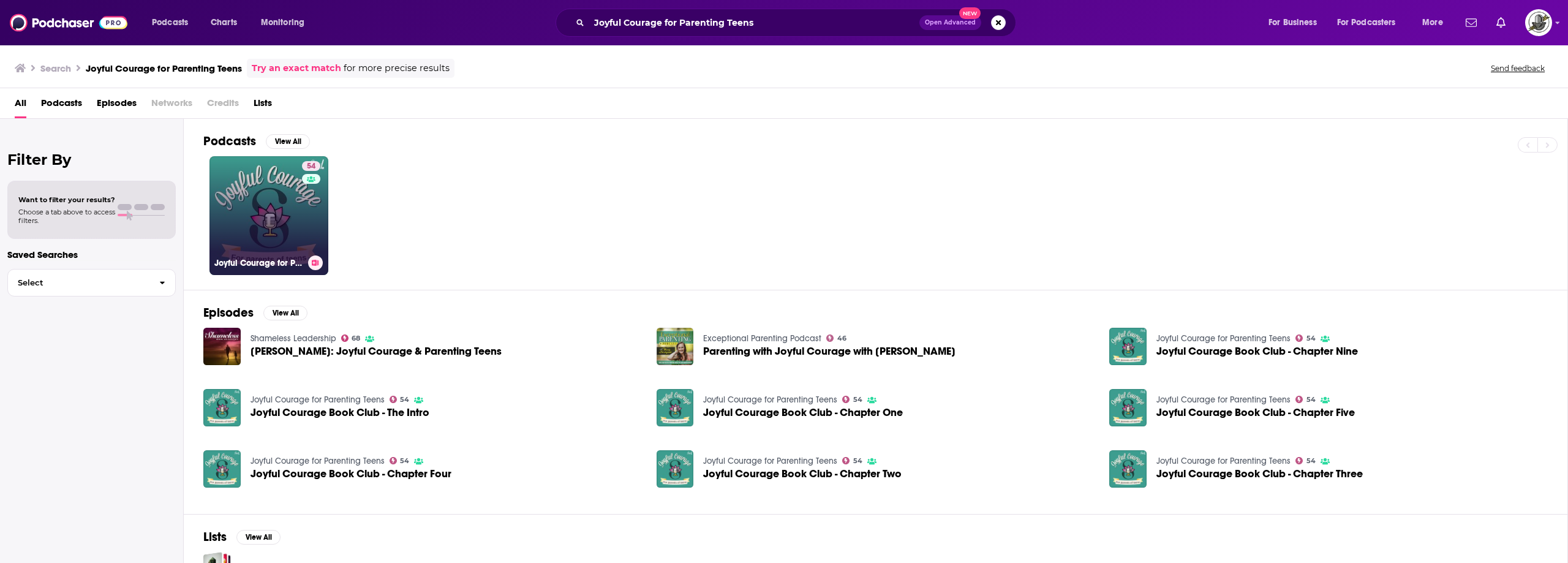
click at [298, 229] on link "54 Joyful Courage for Parenting Teens" at bounding box center [269, 215] width 119 height 119
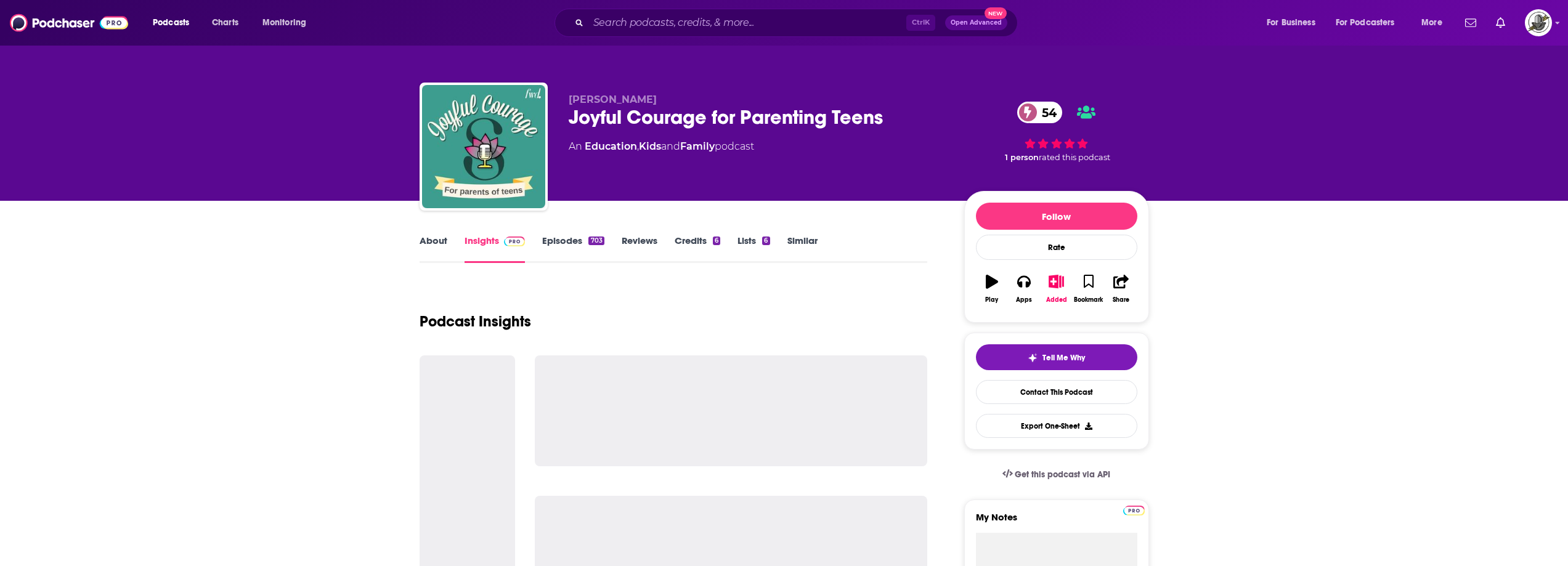
drag, startPoint x: 569, startPoint y: 103, endPoint x: 661, endPoint y: 99, distance: 92.1
click at [661, 99] on p "[PERSON_NAME]" at bounding box center [757, 99] width 376 height 12
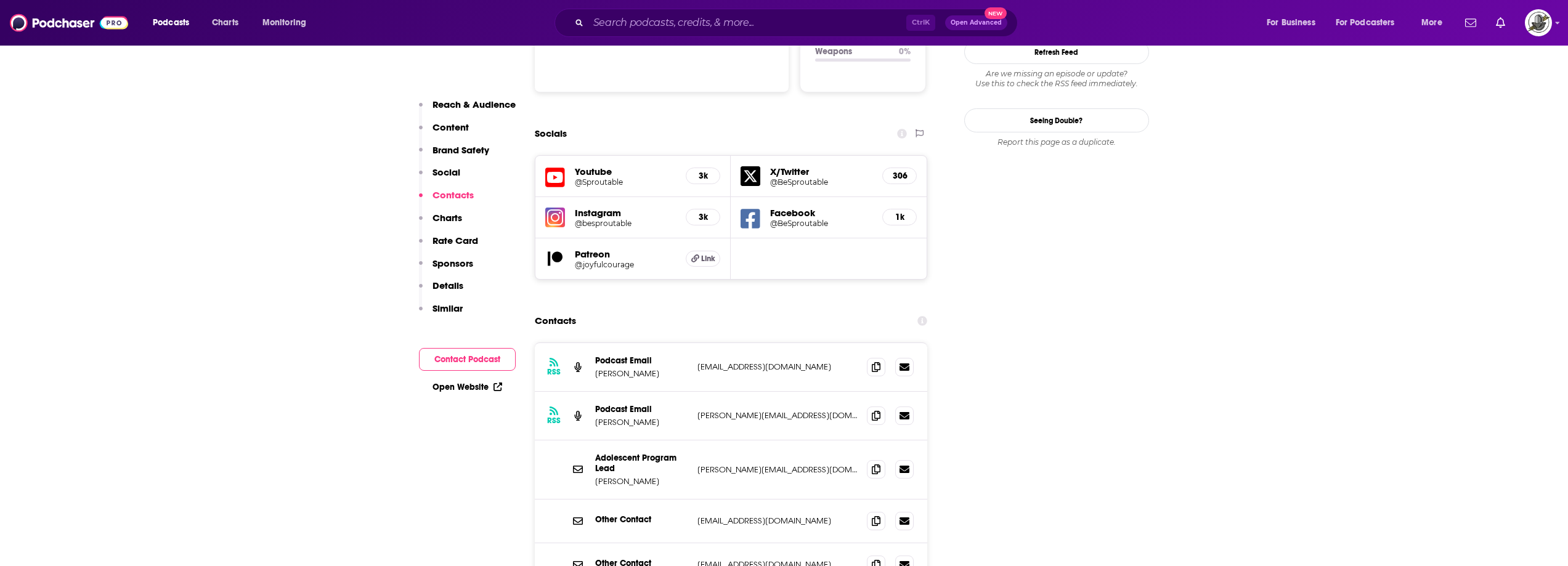
scroll to position [1416, 0]
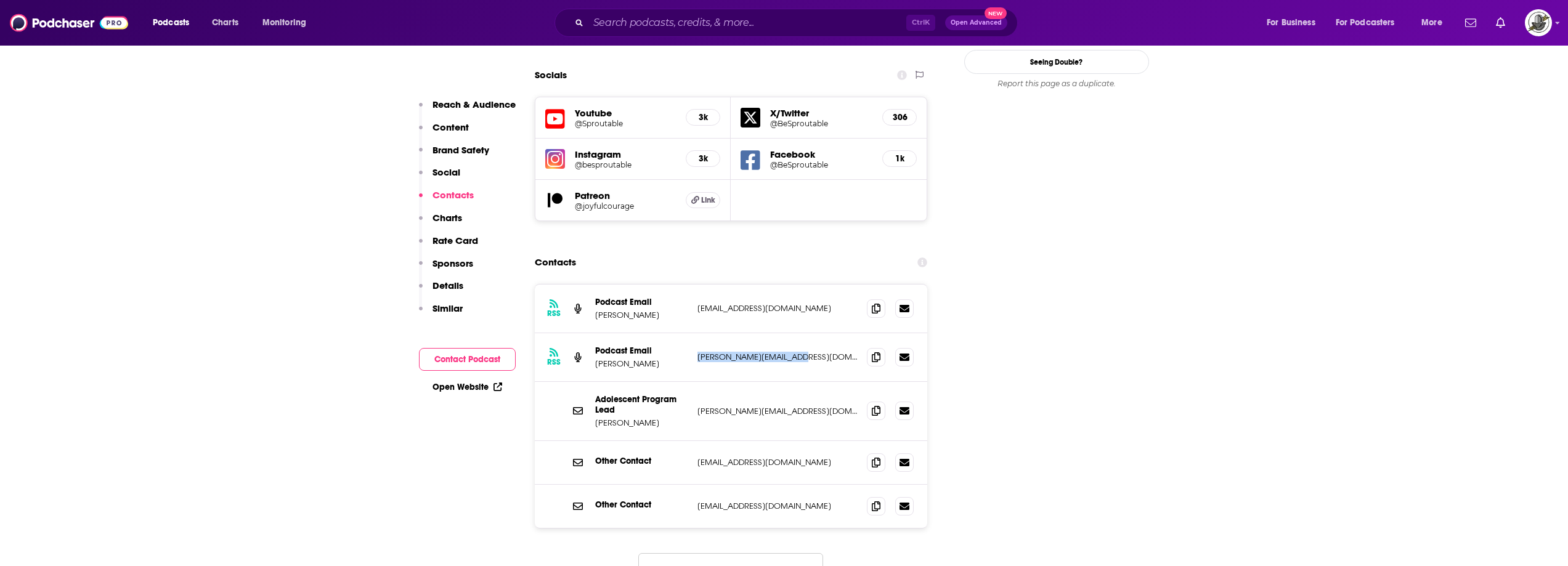
drag, startPoint x: 699, startPoint y: 298, endPoint x: 823, endPoint y: 294, distance: 124.1
click at [823, 352] on p "[PERSON_NAME][EMAIL_ADDRESS][DOMAIN_NAME]" at bounding box center [777, 357] width 160 height 11
drag, startPoint x: 698, startPoint y: 247, endPoint x: 810, endPoint y: 249, distance: 112.0
click at [810, 303] on p "[EMAIL_ADDRESS][DOMAIN_NAME]" at bounding box center [777, 308] width 160 height 11
click at [821, 23] on input "Search podcasts, credits, & more..." at bounding box center [748, 23] width 318 height 20
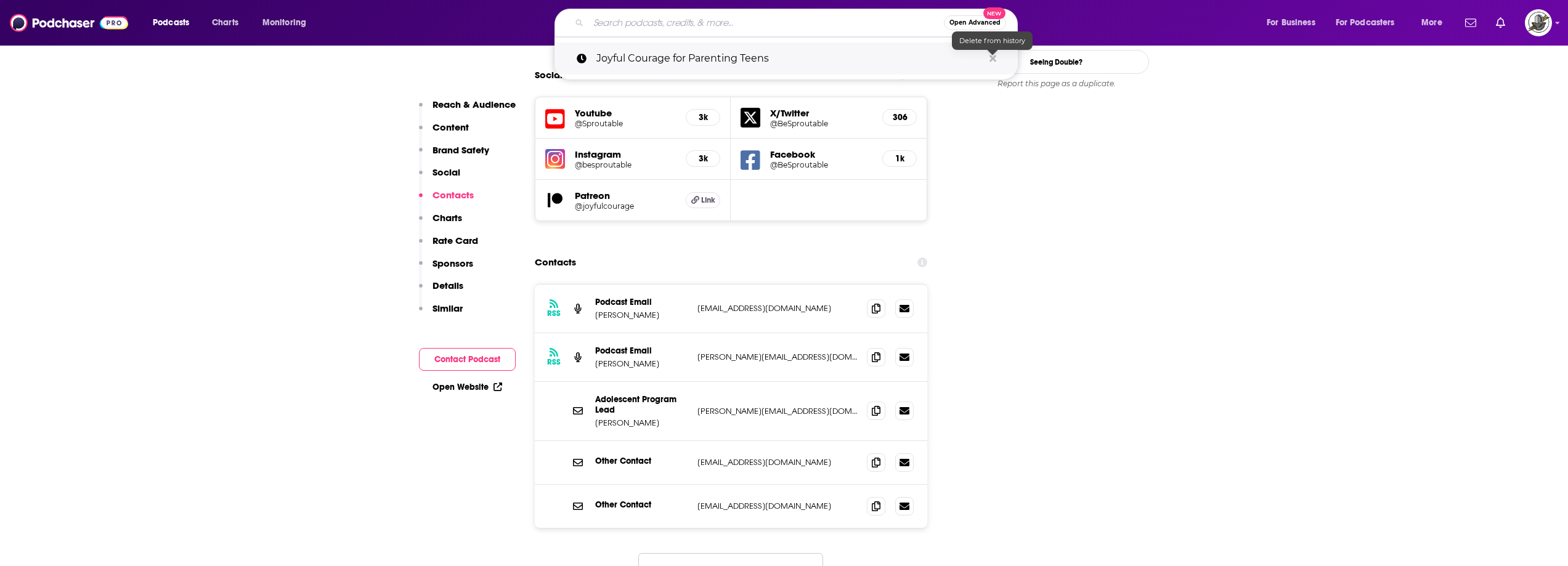
click at [993, 57] on icon "Search podcasts, credits, & more..." at bounding box center [993, 59] width 7 height 10
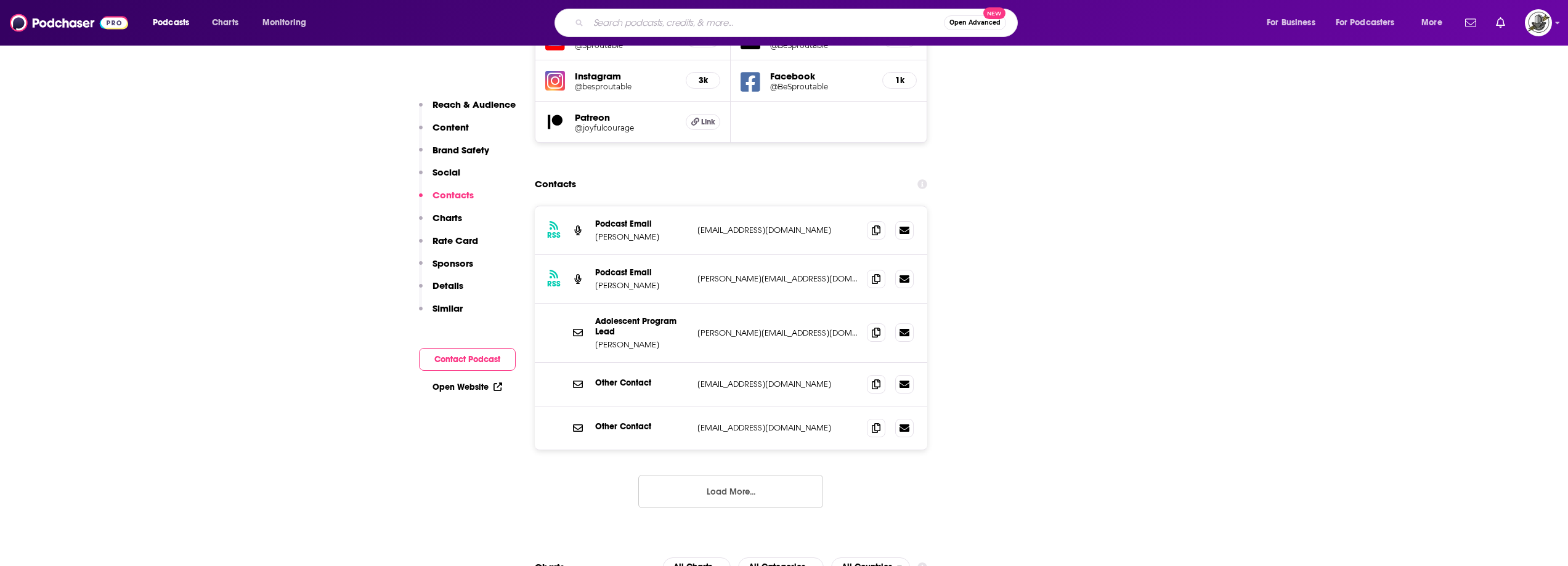
scroll to position [1478, 0]
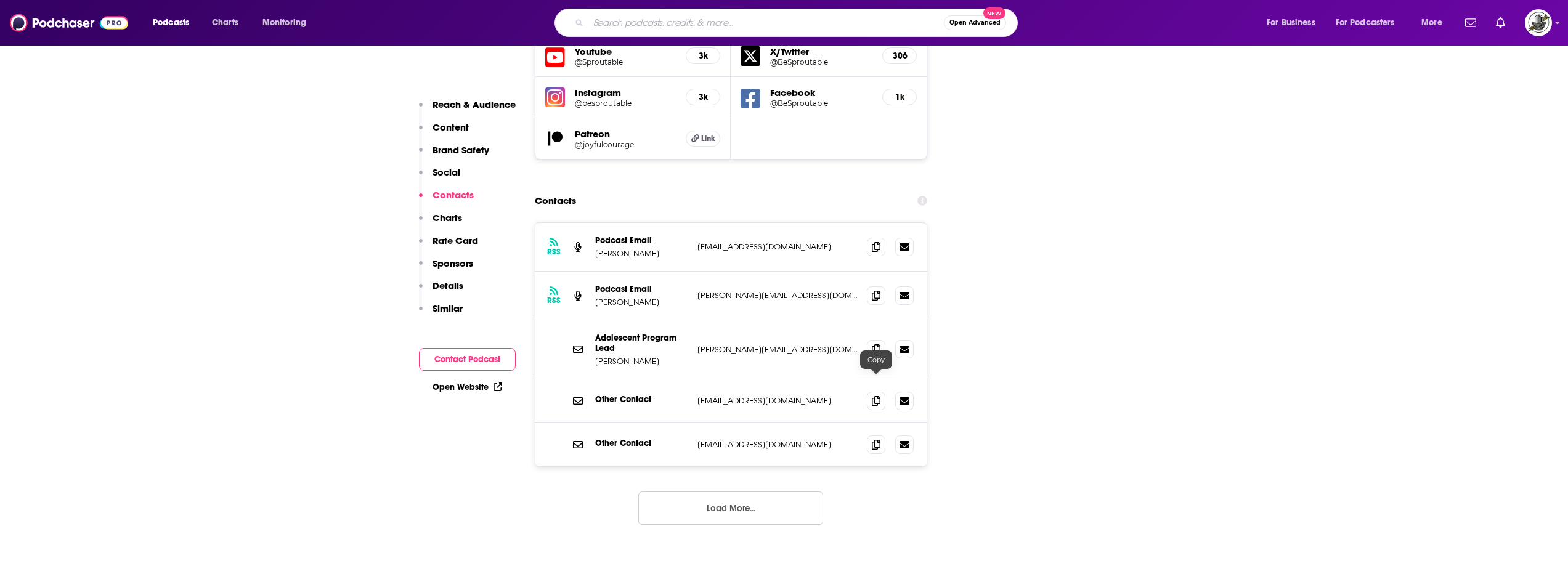
click at [766, 491] on button "Load More..." at bounding box center [730, 508] width 185 height 33
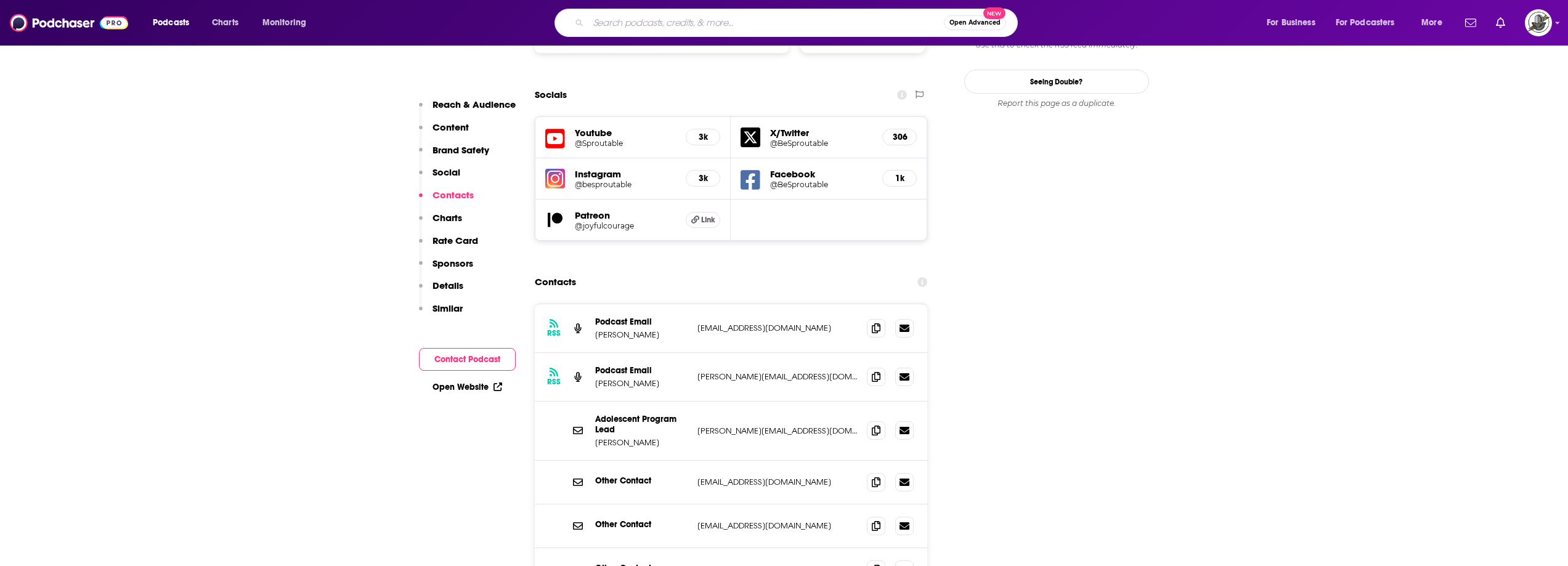
scroll to position [1231, 0]
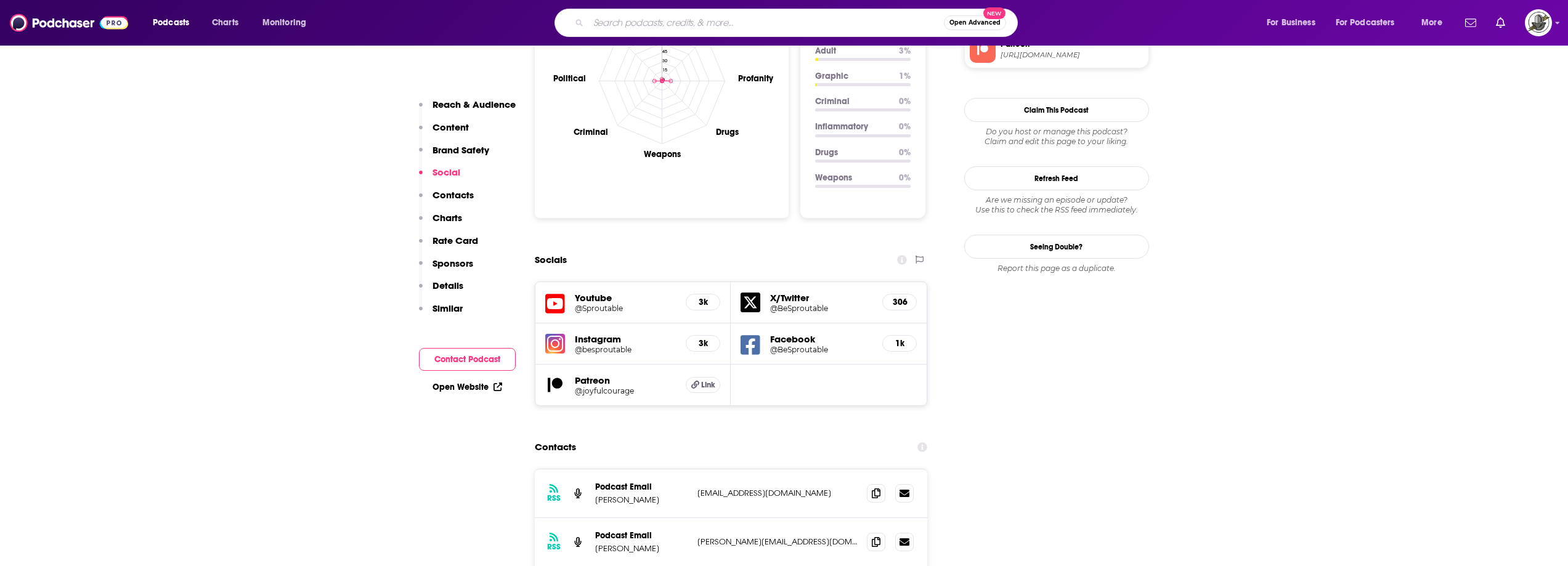
drag, startPoint x: 555, startPoint y: 287, endPoint x: 718, endPoint y: 406, distance: 201.8
drag, startPoint x: 661, startPoint y: 442, endPoint x: 597, endPoint y: 439, distance: 64.1
click at [597, 469] on div "RSS Podcast Email [PERSON_NAME] [EMAIL_ADDRESS][DOMAIN_NAME] [EMAIL_ADDRESS][DO…" at bounding box center [731, 493] width 393 height 49
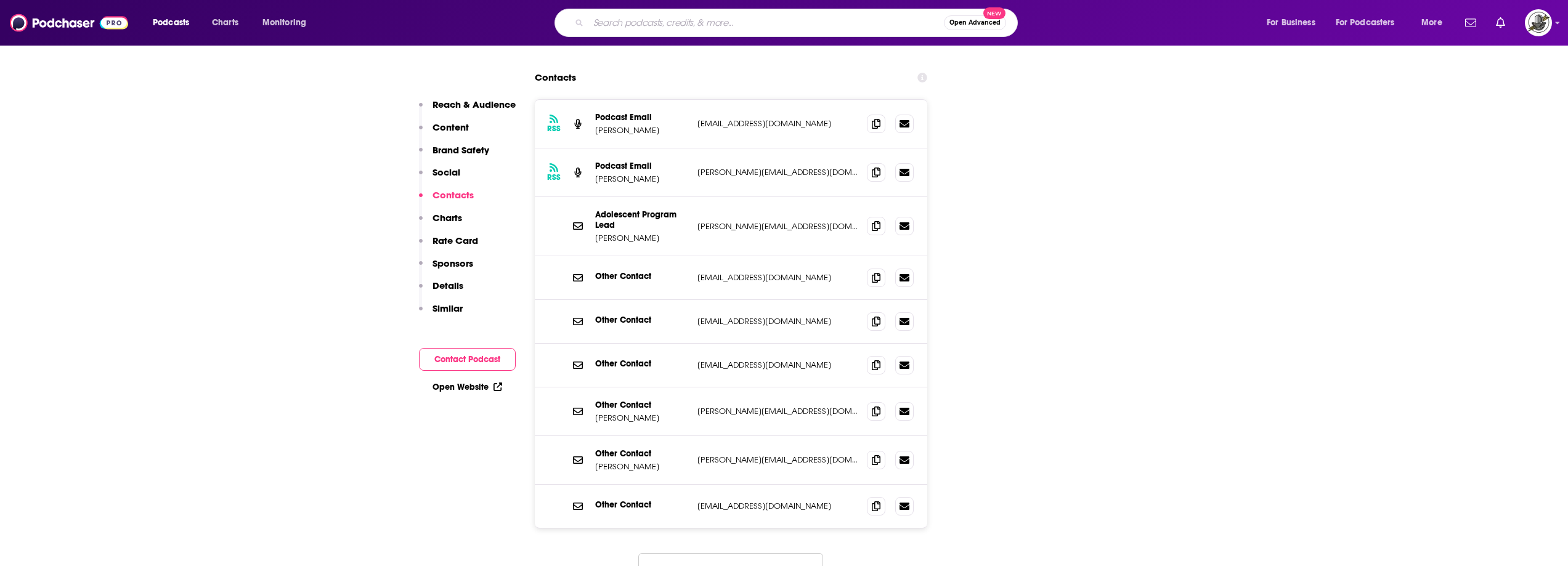
scroll to position [1540, 0]
